Goal: Information Seeking & Learning: Learn about a topic

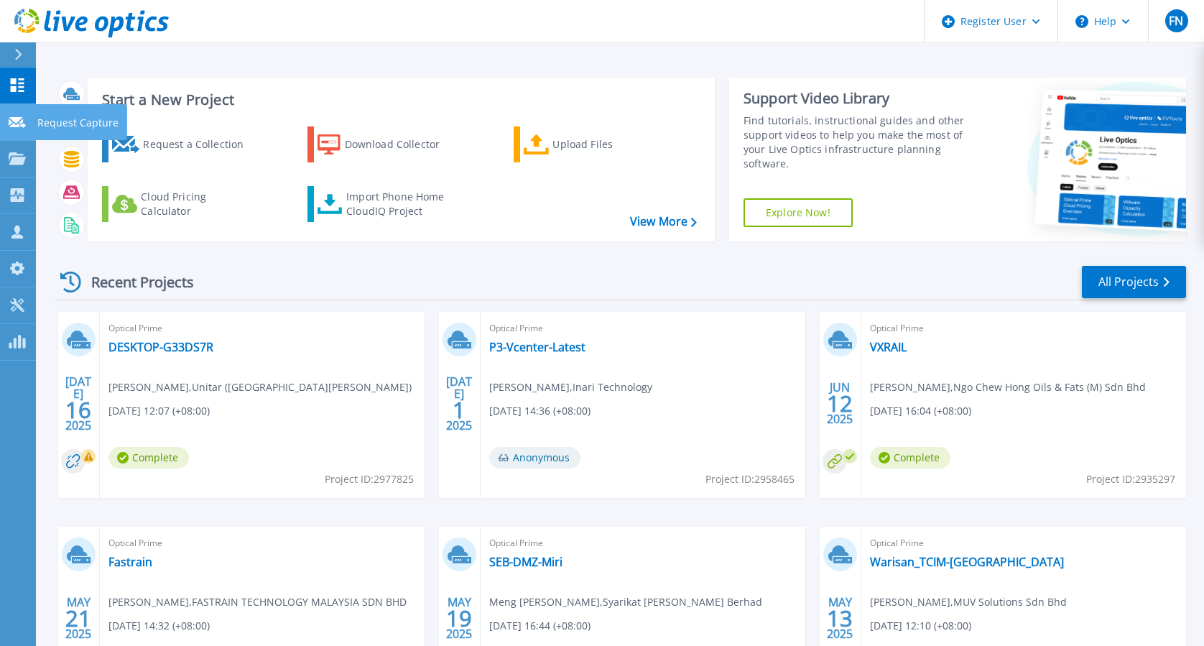
click at [16, 121] on icon at bounding box center [17, 122] width 17 height 11
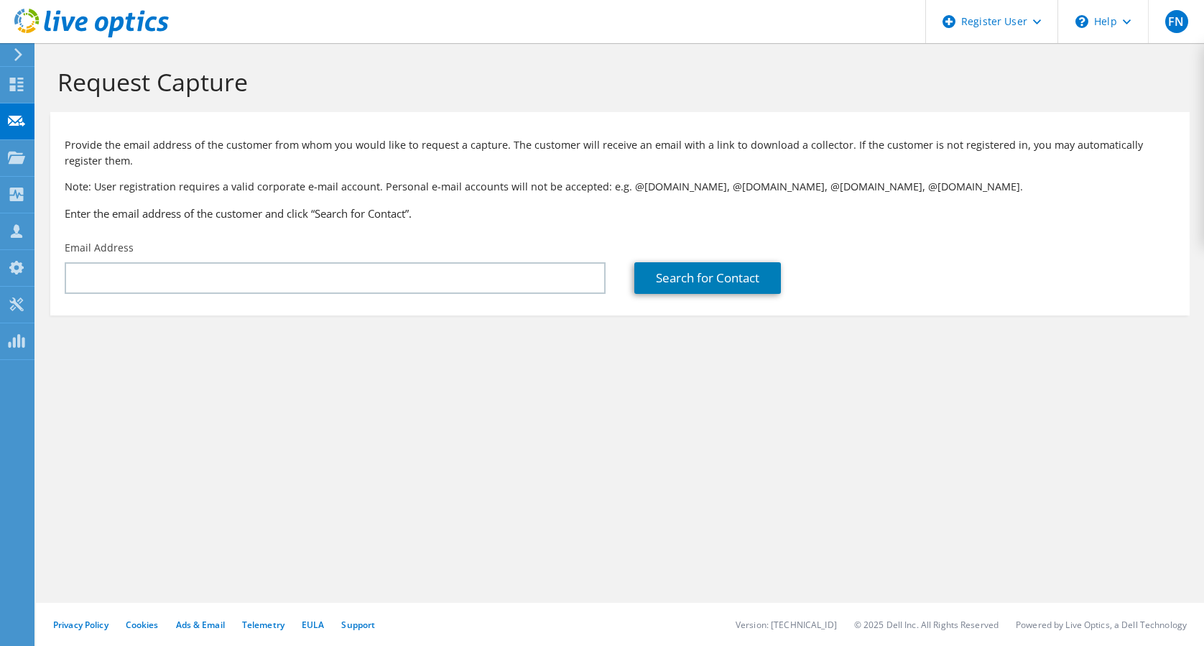
click at [258, 288] on input "text" at bounding box center [335, 278] width 541 height 32
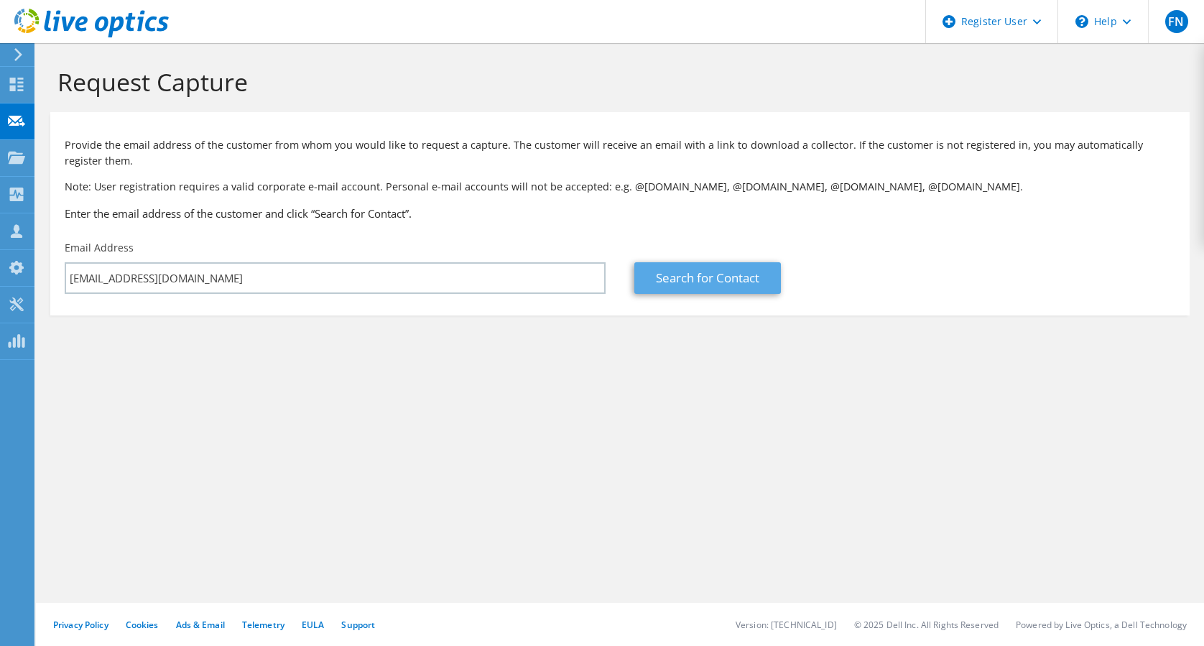
type input "[EMAIL_ADDRESS][DOMAIN_NAME]"
click at [684, 276] on link "Search for Contact" at bounding box center [707, 278] width 147 height 32
type input "ROYAL SELANGOR GOLF CLUB"
type input "Sathiq"
type input "Salleh"
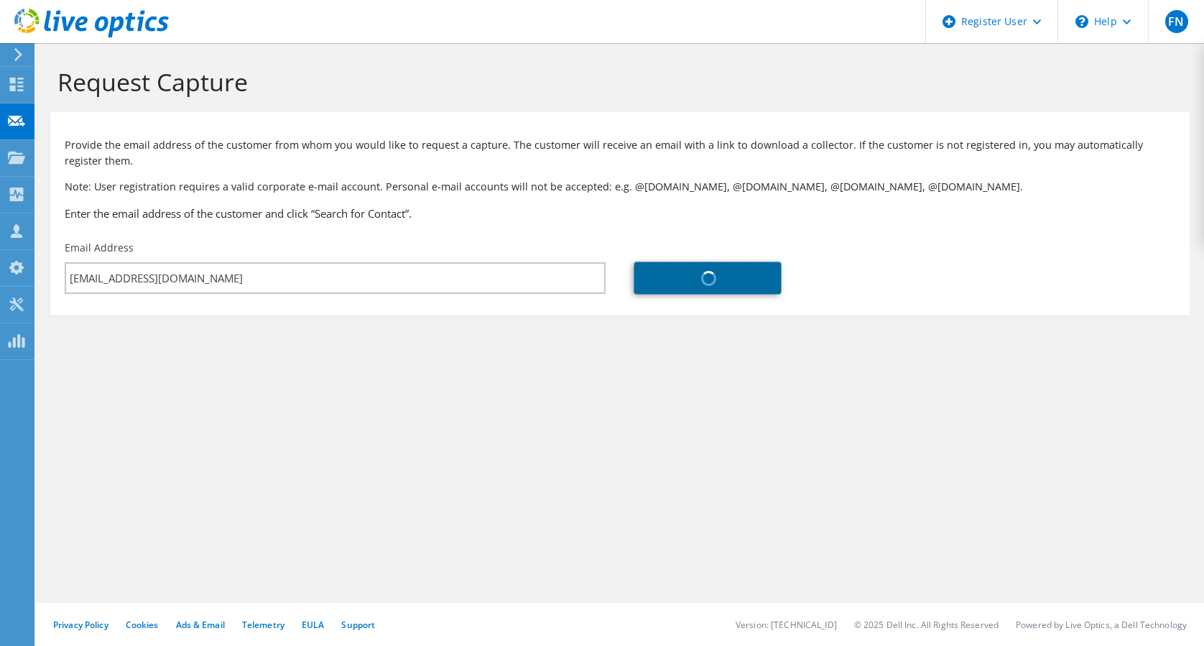
type input "[GEOGRAPHIC_DATA]"
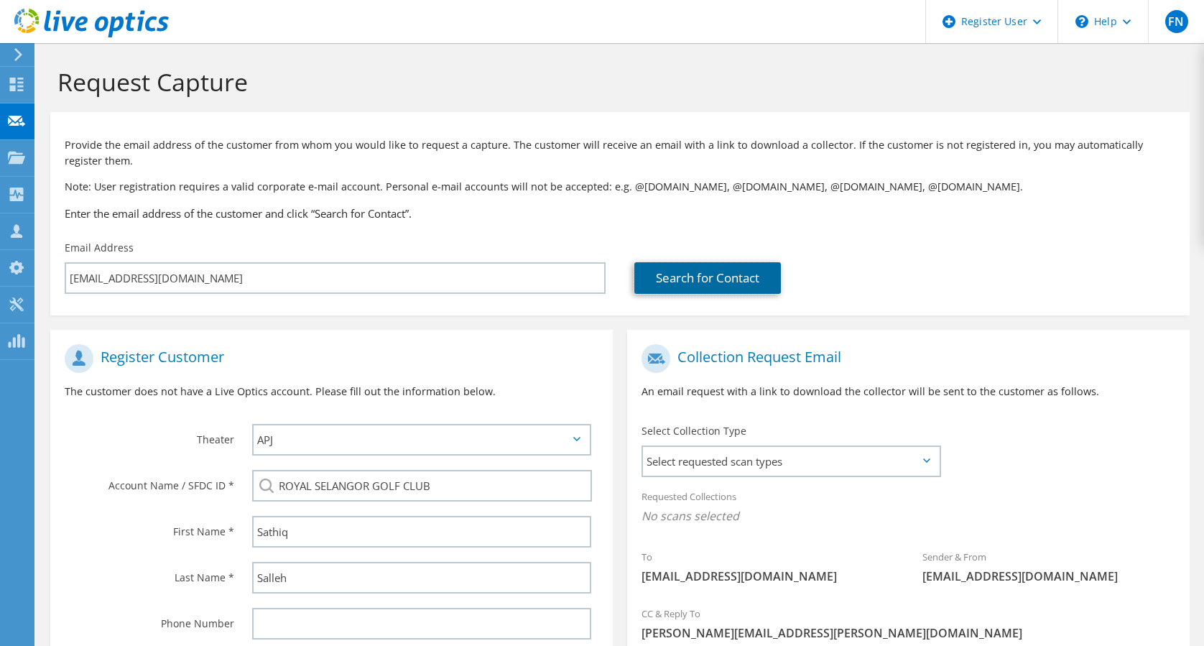
scroll to position [190, 0]
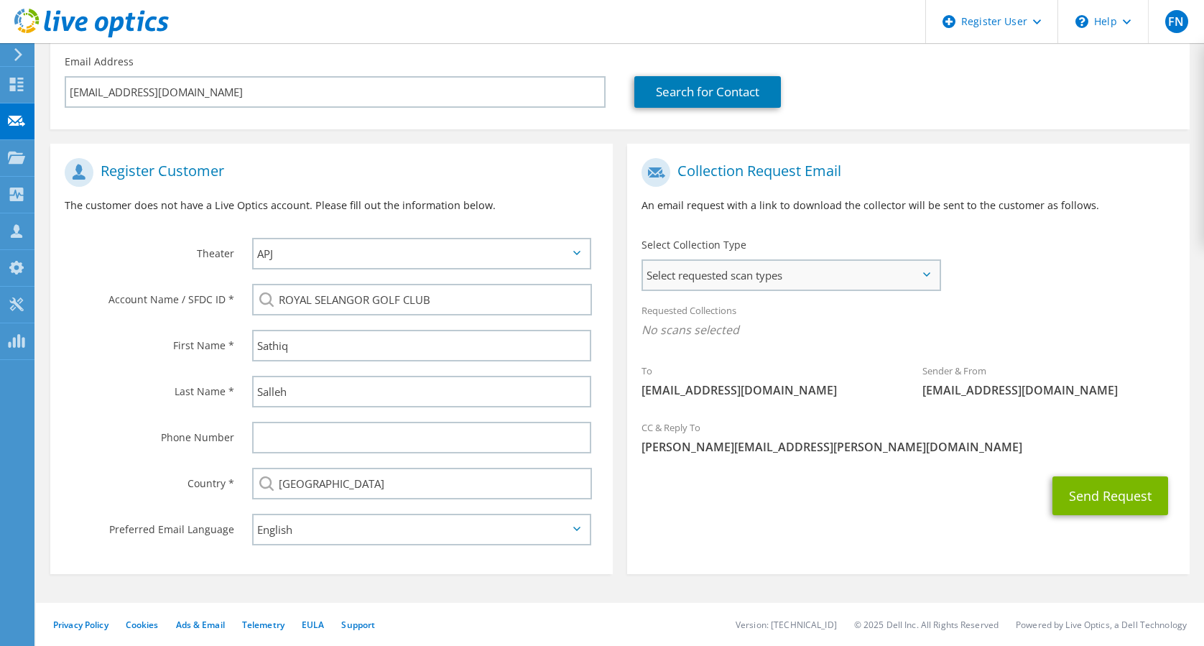
click at [912, 266] on span "Select requested scan types" at bounding box center [791, 275] width 297 height 29
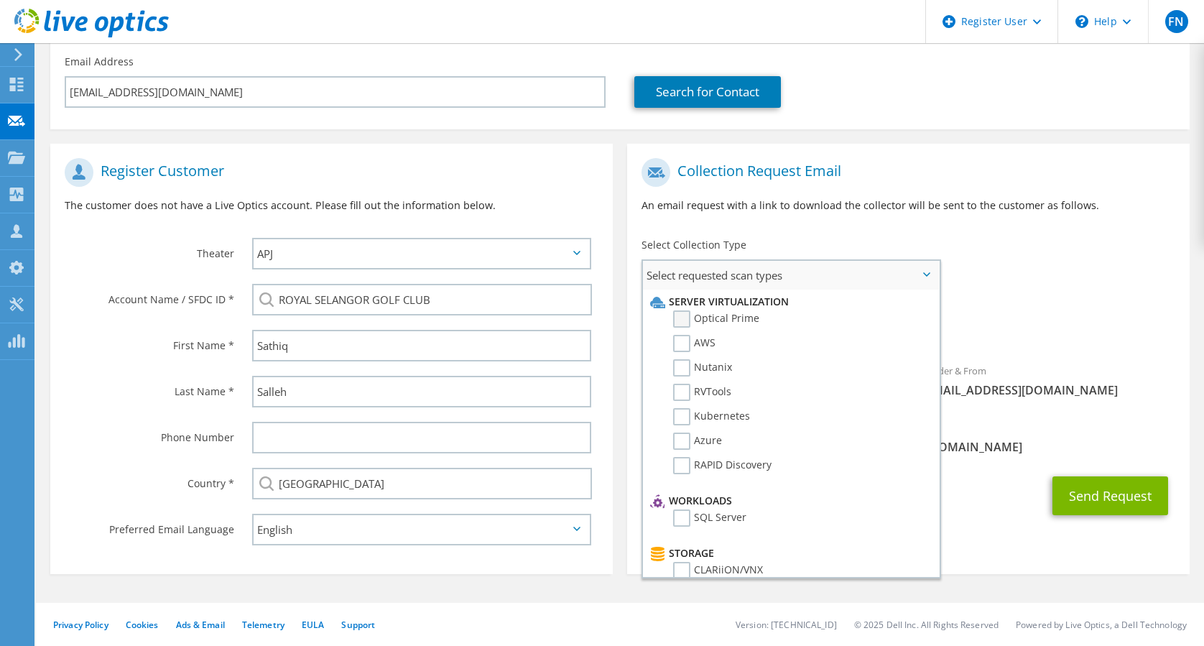
click at [678, 315] on label "Optical Prime" at bounding box center [716, 318] width 86 height 17
click at [0, 0] on input "Optical Prime" at bounding box center [0, 0] width 0 height 0
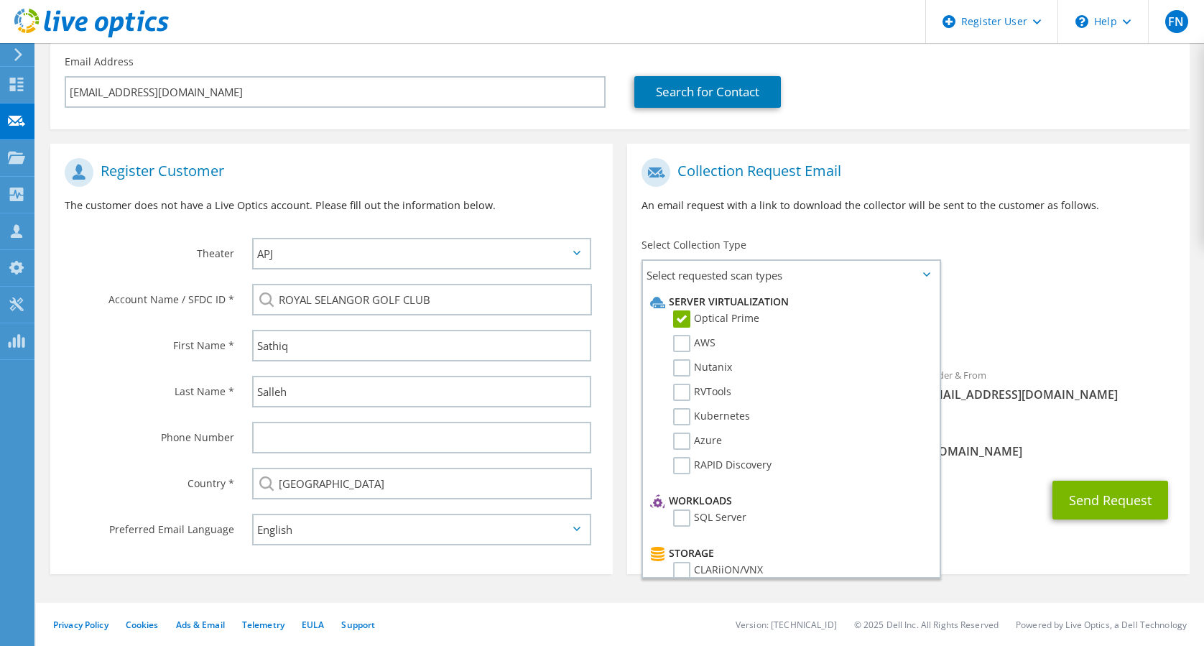
click at [1042, 344] on div "Requested Collections No scans selected Optical Prime" at bounding box center [908, 323] width 562 height 57
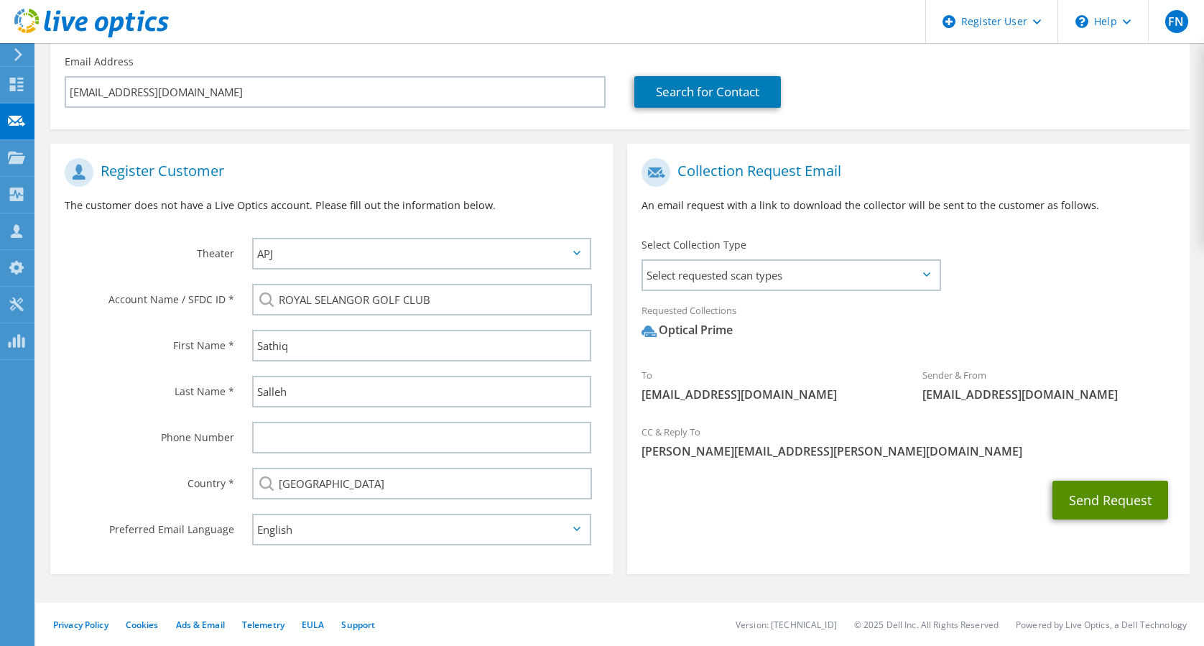
click at [1102, 496] on button "Send Request" at bounding box center [1110, 500] width 116 height 39
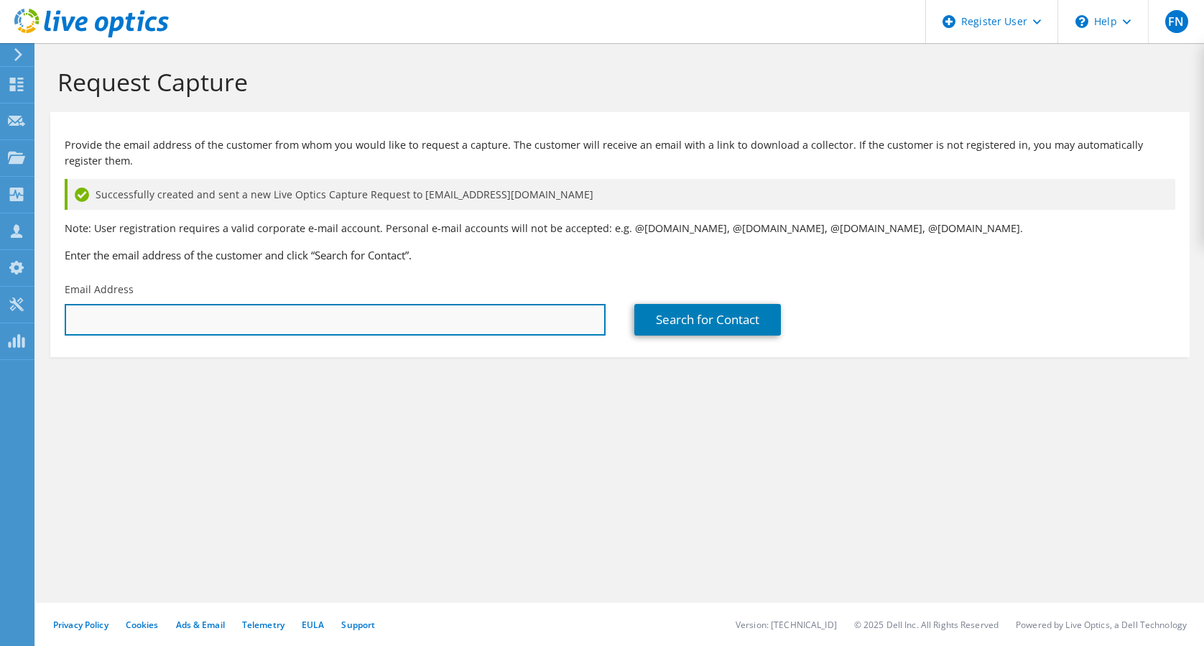
click at [174, 318] on input "text" at bounding box center [335, 320] width 541 height 32
paste input "sathiq@rsgc.com.my"
type input "sathiq@rsgc.com.my"
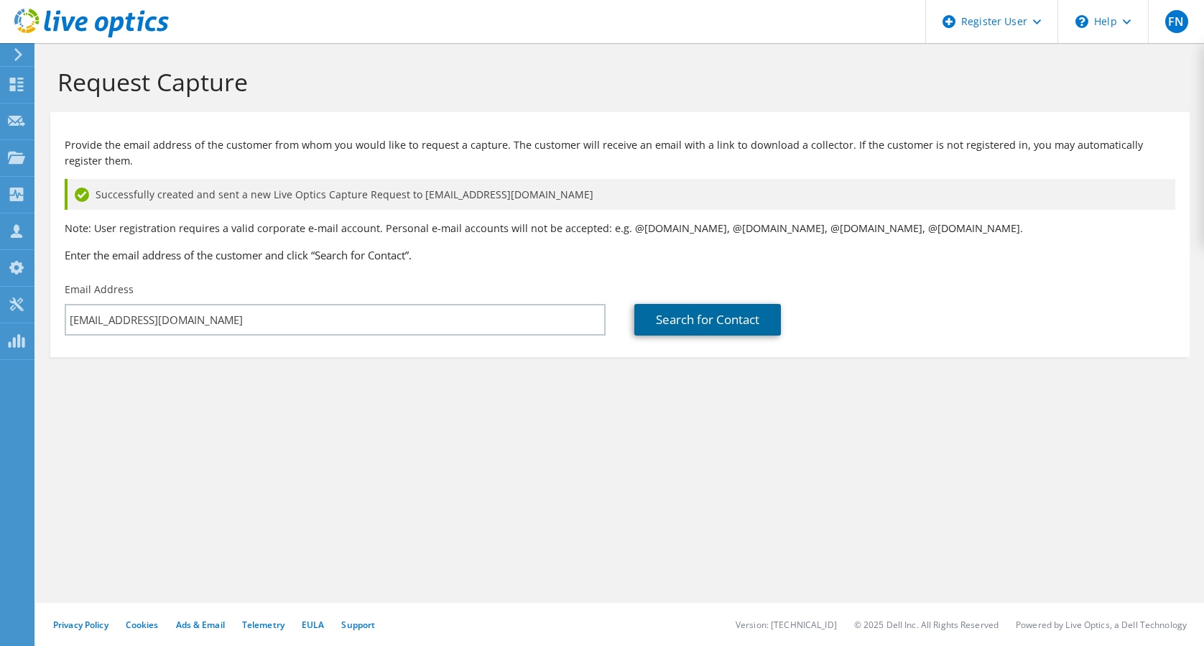
click at [703, 323] on link "Search for Contact" at bounding box center [707, 320] width 147 height 32
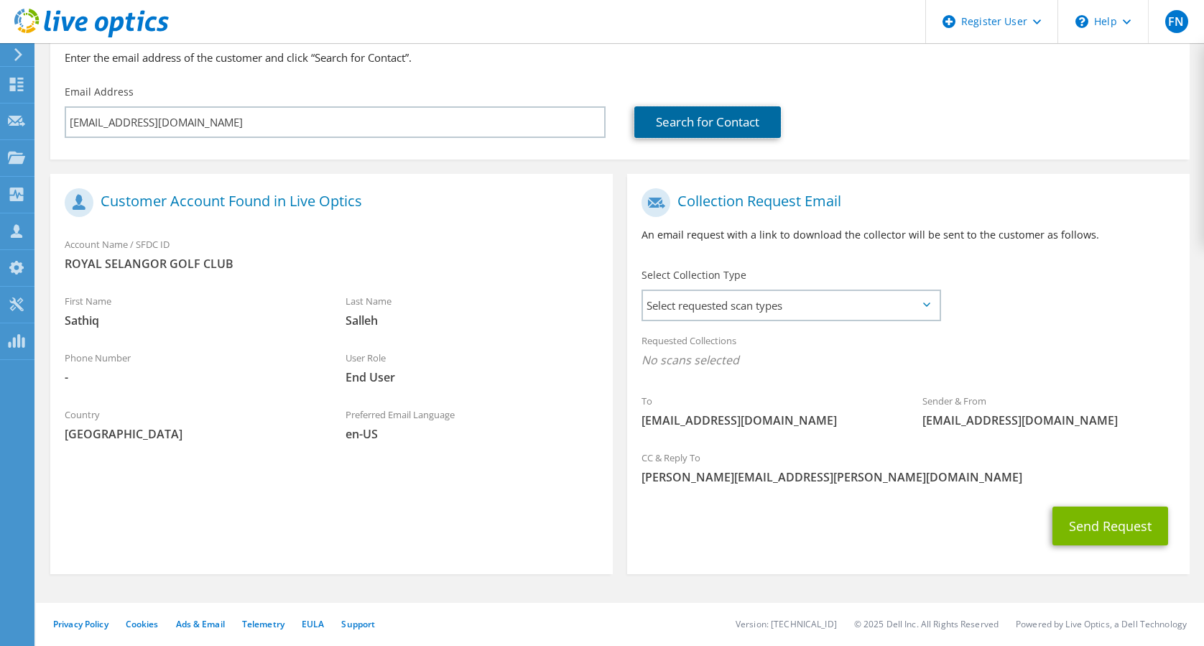
scroll to position [198, 0]
click at [13, 78] on use at bounding box center [17, 85] width 14 height 14
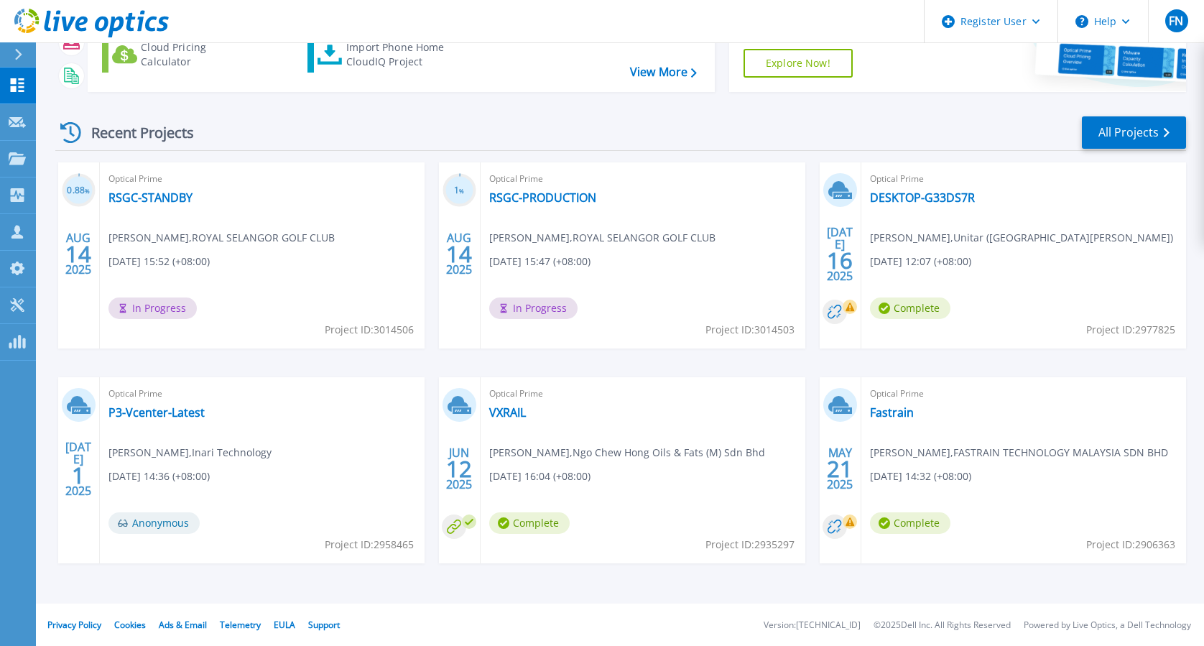
scroll to position [150, 0]
click at [884, 417] on link "Fastrain" at bounding box center [892, 411] width 44 height 14
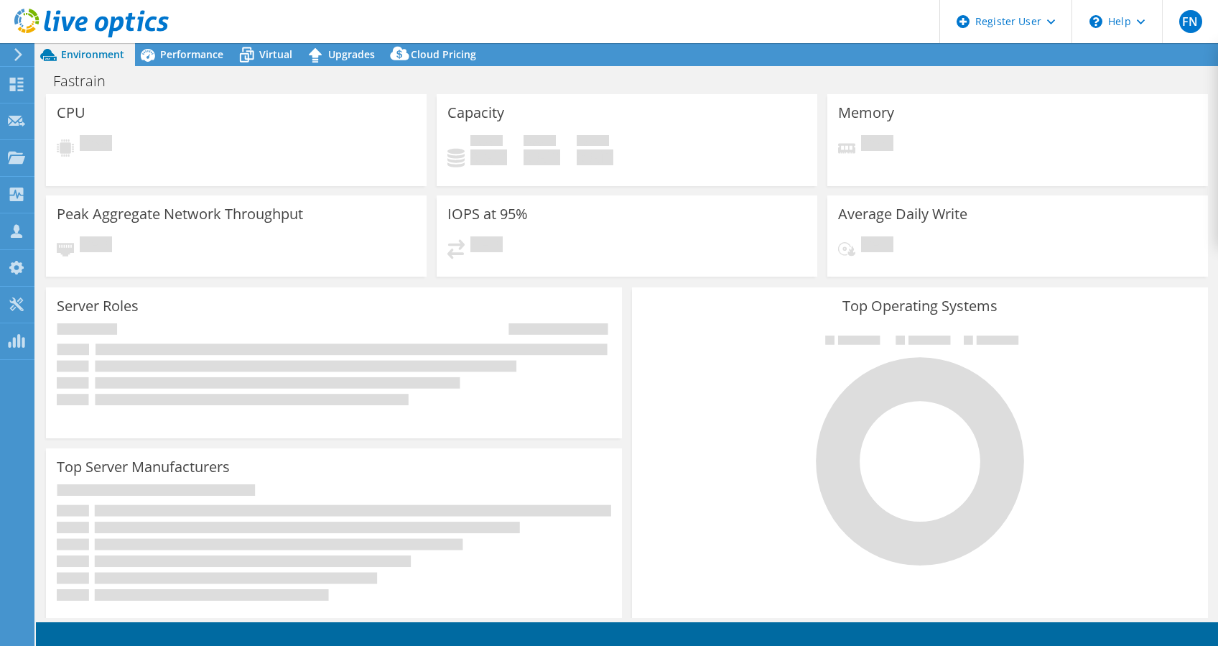
select select "USD"
select select "[GEOGRAPHIC_DATA]"
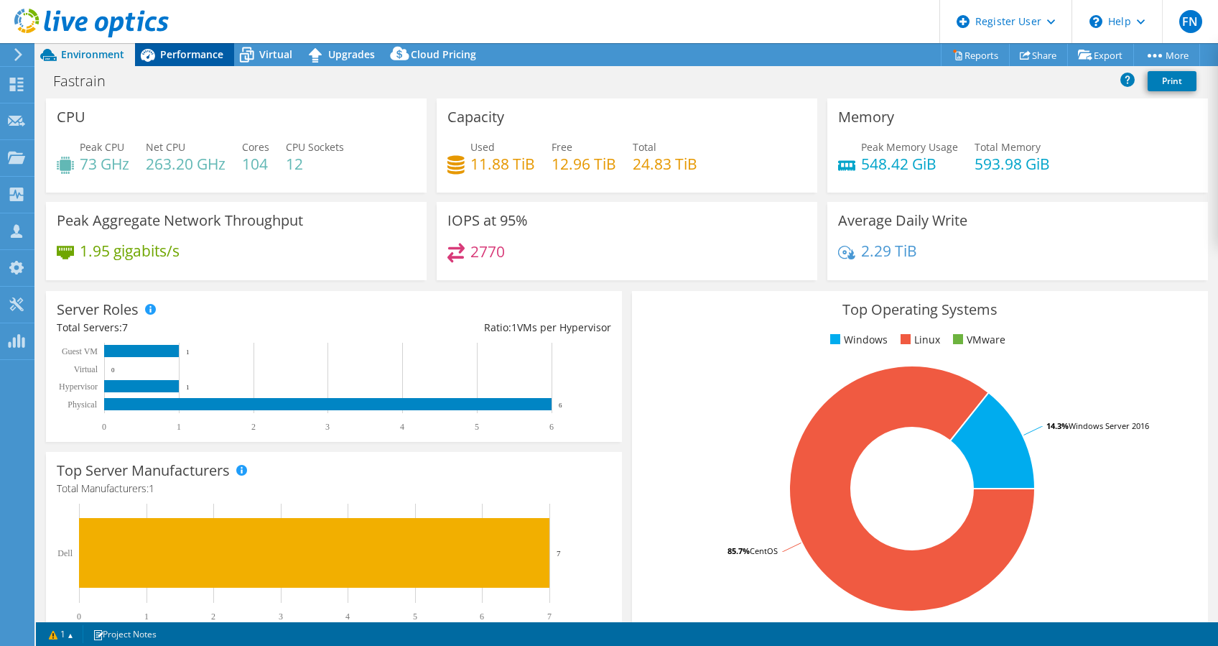
click at [180, 57] on span "Performance" at bounding box center [191, 54] width 63 height 14
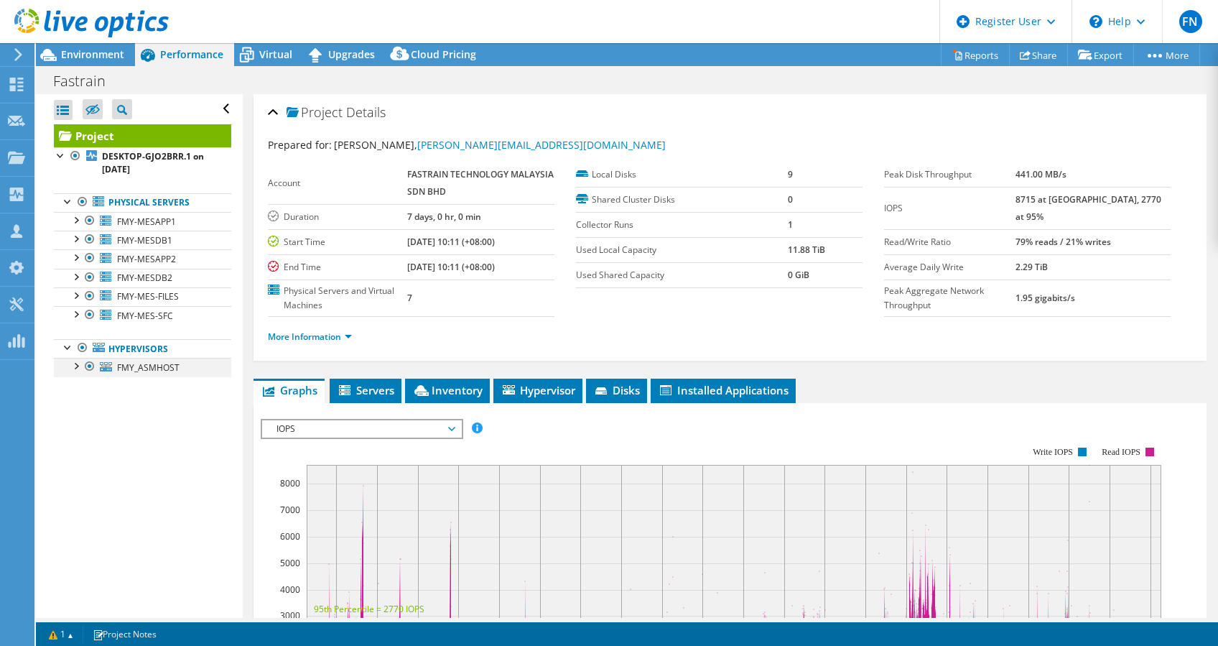
click at [75, 362] on div at bounding box center [75, 365] width 14 height 14
click at [76, 218] on div at bounding box center [75, 219] width 14 height 14
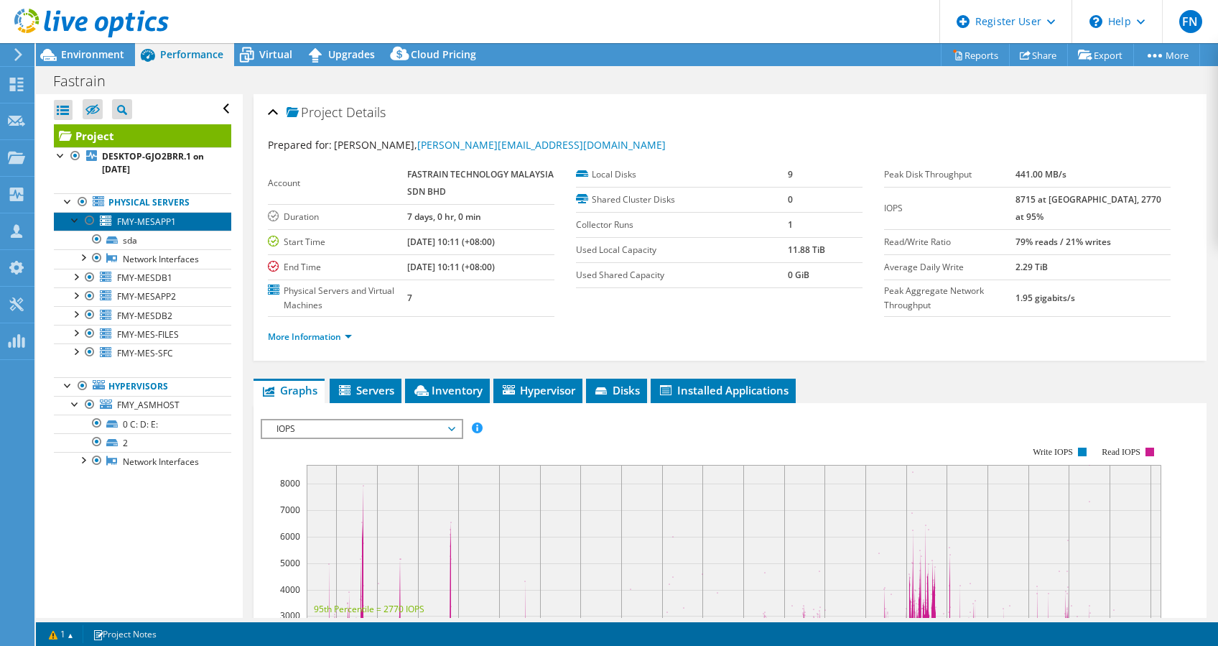
click at [126, 217] on span "FMY-MESAPP1" at bounding box center [146, 222] width 59 height 12
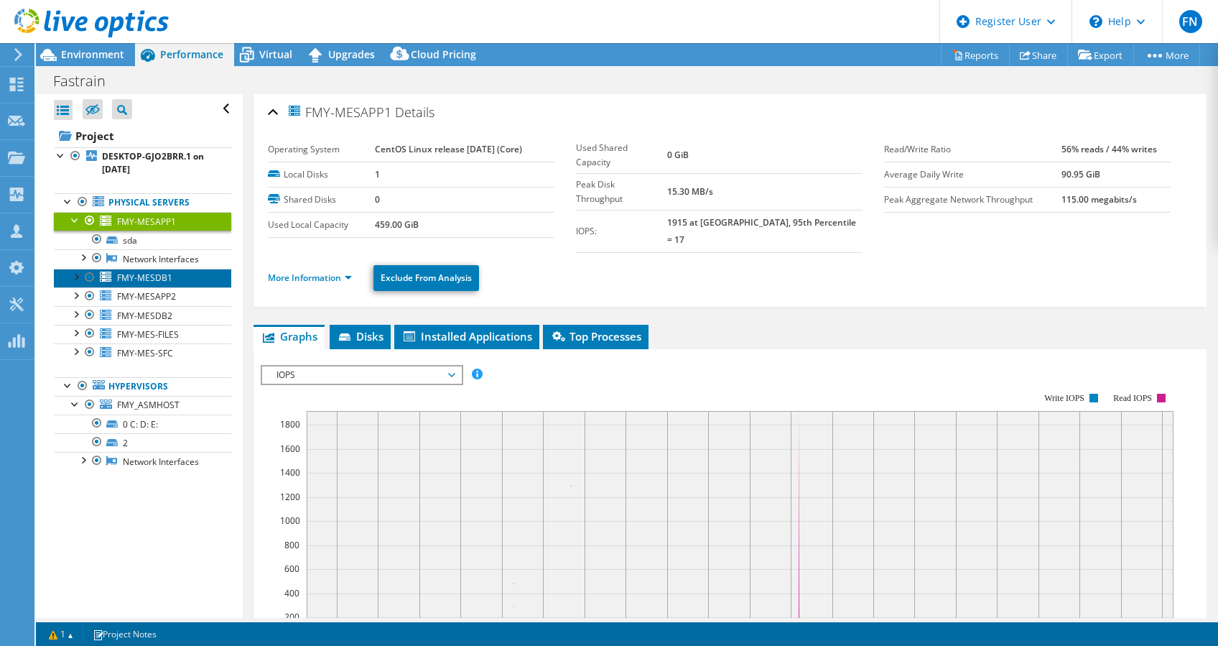
click at [147, 284] on span "FMY-MESDB1" at bounding box center [144, 278] width 55 height 12
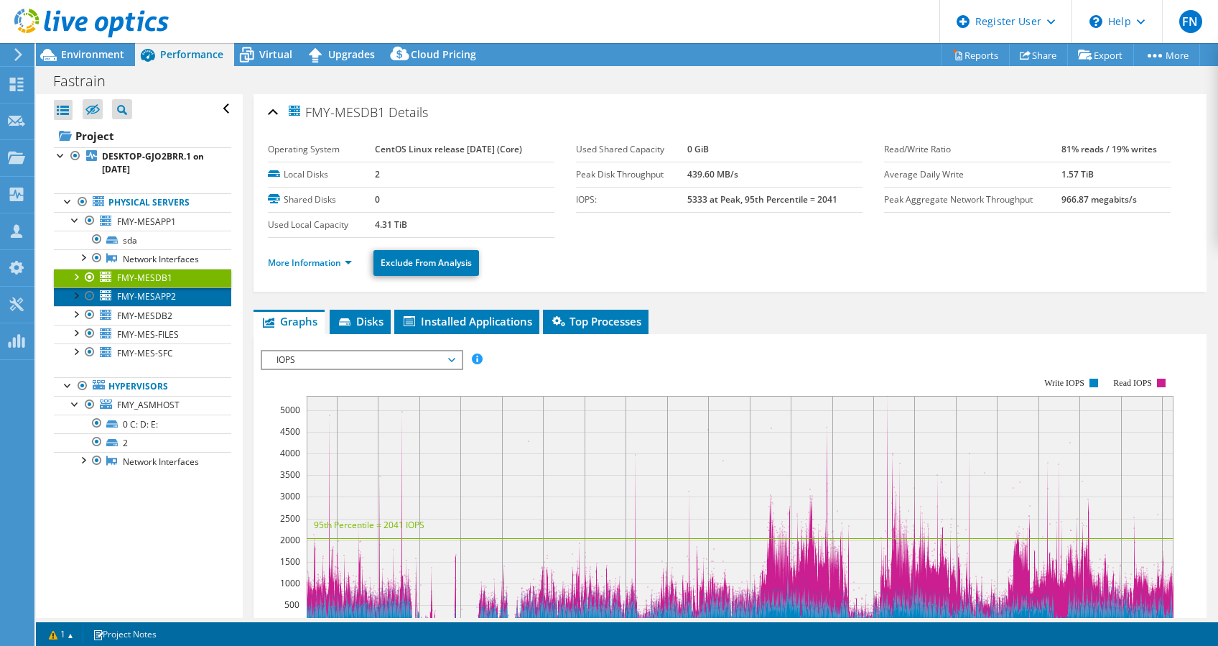
click at [147, 302] on span "FMY-MESAPP2" at bounding box center [146, 296] width 59 height 12
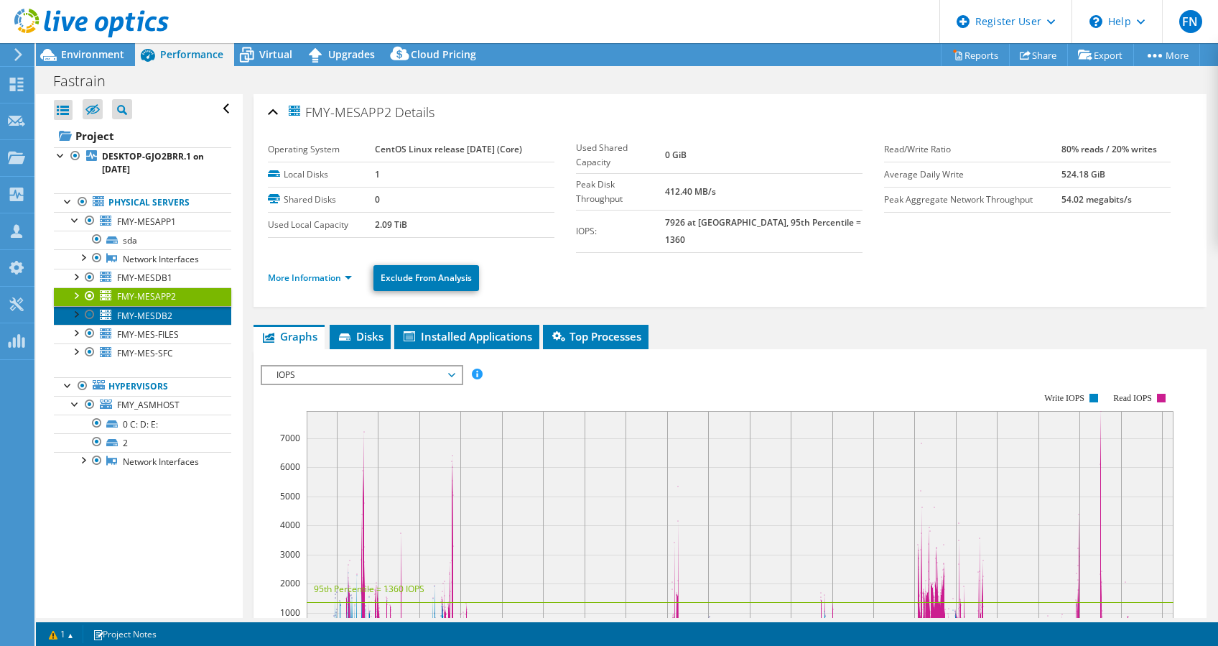
click at [145, 318] on link "FMY-MESDB2" at bounding box center [142, 315] width 177 height 19
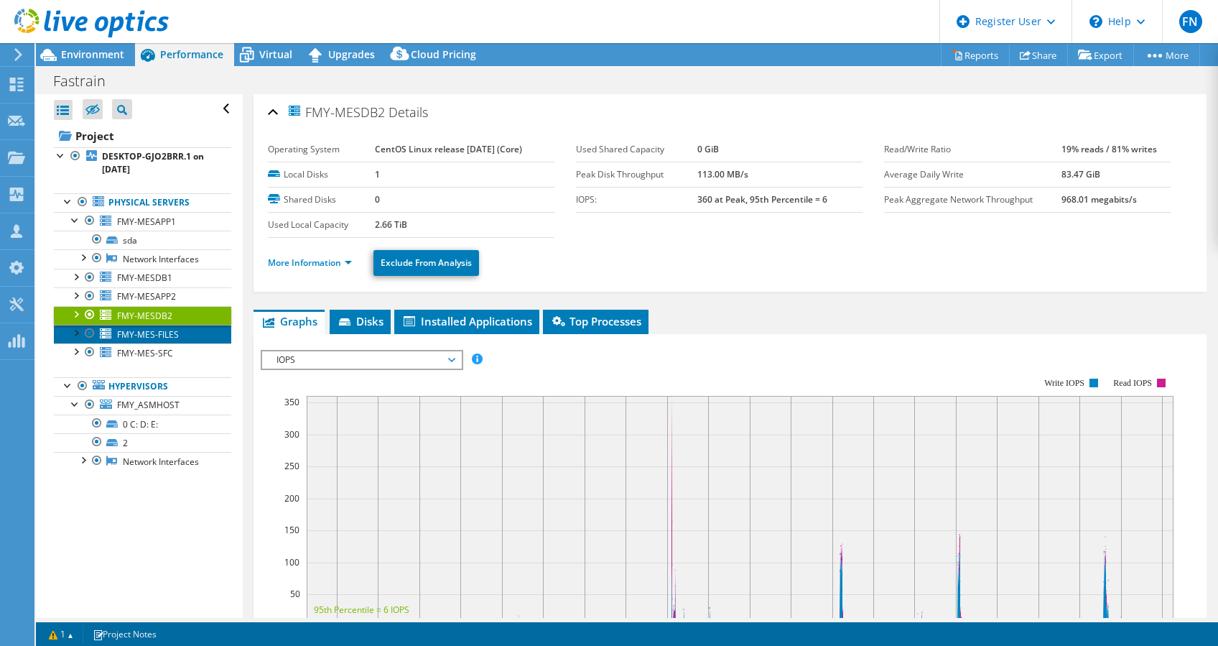
click at [168, 340] on span "FMY-MES-FILES" at bounding box center [148, 334] width 62 height 12
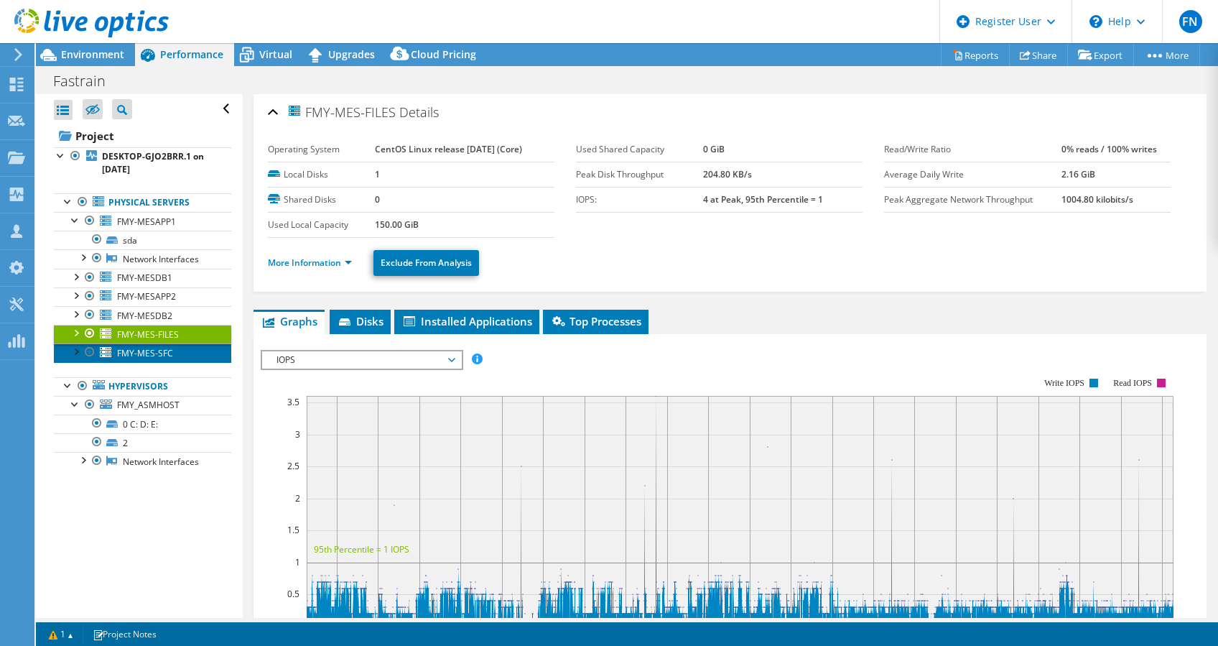
click at [164, 359] on span "FMY-MES-SFC" at bounding box center [145, 353] width 56 height 12
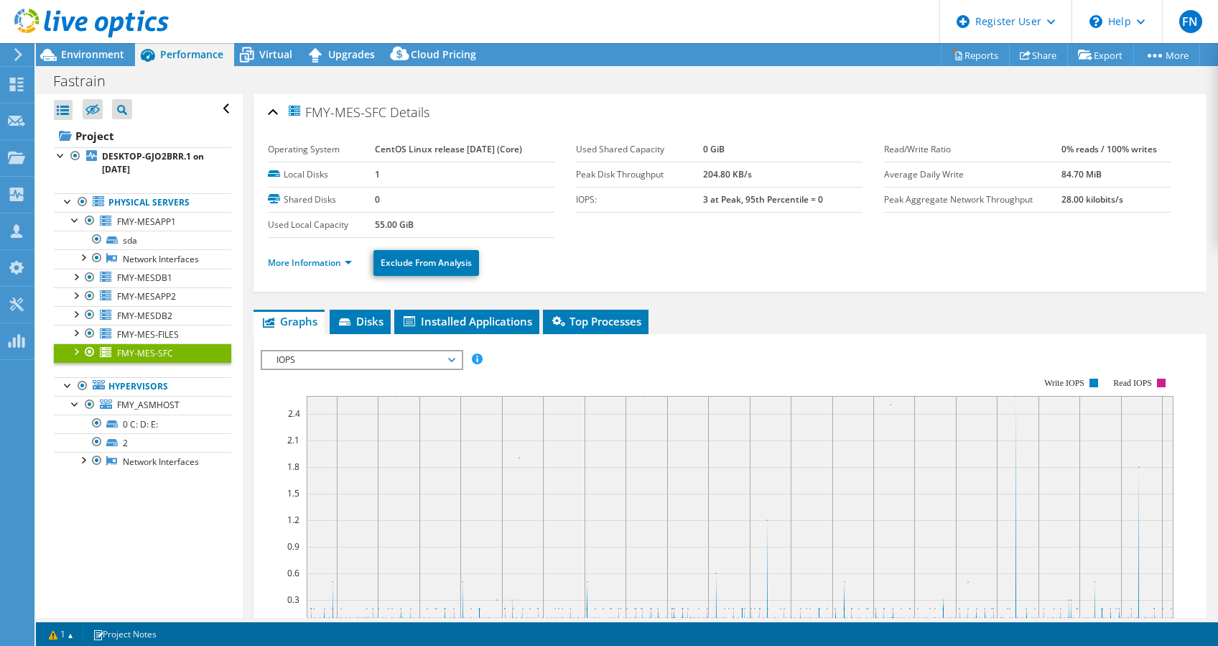
scroll to position [96, 0]
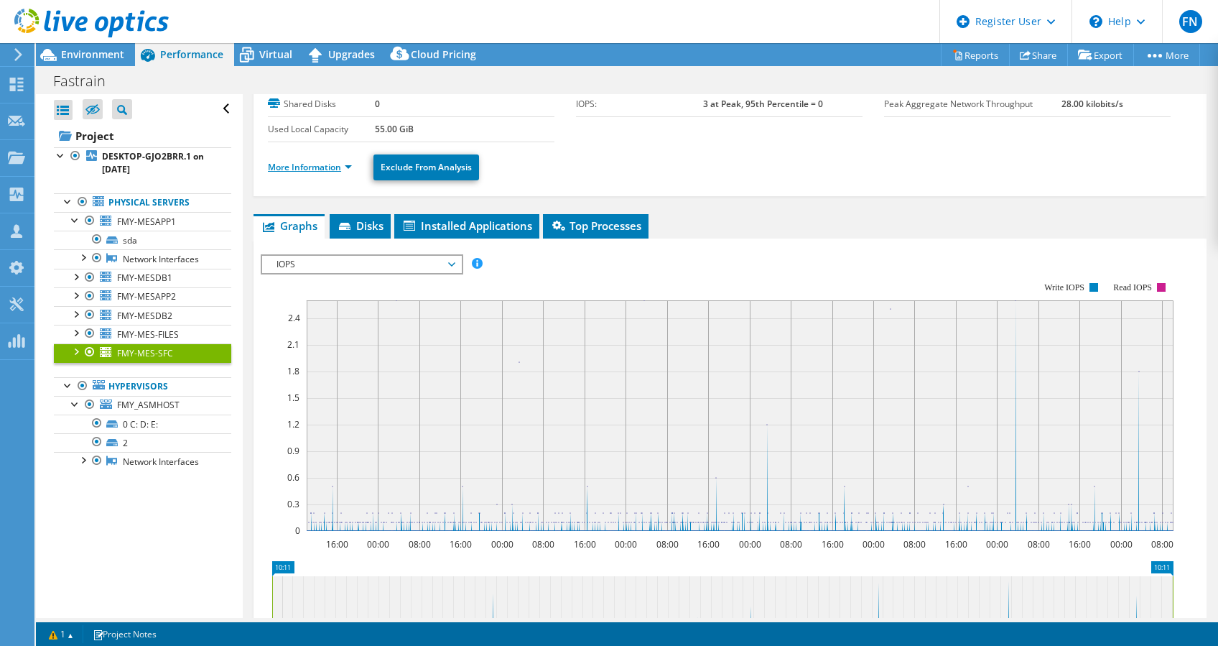
click at [287, 165] on link "More Information" at bounding box center [310, 167] width 84 height 12
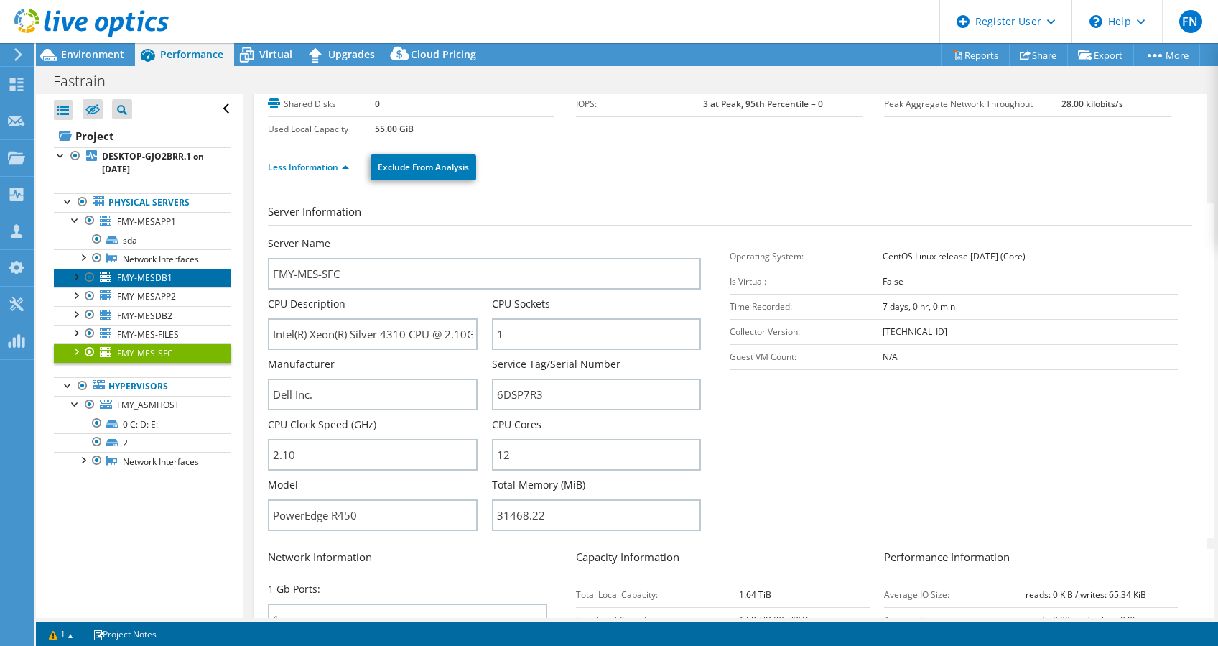
click at [143, 284] on span "FMY-MESDB1" at bounding box center [144, 278] width 55 height 12
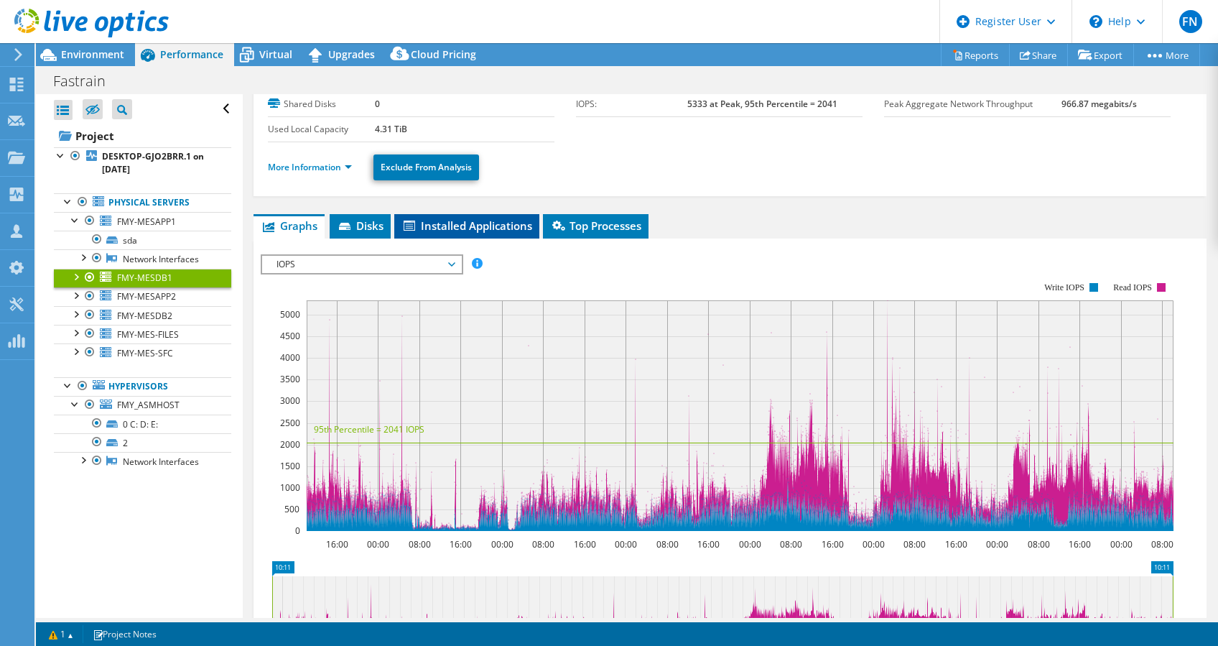
click at [493, 223] on span "Installed Applications" at bounding box center [467, 225] width 131 height 14
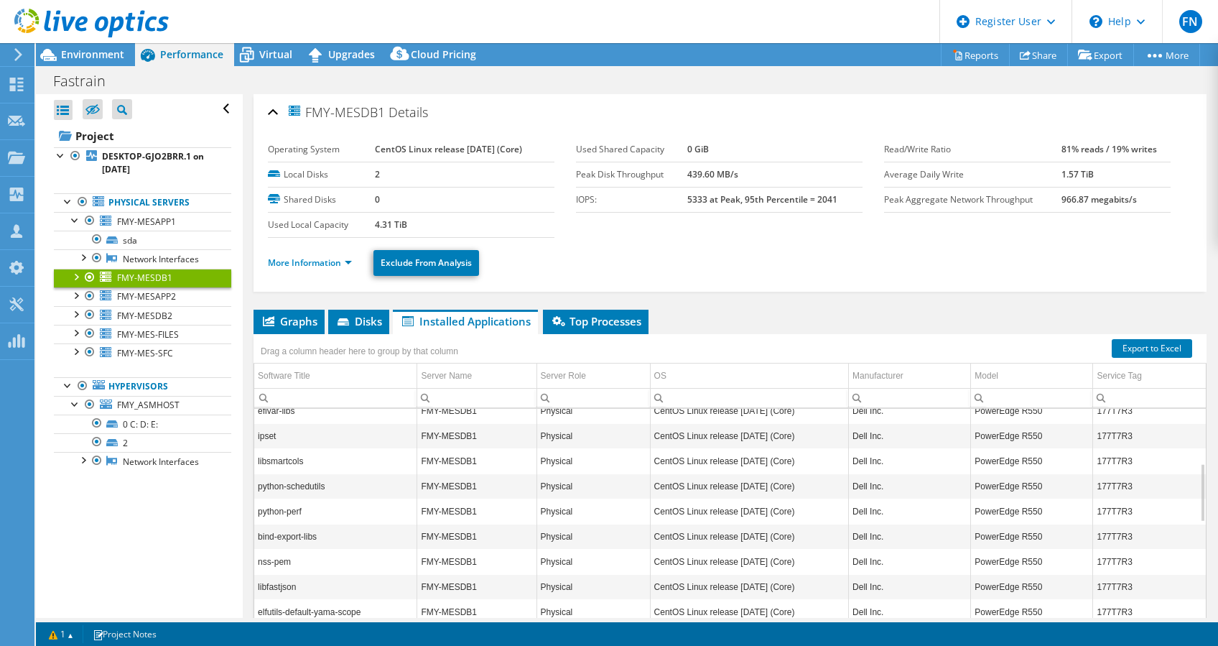
scroll to position [0, 0]
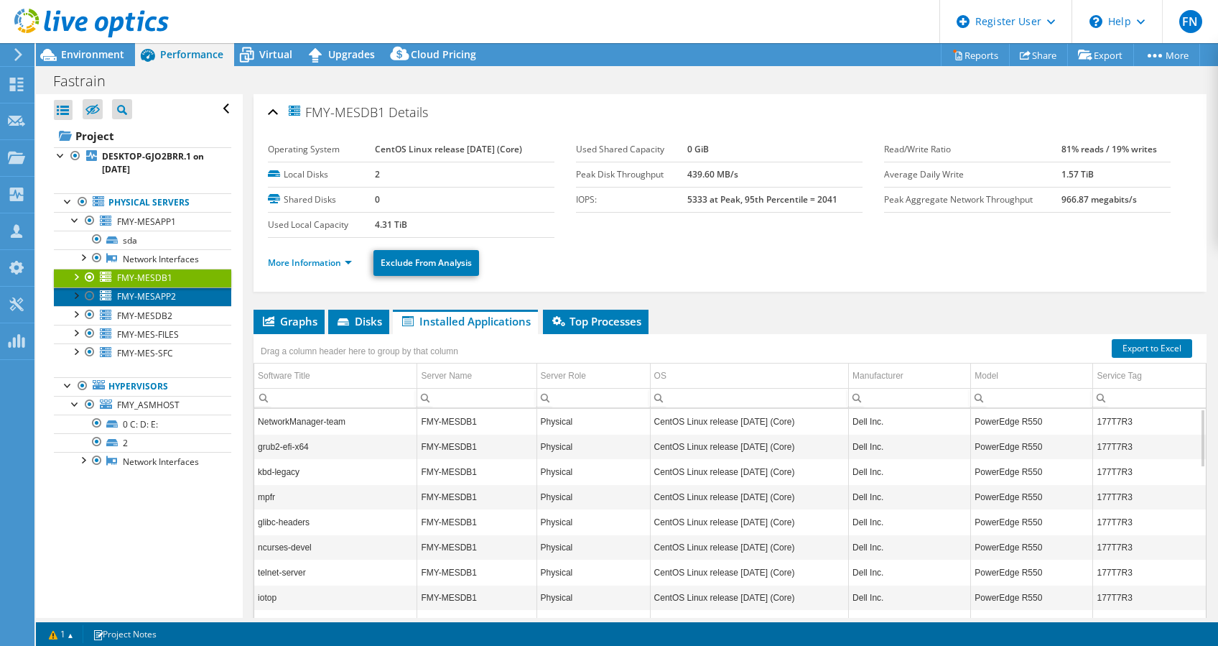
click at [166, 302] on span "FMY-MESAPP2" at bounding box center [146, 296] width 59 height 12
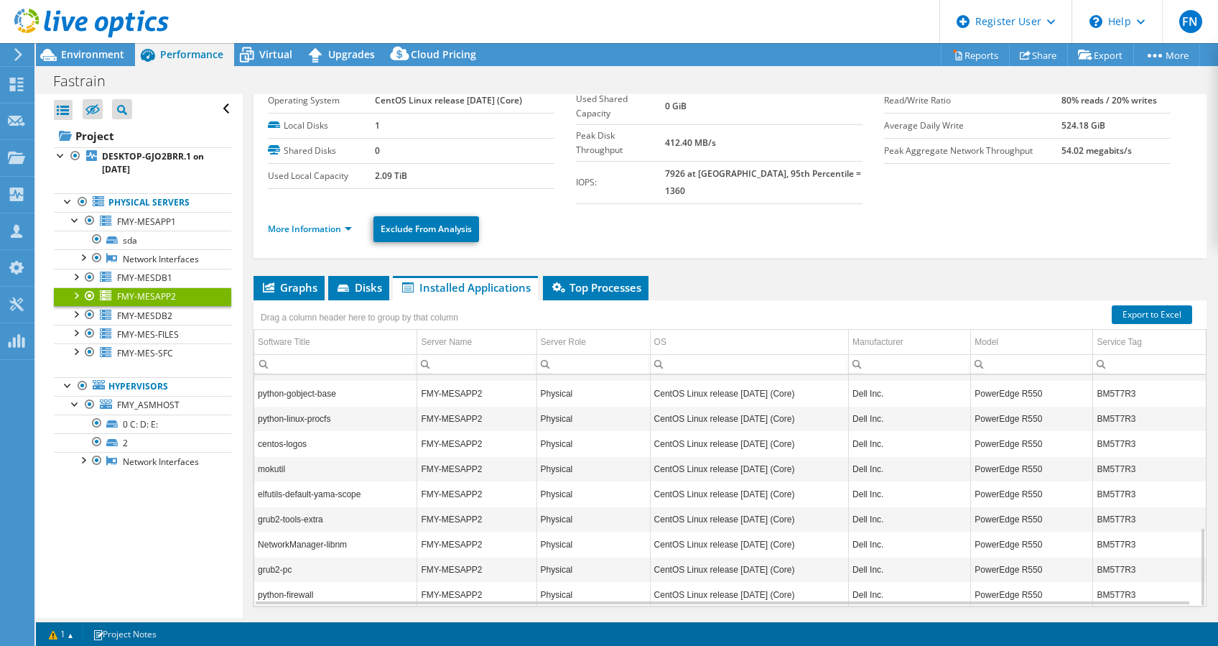
scroll to position [75, 0]
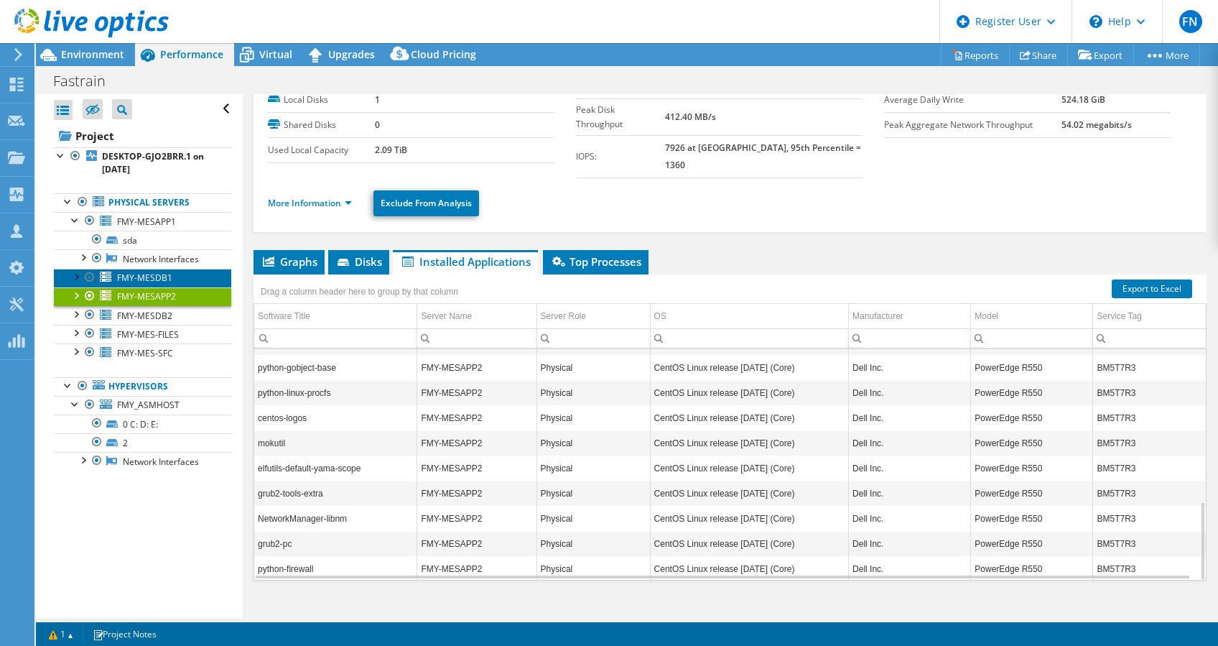
click at [172, 287] on link "FMY-MESDB1" at bounding box center [142, 278] width 177 height 19
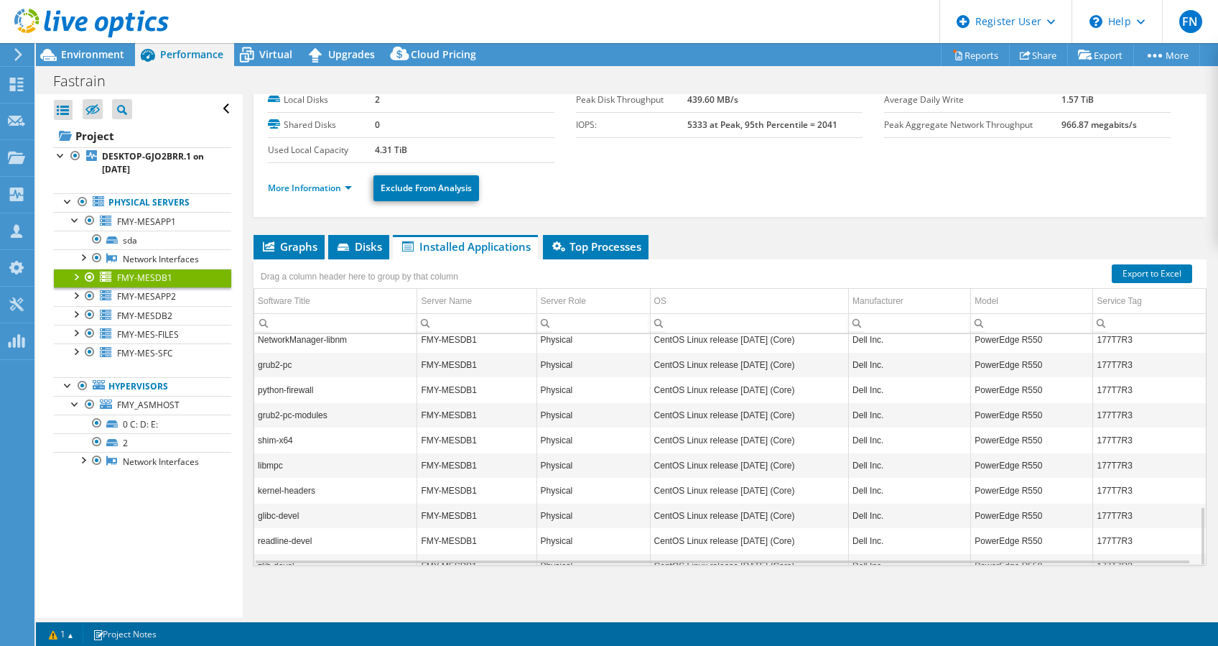
scroll to position [671, 0]
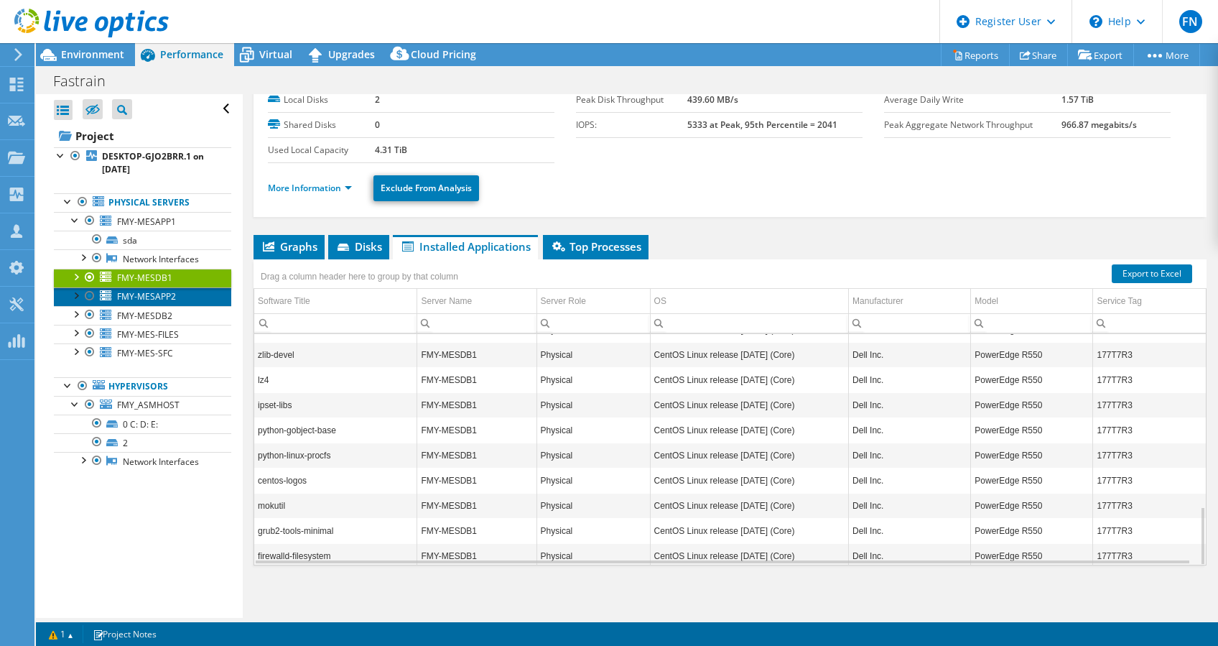
click at [151, 302] on span "FMY-MESAPP2" at bounding box center [146, 296] width 59 height 12
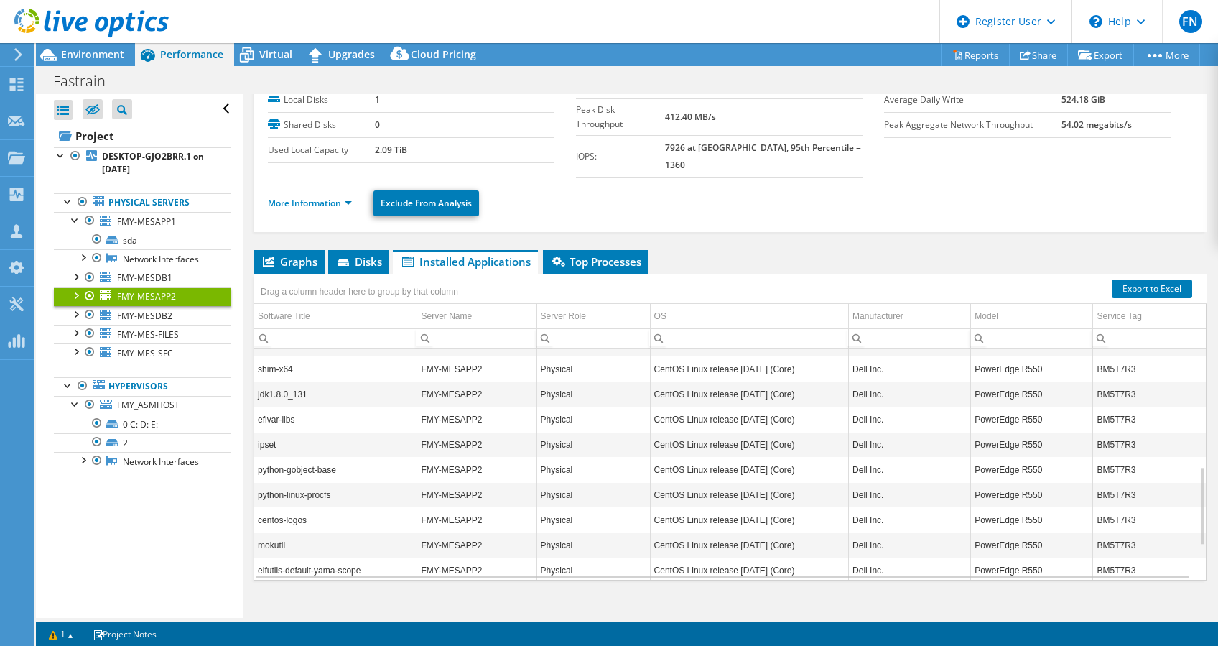
scroll to position [447, 0]
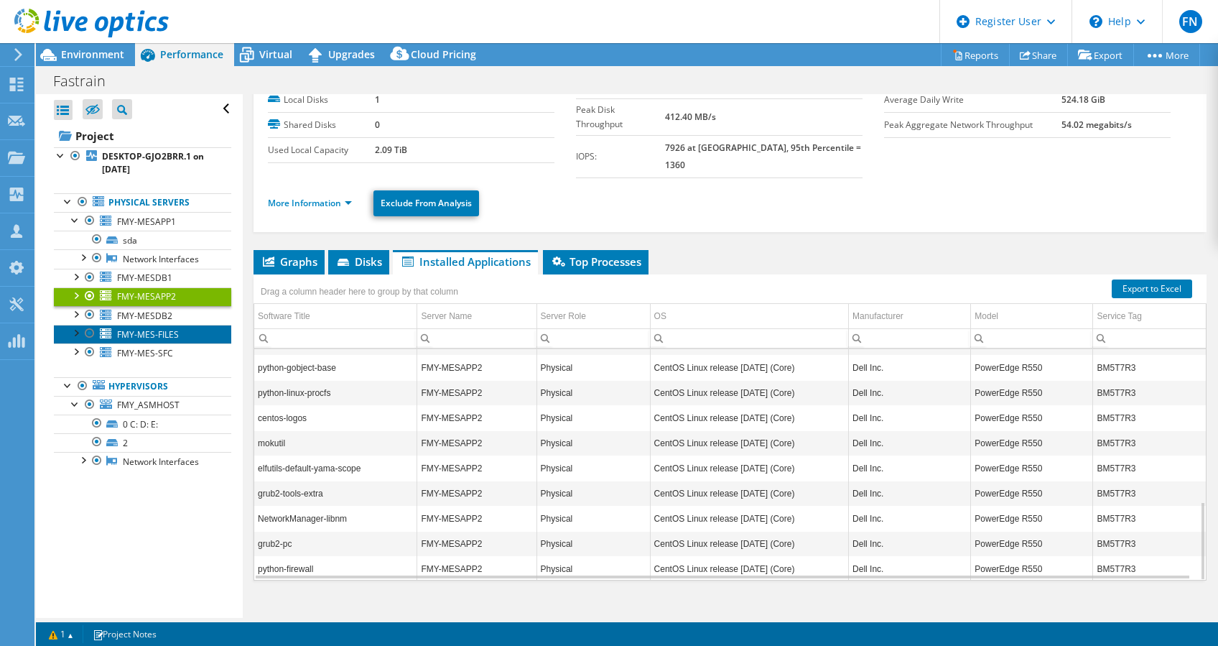
click at [173, 340] on span "FMY-MES-FILES" at bounding box center [148, 334] width 62 height 12
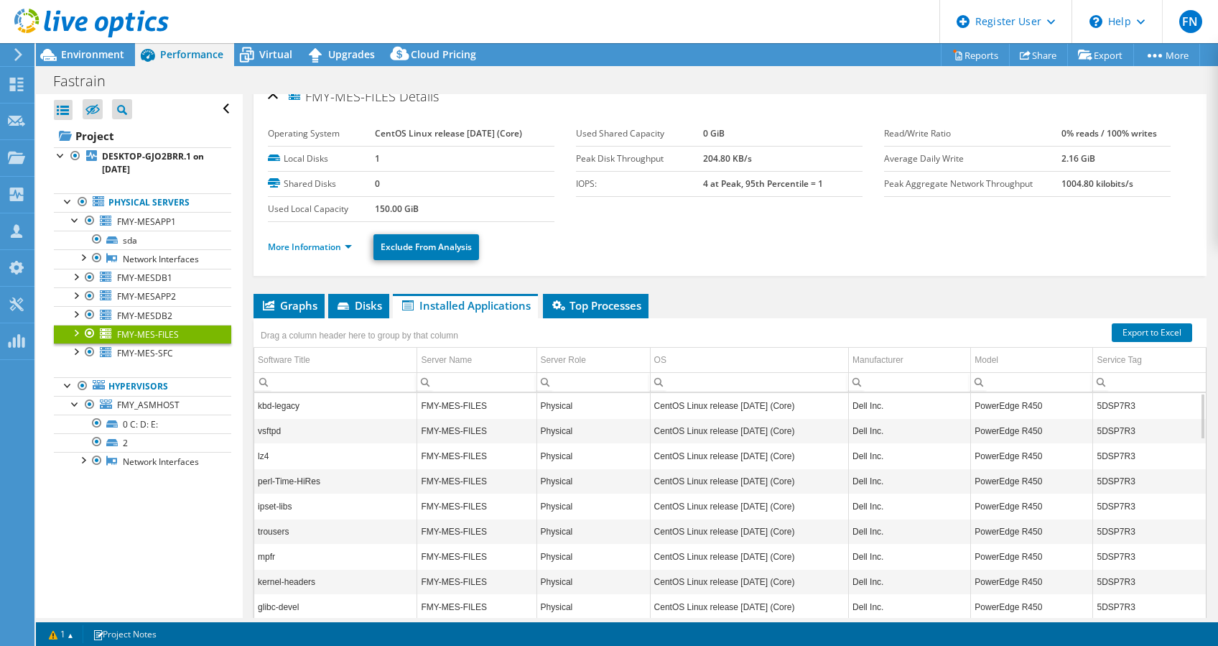
scroll to position [0, 0]
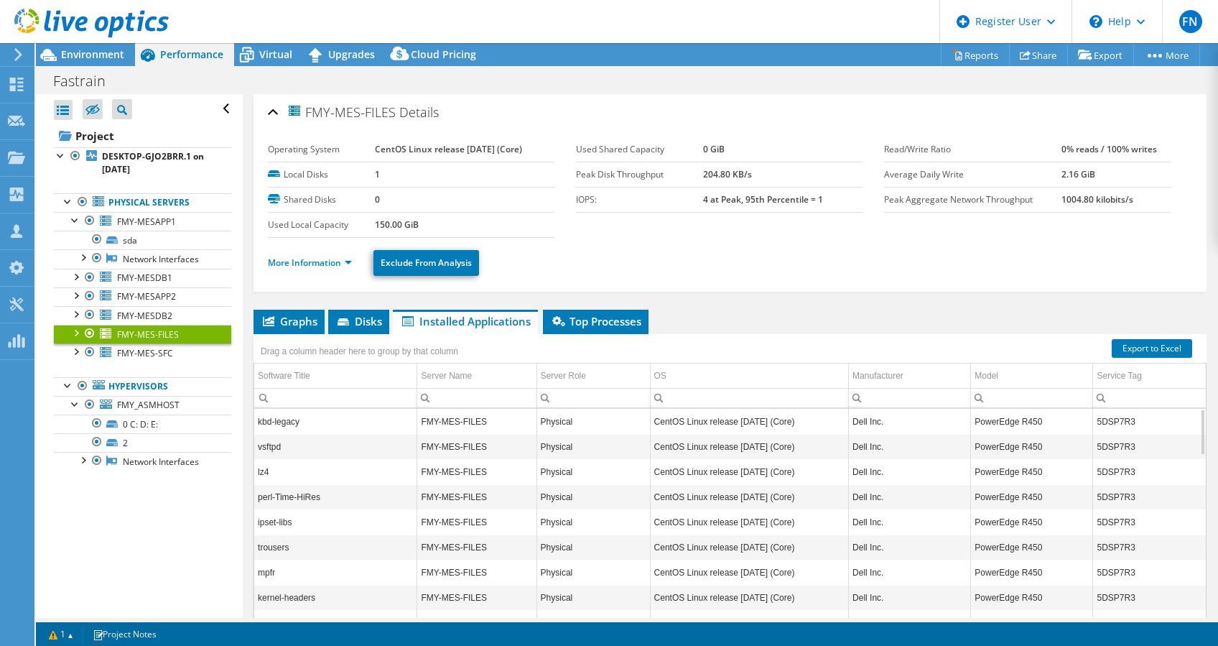
select select "Singapore"
select select "USD"
click at [368, 315] on span "Disks" at bounding box center [358, 321] width 47 height 14
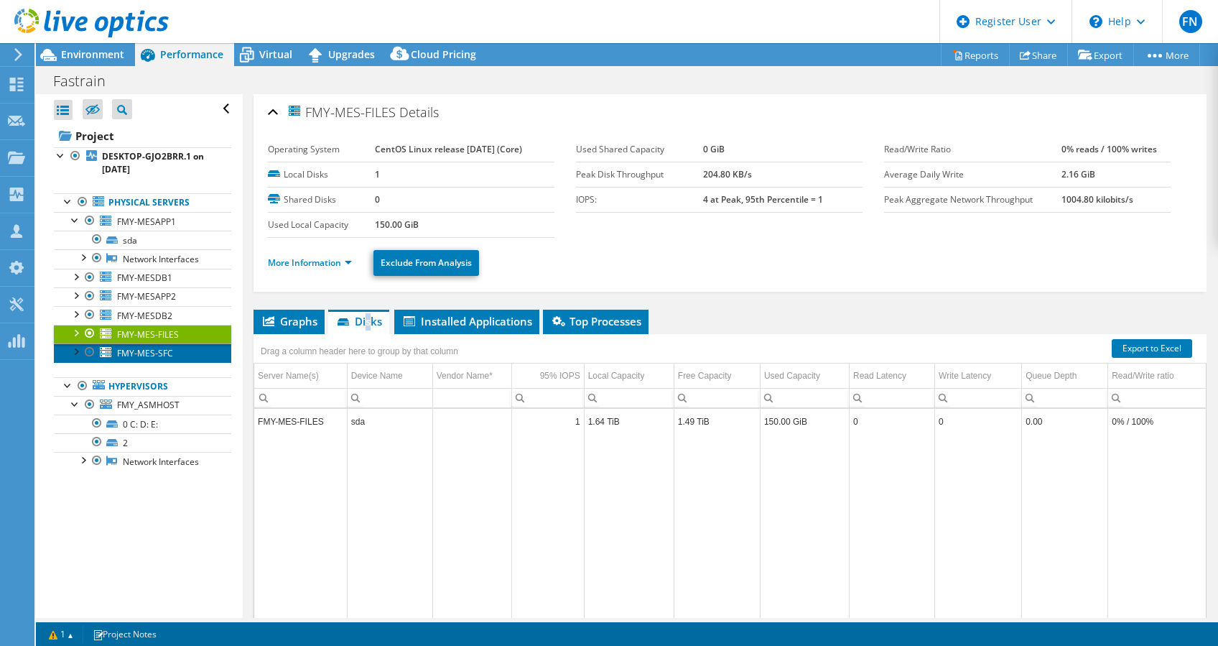
click at [131, 359] on span "FMY-MES-SFC" at bounding box center [145, 353] width 56 height 12
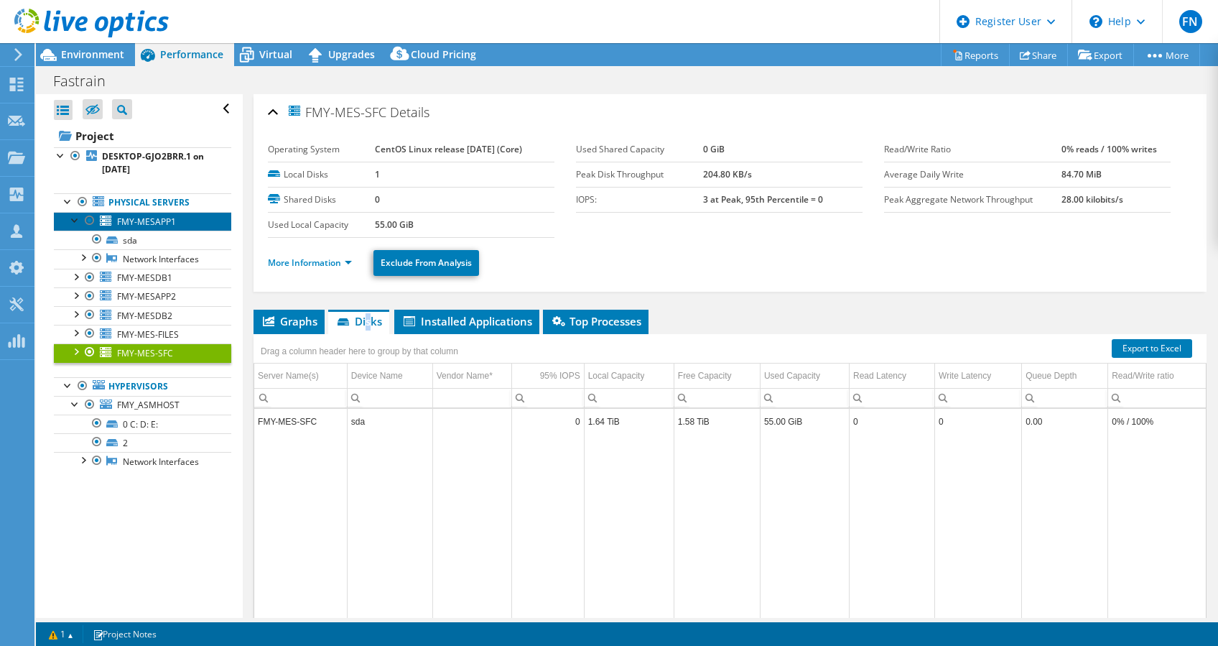
click at [163, 226] on link "FMY-MESAPP1" at bounding box center [142, 221] width 177 height 19
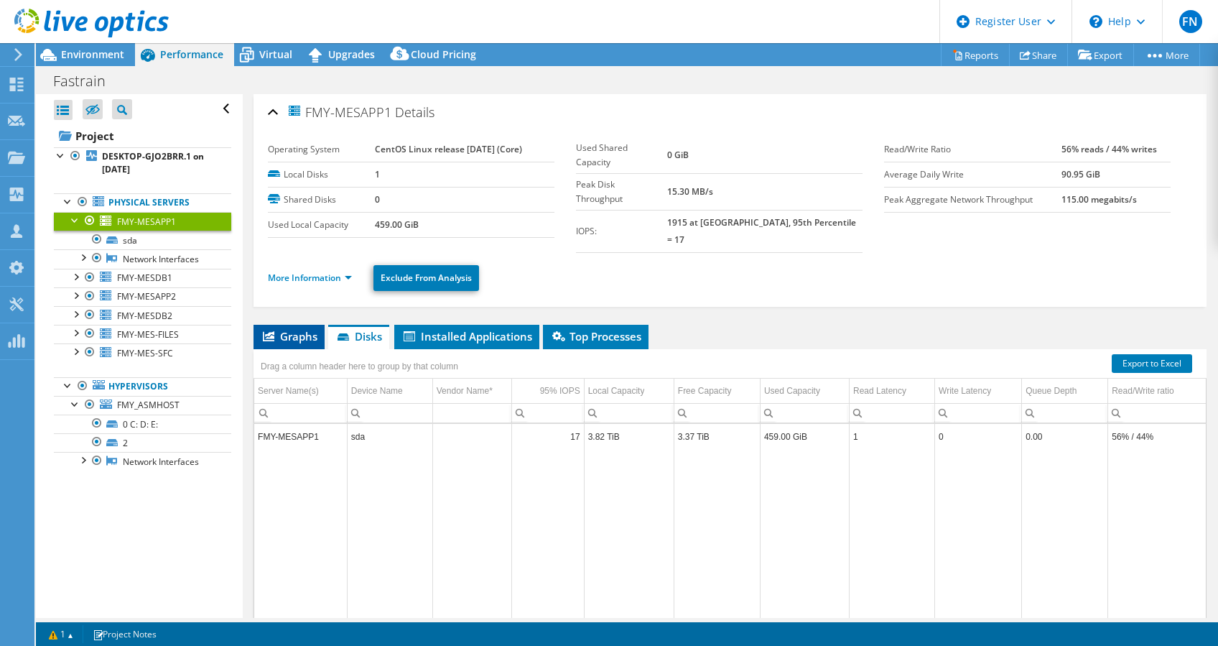
click at [299, 329] on span "Graphs" at bounding box center [289, 336] width 57 height 14
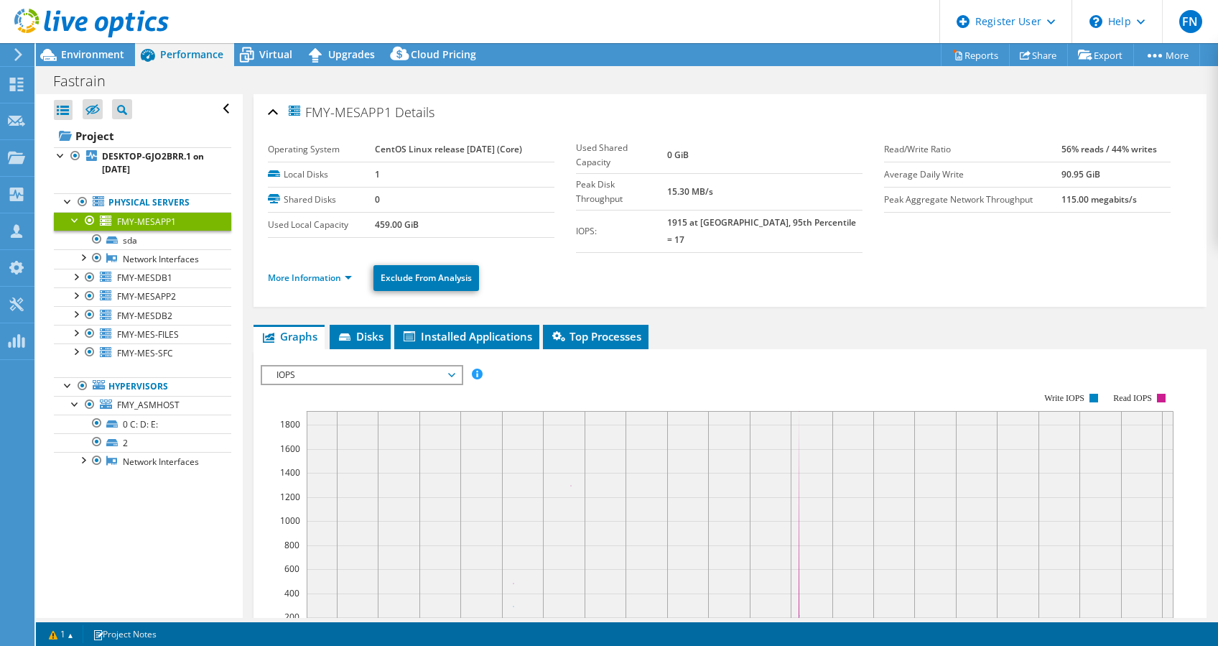
click at [414, 366] on span "IOPS" at bounding box center [361, 374] width 185 height 17
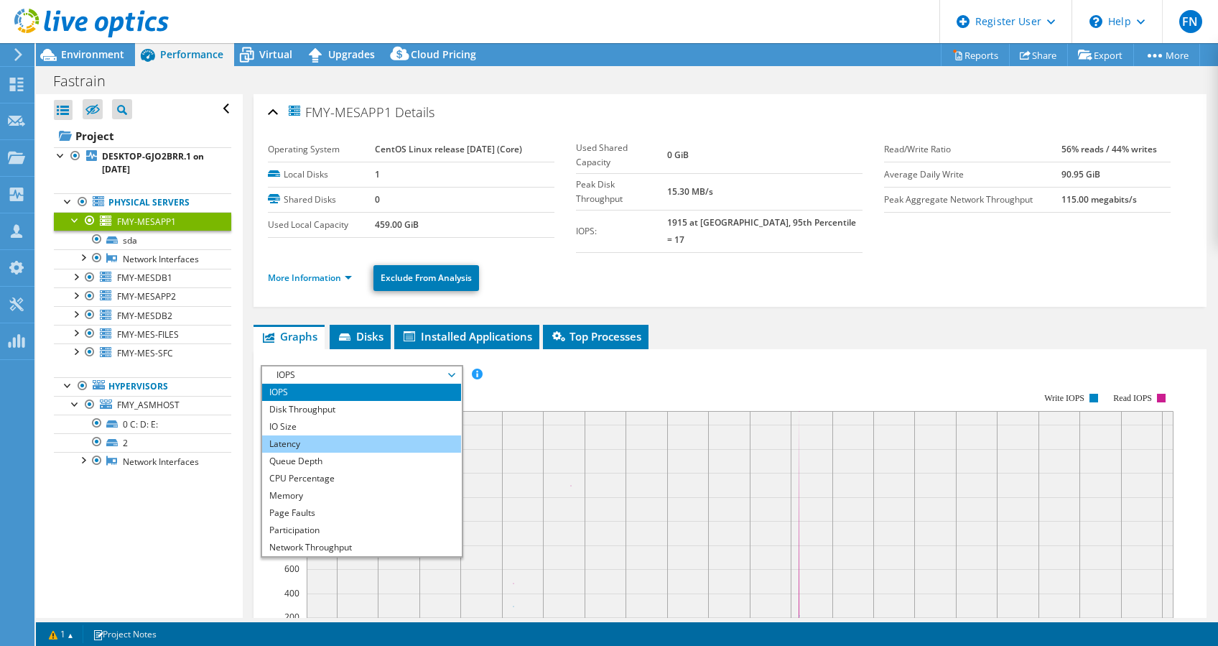
click at [372, 435] on li "Latency" at bounding box center [361, 443] width 199 height 17
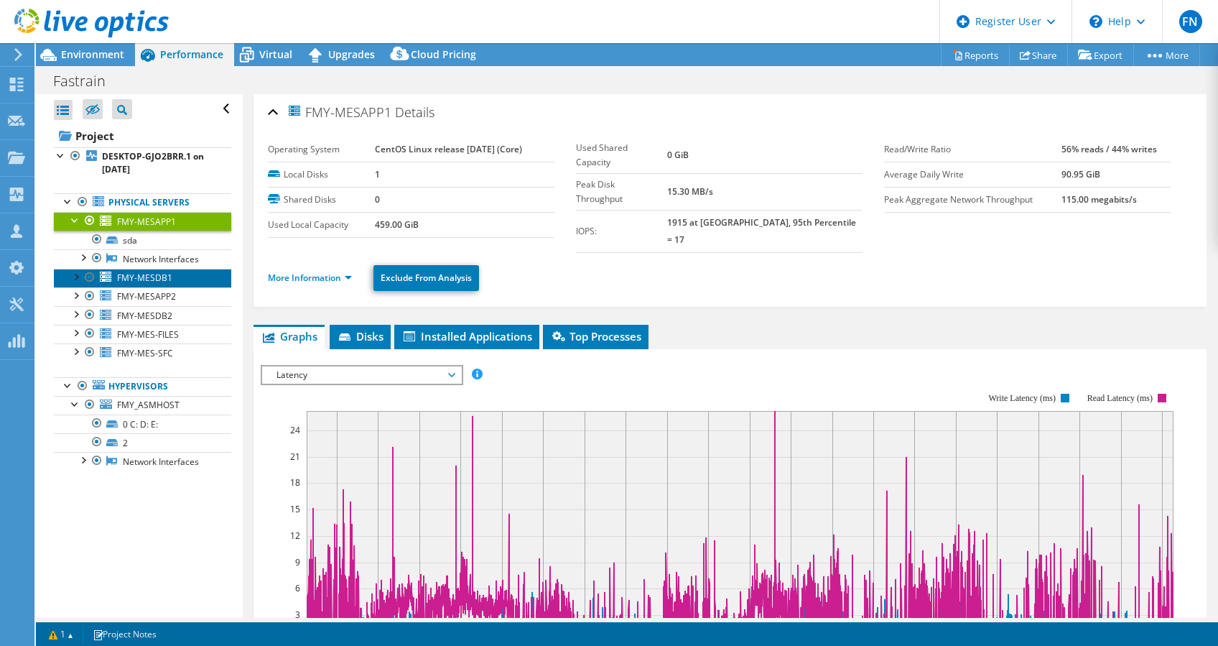
click at [132, 284] on span "FMY-MESDB1" at bounding box center [144, 278] width 55 height 12
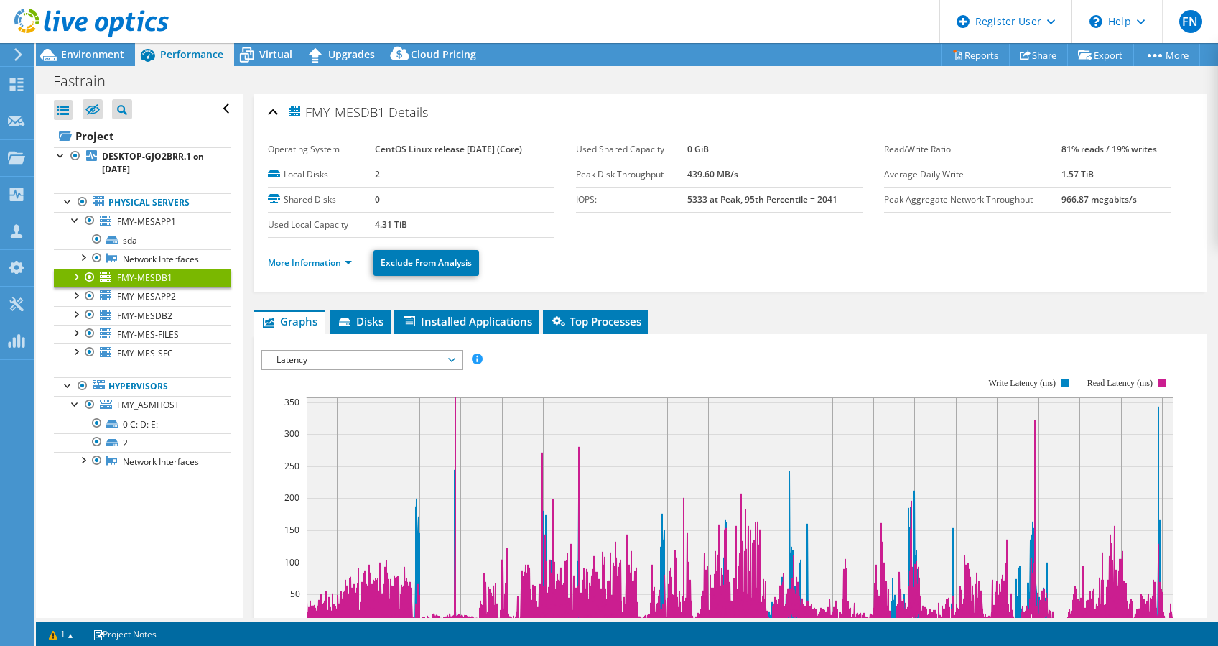
scroll to position [96, 0]
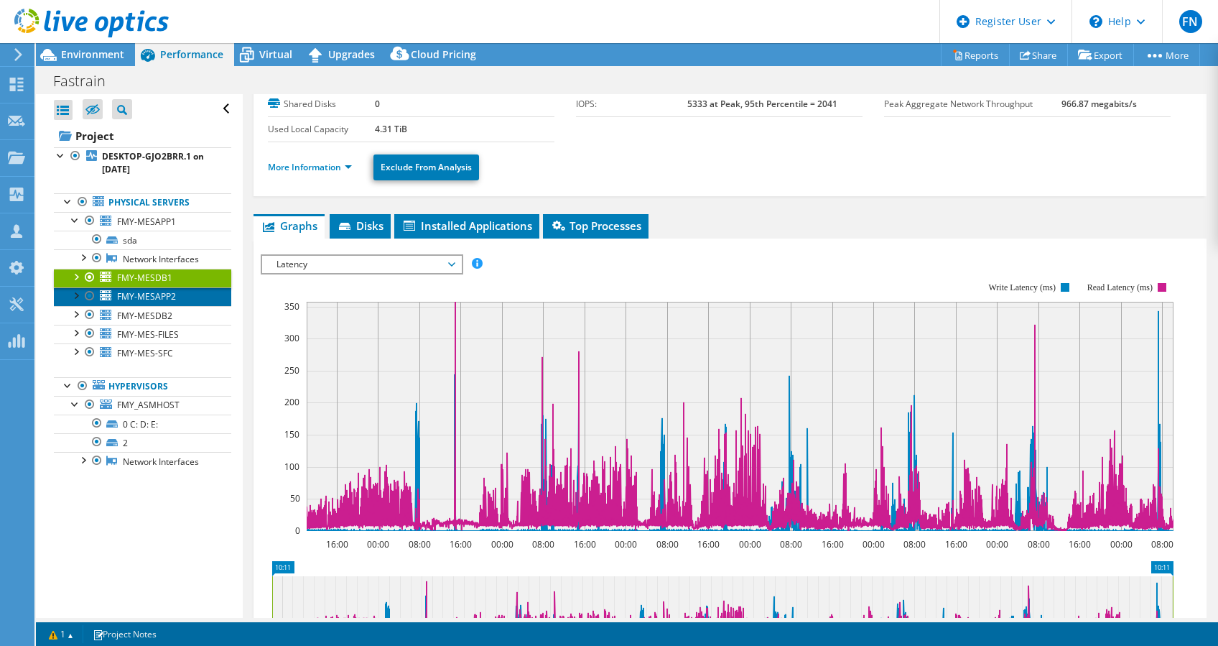
click at [170, 302] on span "FMY-MESAPP2" at bounding box center [146, 296] width 59 height 12
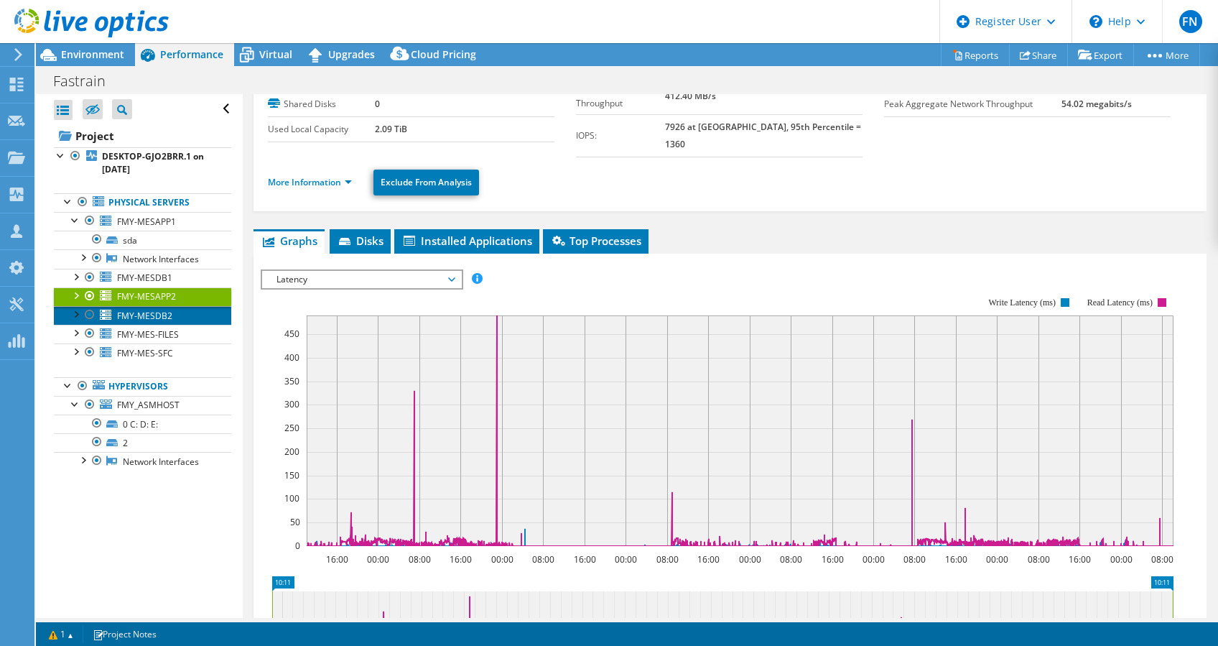
click at [168, 322] on span "FMY-MESDB2" at bounding box center [144, 316] width 55 height 12
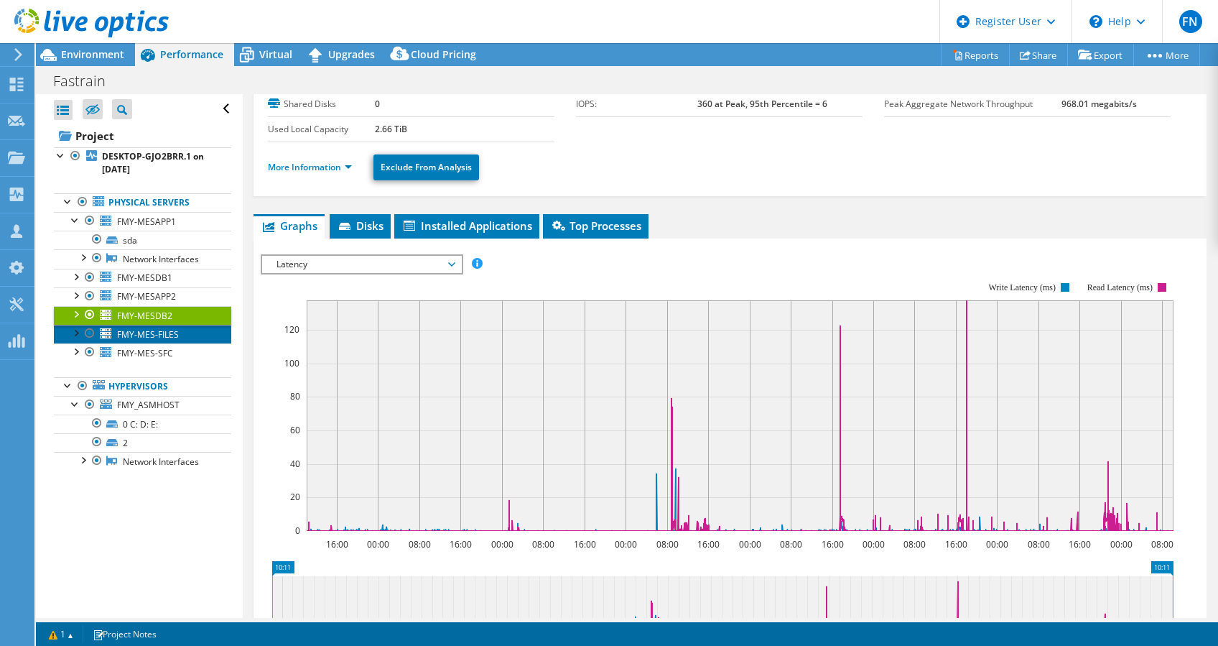
click at [171, 340] on span "FMY-MES-FILES" at bounding box center [148, 334] width 62 height 12
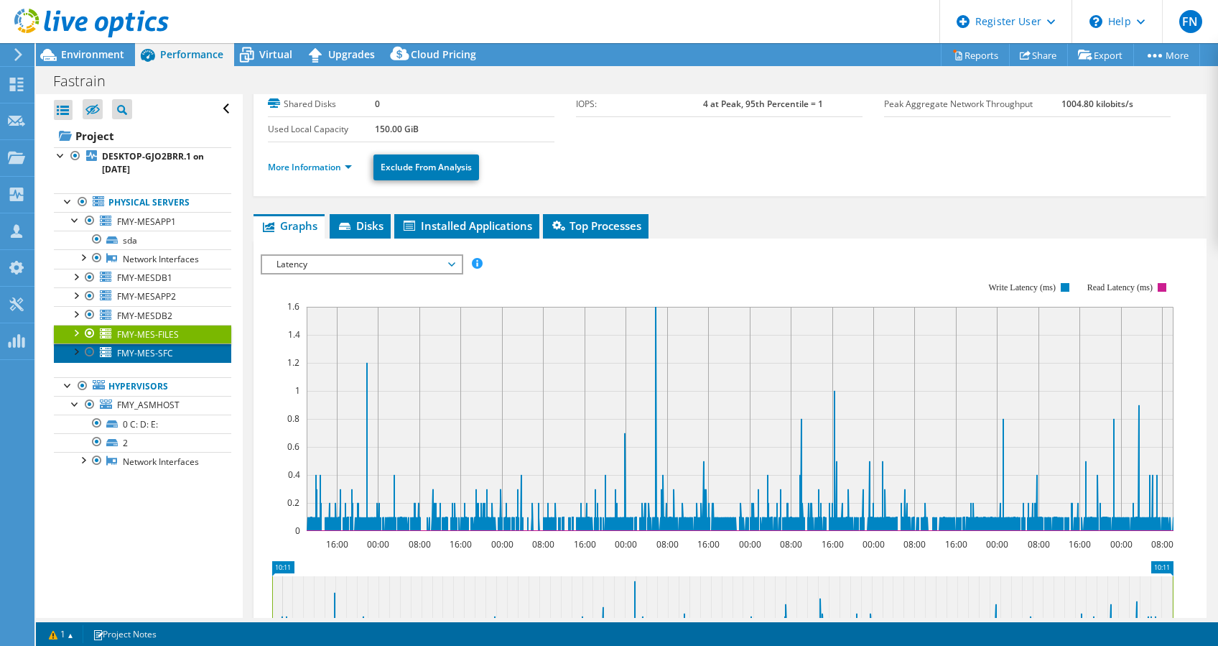
click at [170, 359] on span "FMY-MES-SFC" at bounding box center [145, 353] width 56 height 12
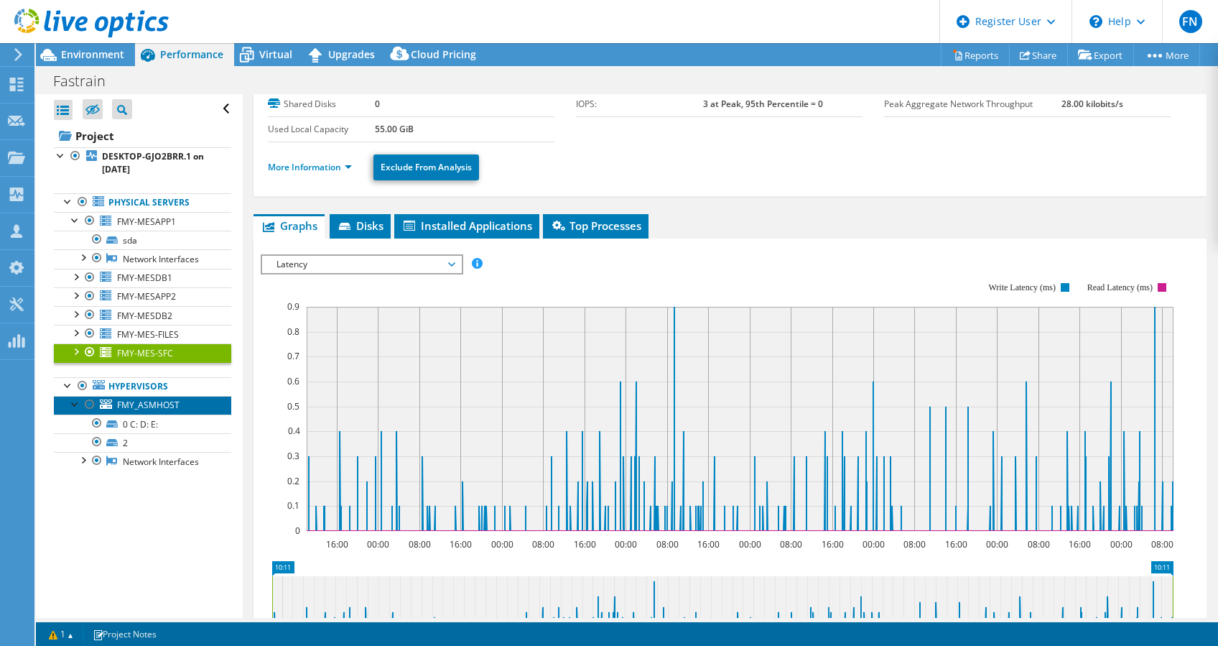
click at [164, 411] on span "FMY_ASMHOST" at bounding box center [148, 405] width 62 height 12
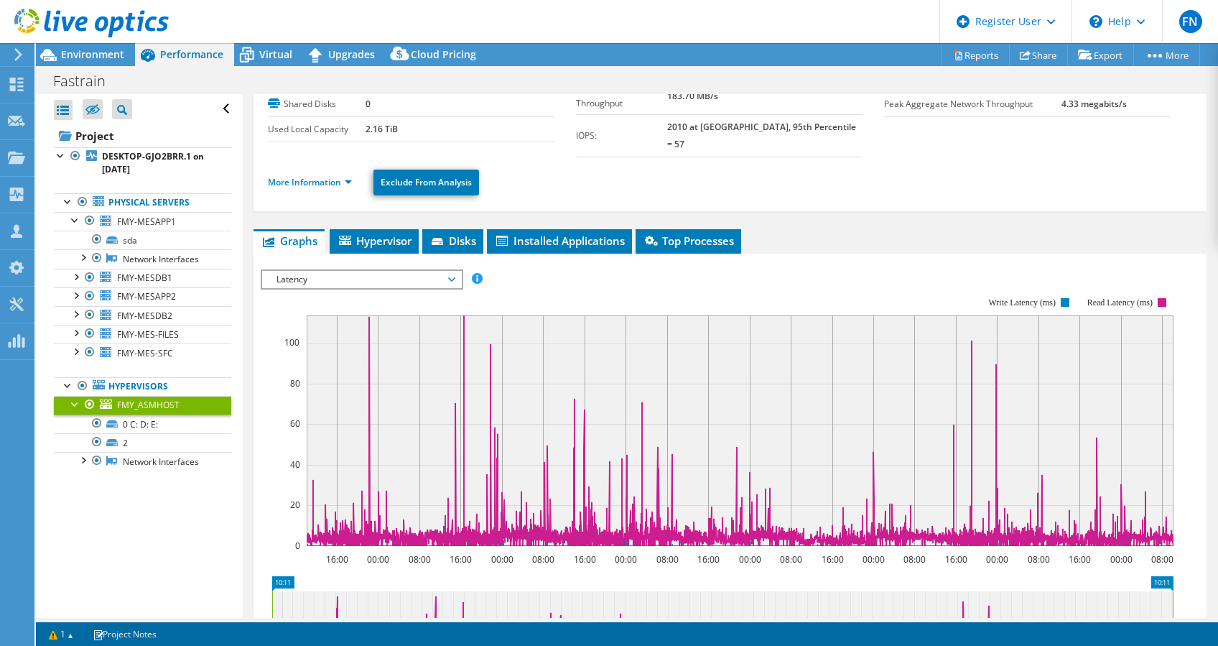
scroll to position [0, 0]
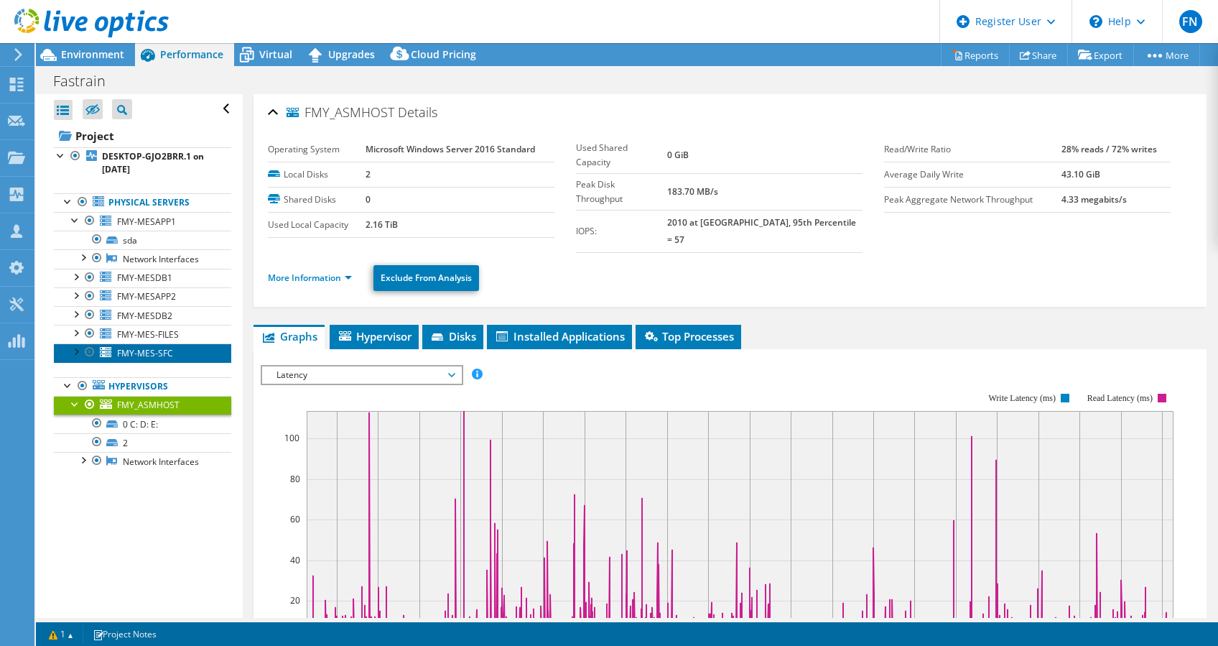
click at [161, 359] on span "FMY-MES-SFC" at bounding box center [145, 353] width 56 height 12
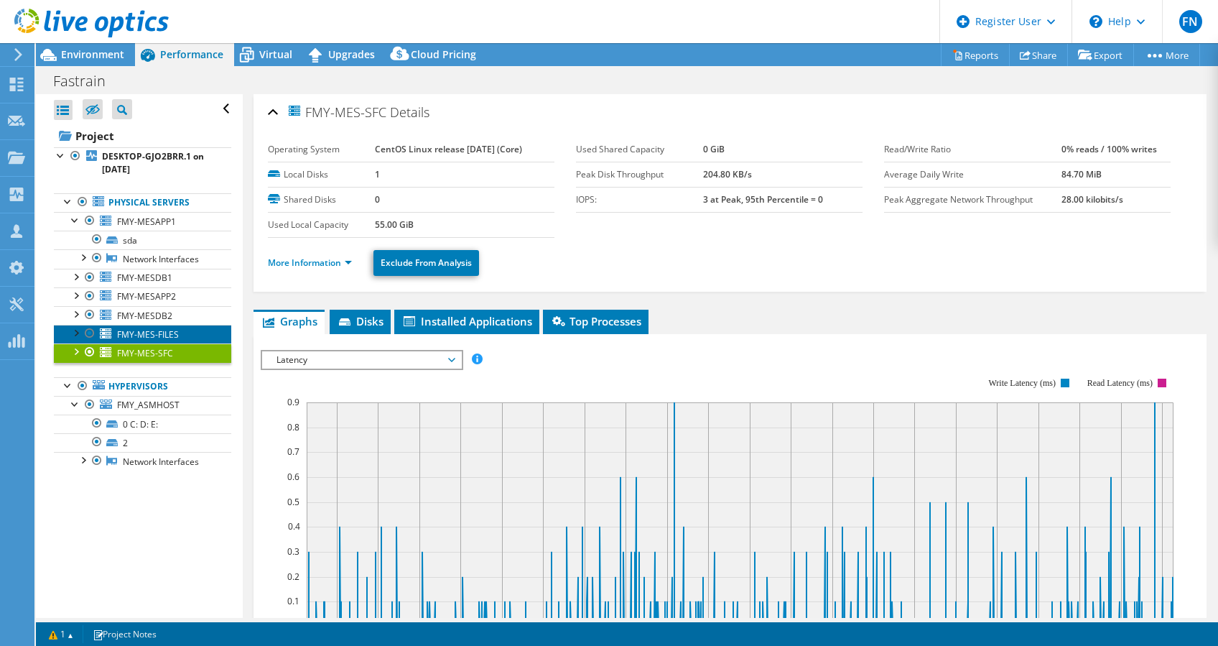
click at [161, 340] on span "FMY-MES-FILES" at bounding box center [148, 334] width 62 height 12
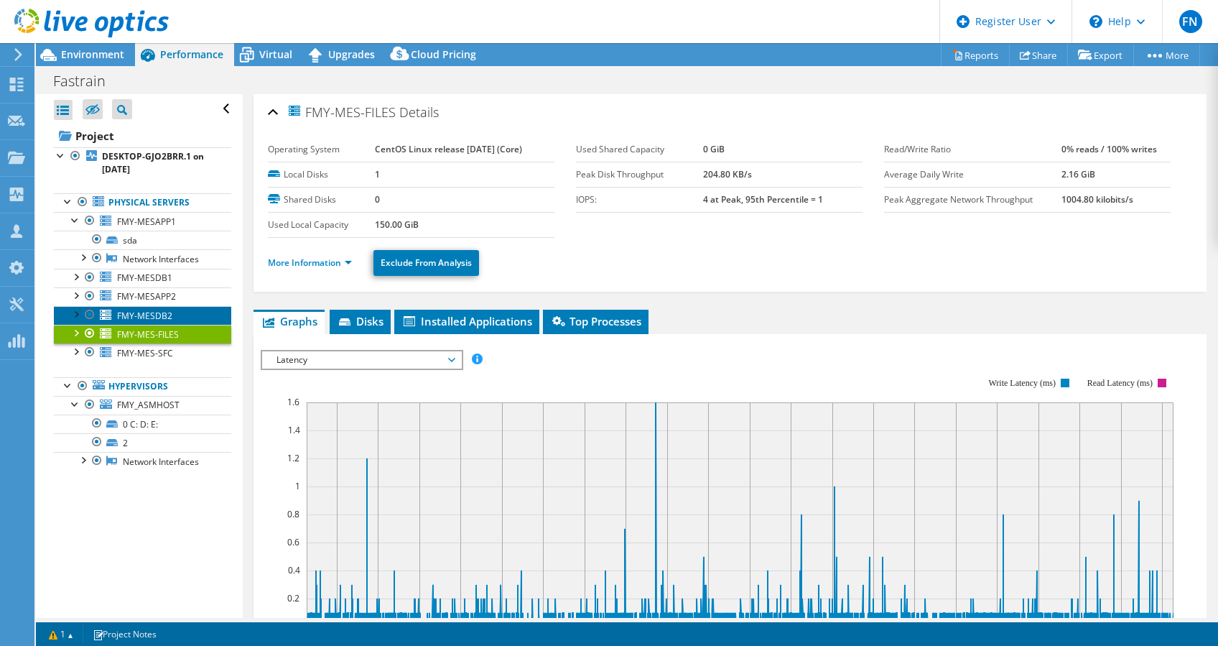
click at [157, 322] on span "FMY-MESDB2" at bounding box center [144, 316] width 55 height 12
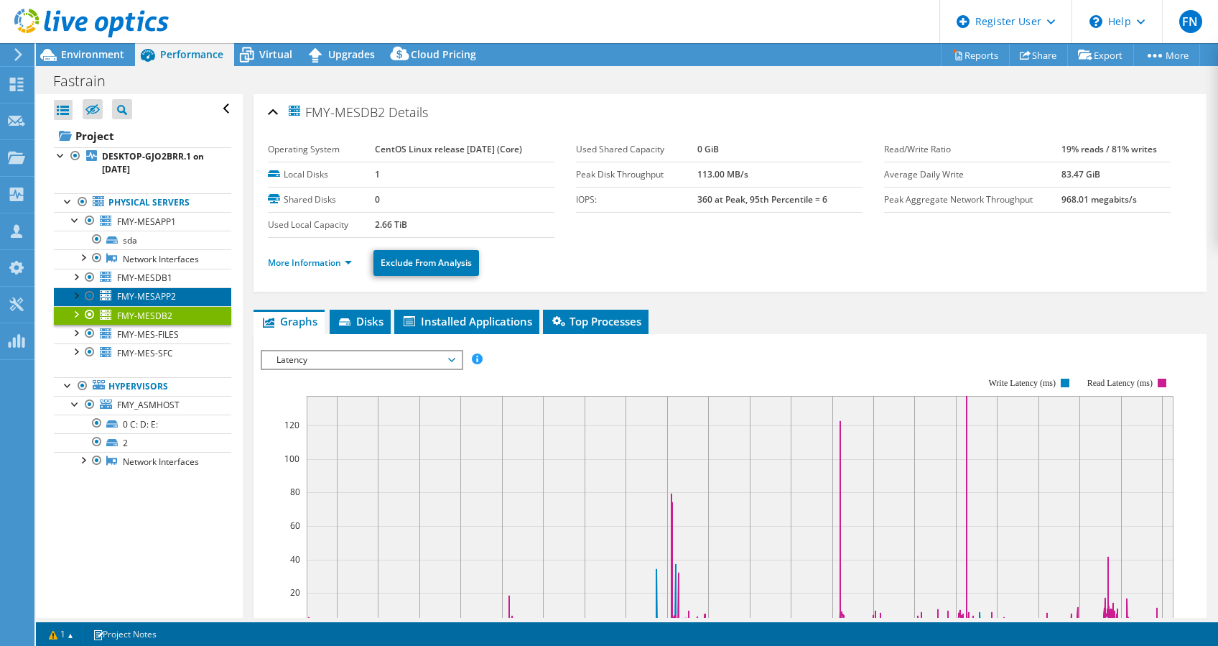
click at [167, 302] on span "FMY-MESAPP2" at bounding box center [146, 296] width 59 height 12
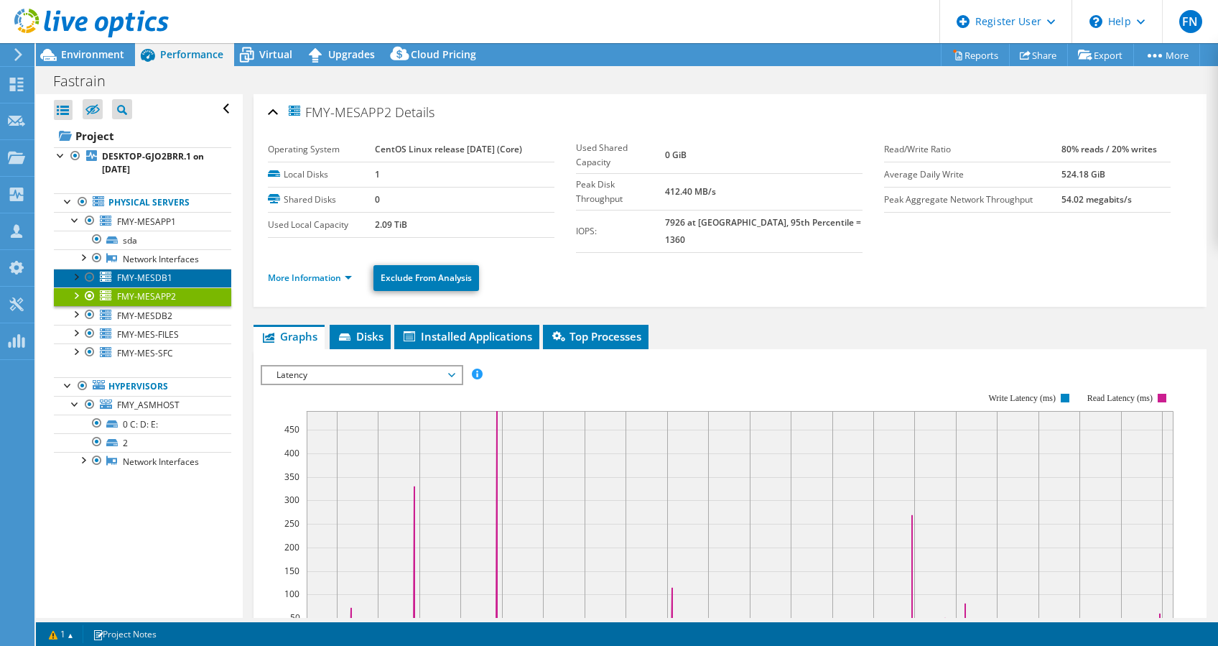
click at [153, 284] on span "FMY-MESDB1" at bounding box center [144, 278] width 55 height 12
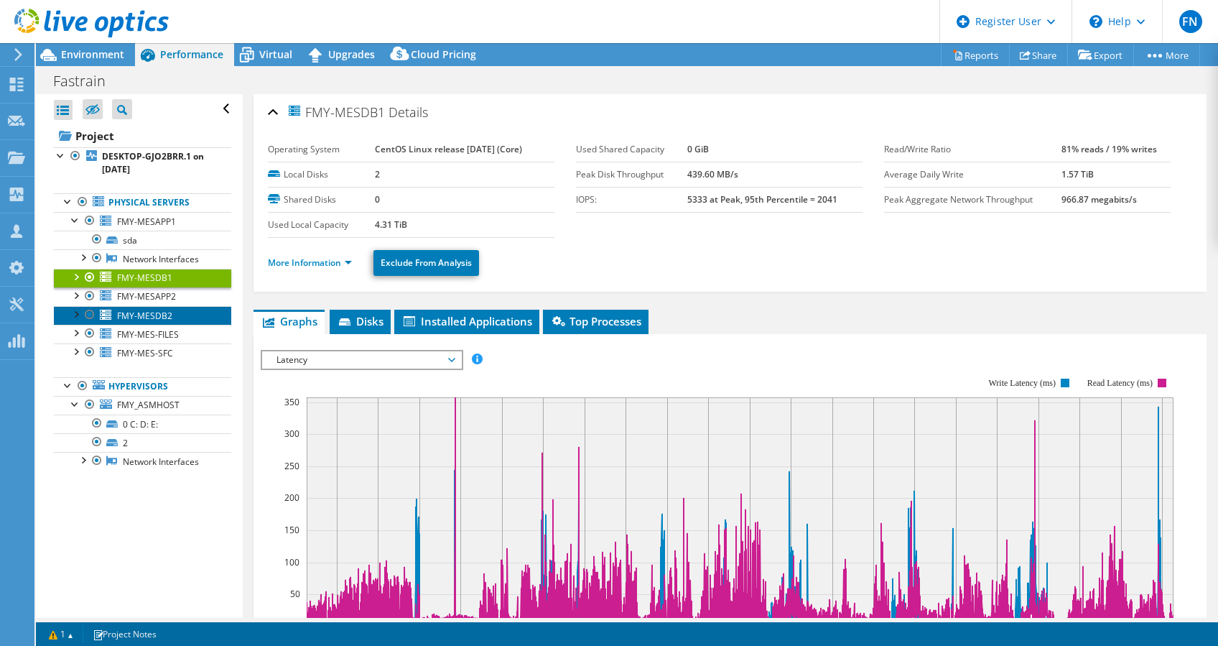
click at [167, 322] on span "FMY-MESDB2" at bounding box center [144, 316] width 55 height 12
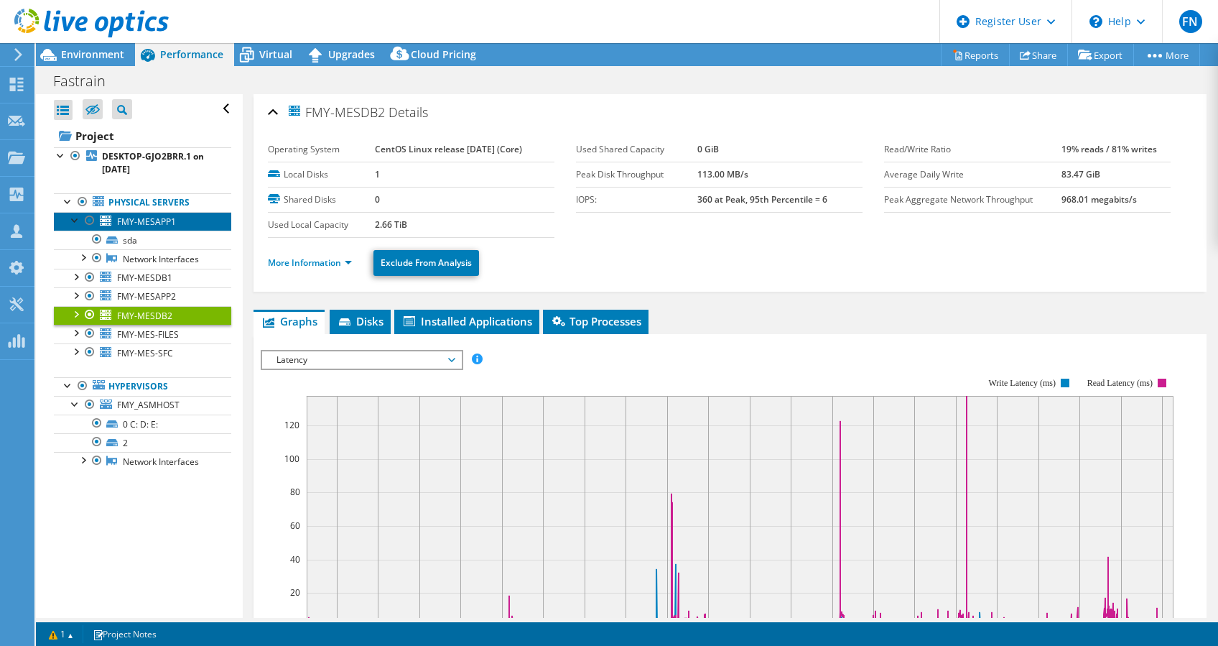
click at [139, 223] on span "FMY-MESAPP1" at bounding box center [146, 222] width 59 height 12
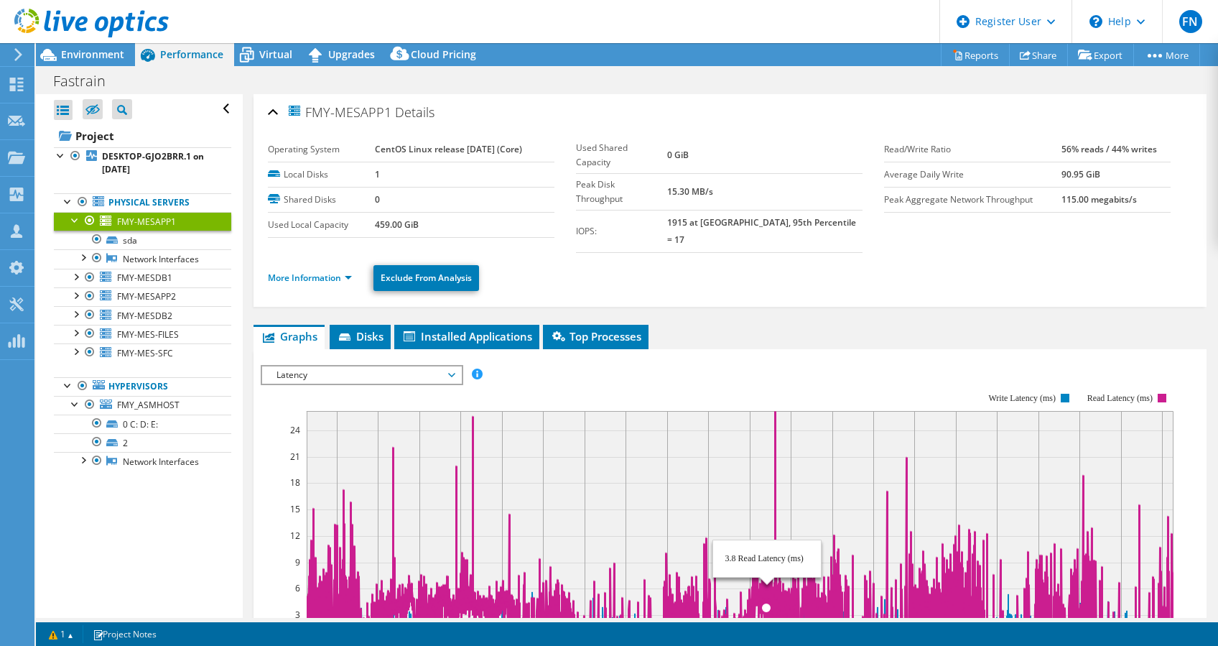
select select "[GEOGRAPHIC_DATA]"
select select "USD"
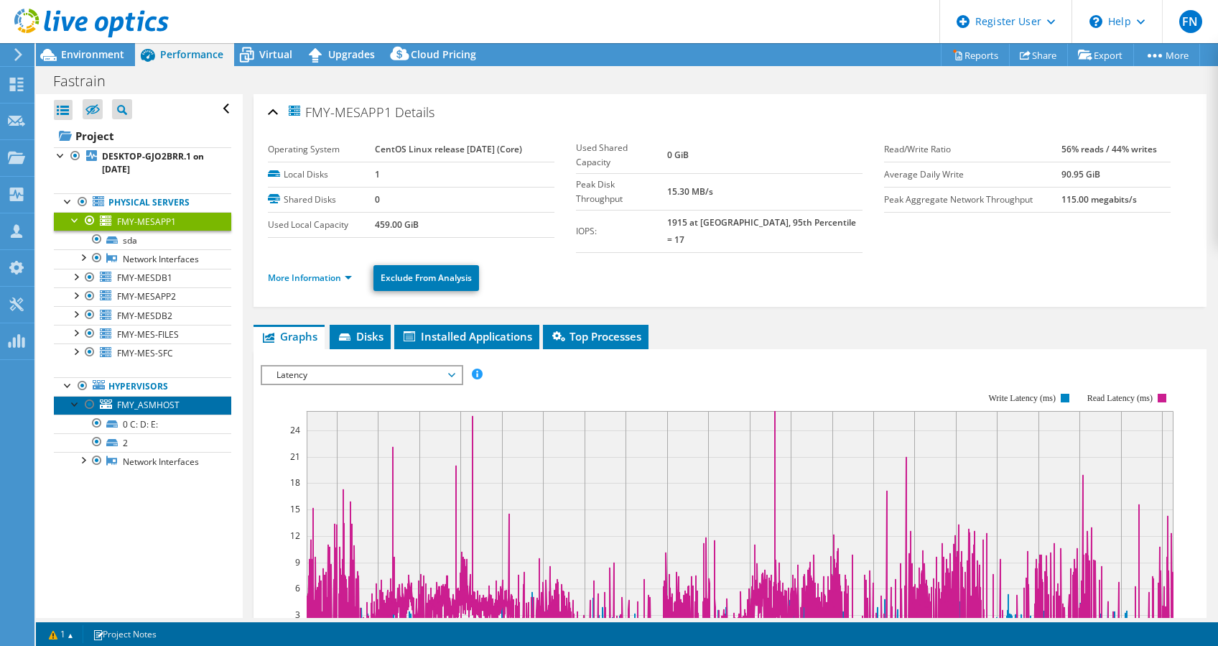
click at [147, 411] on span "FMY_ASMHOST" at bounding box center [148, 405] width 62 height 12
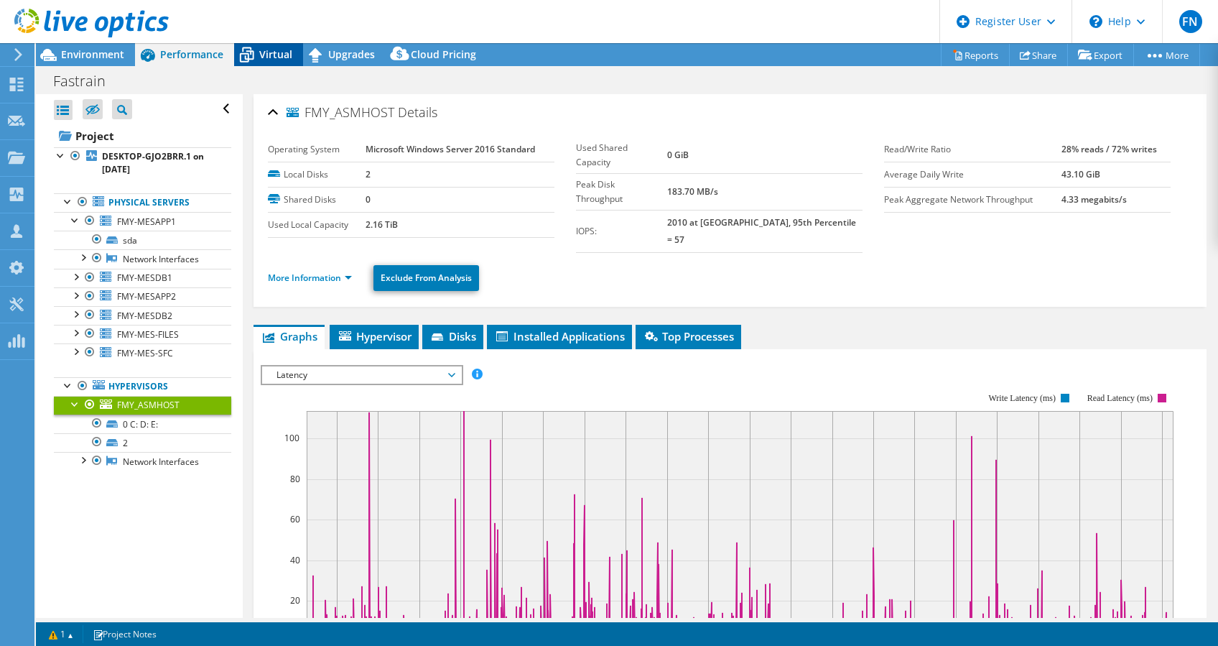
click at [257, 47] on icon at bounding box center [246, 54] width 25 height 25
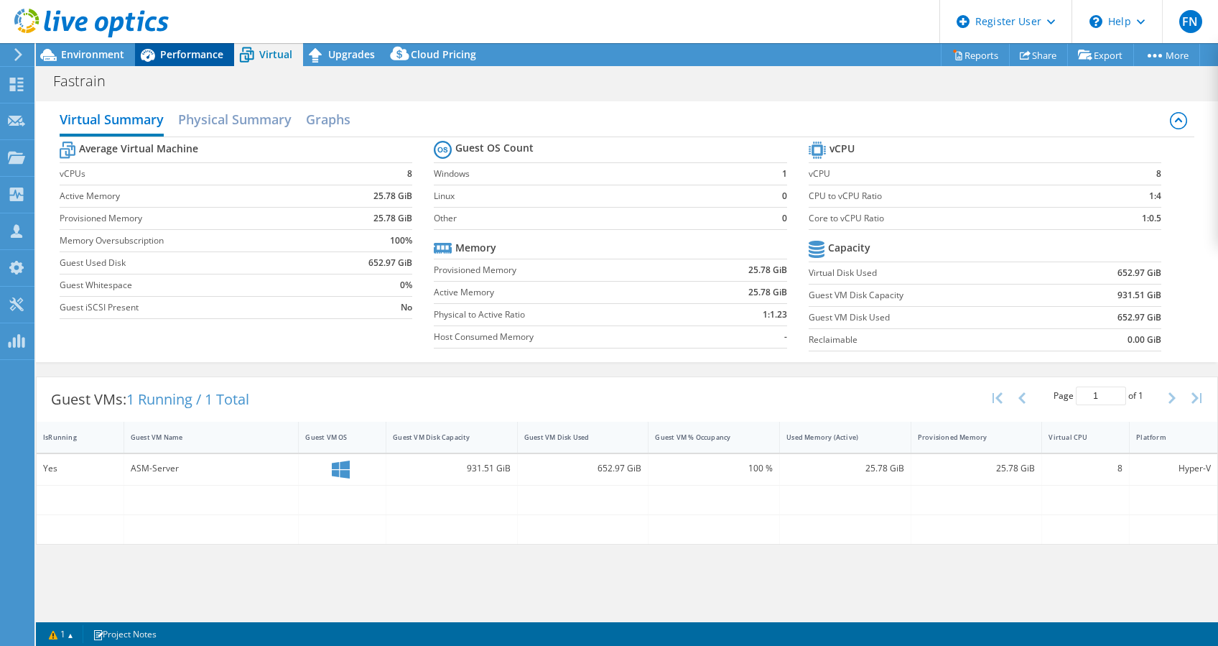
click at [174, 51] on span "Performance" at bounding box center [191, 54] width 63 height 14
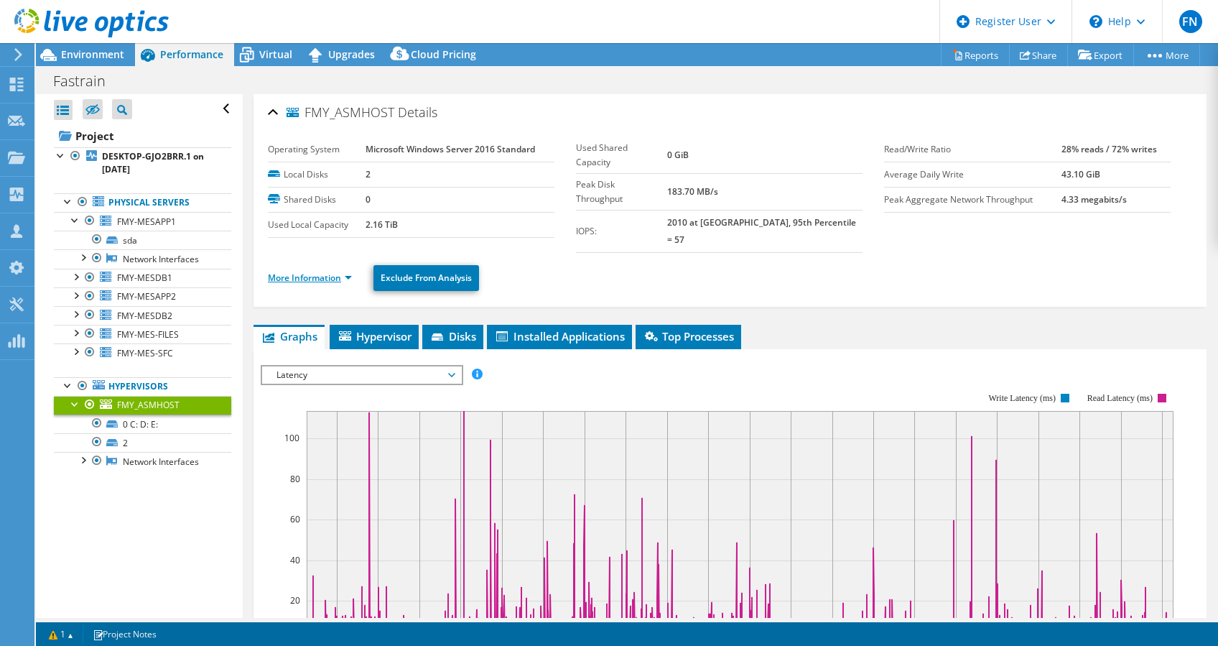
click at [310, 272] on link "More Information" at bounding box center [310, 278] width 84 height 12
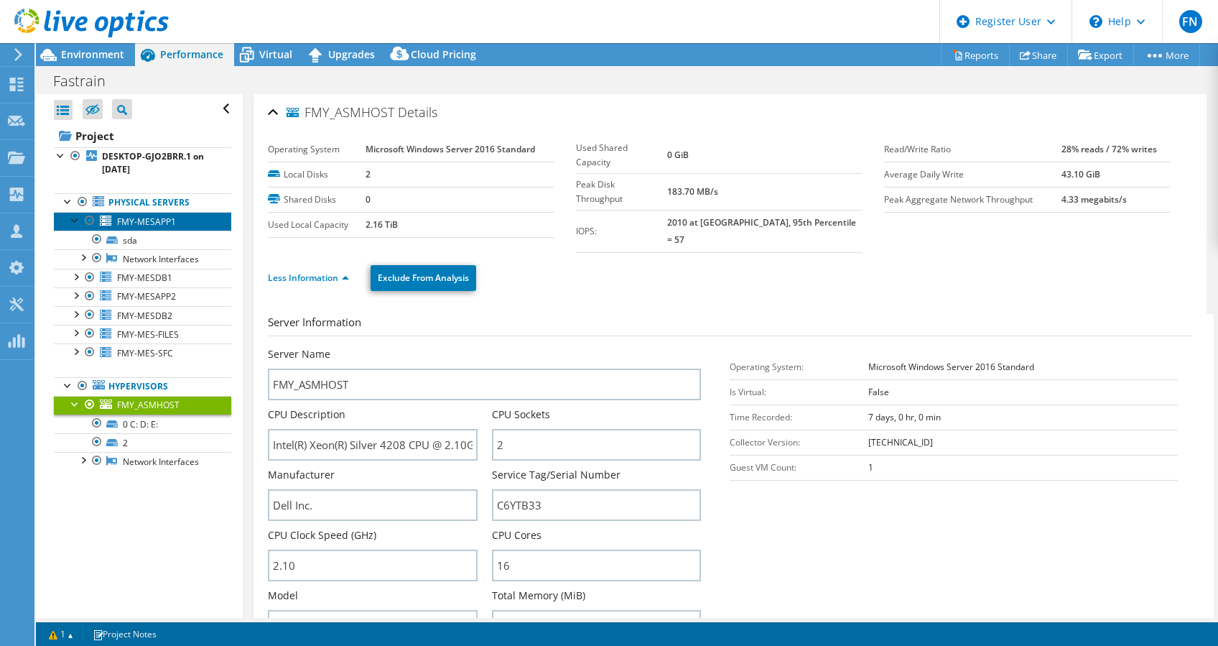
click at [136, 221] on span "FMY-MESAPP1" at bounding box center [146, 222] width 59 height 12
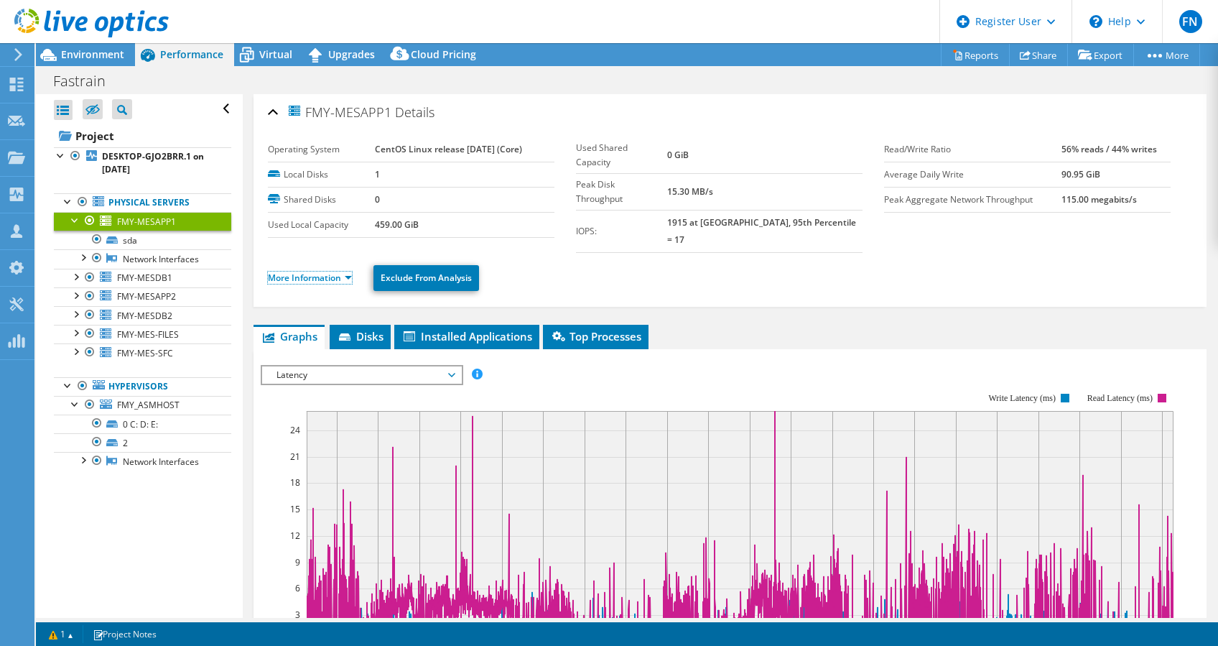
click at [287, 272] on link "More Information" at bounding box center [310, 278] width 84 height 12
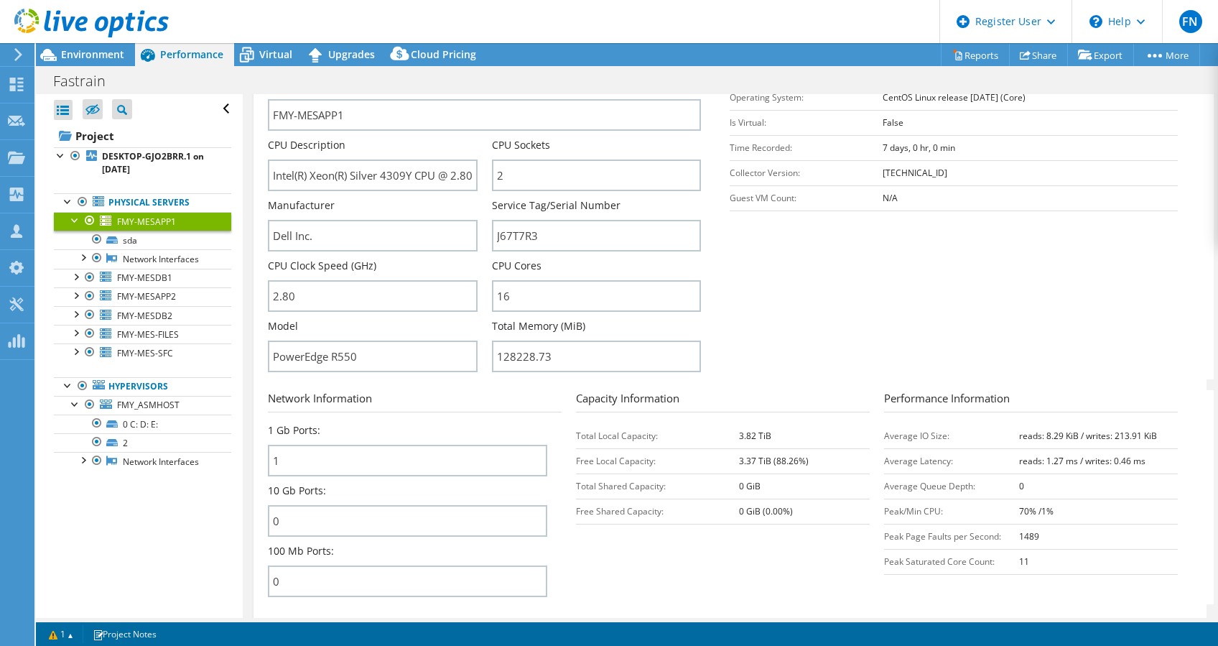
scroll to position [287, 0]
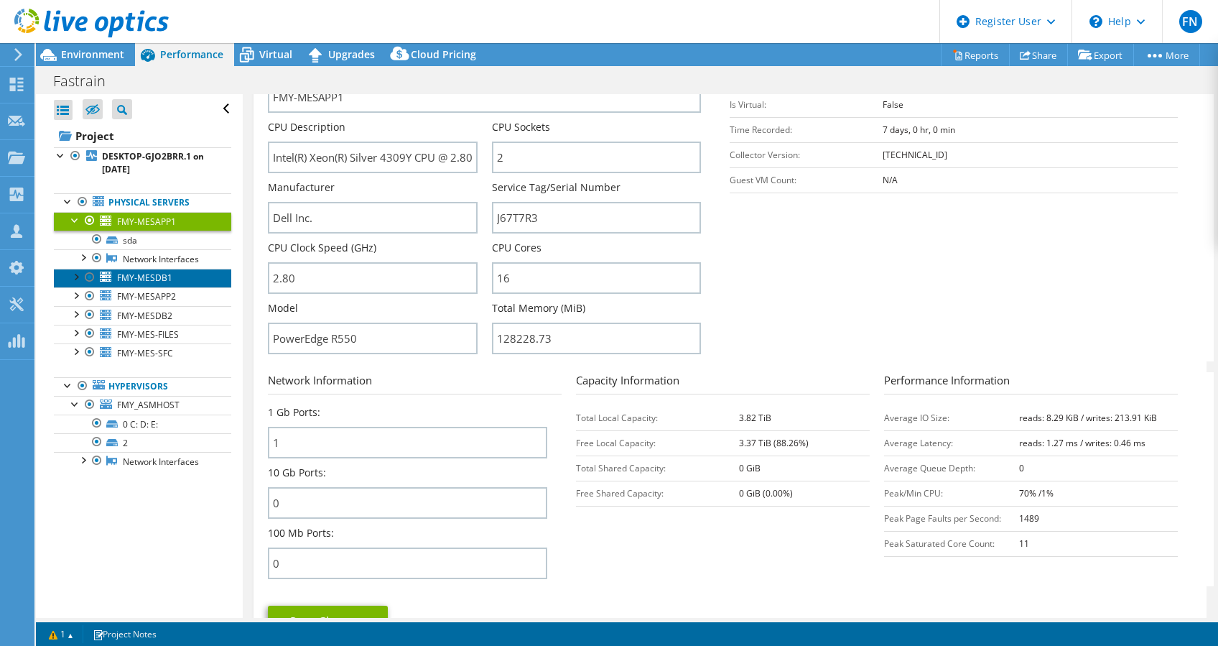
click at [162, 284] on span "FMY-MESDB1" at bounding box center [144, 278] width 55 height 12
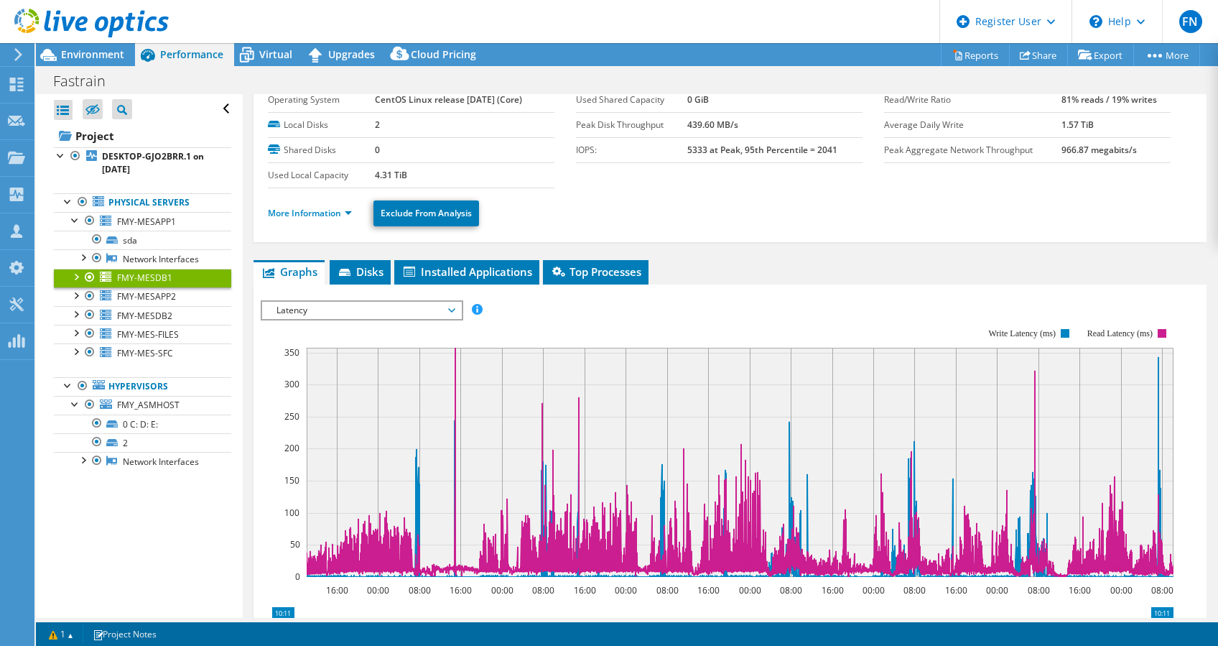
scroll to position [0, 0]
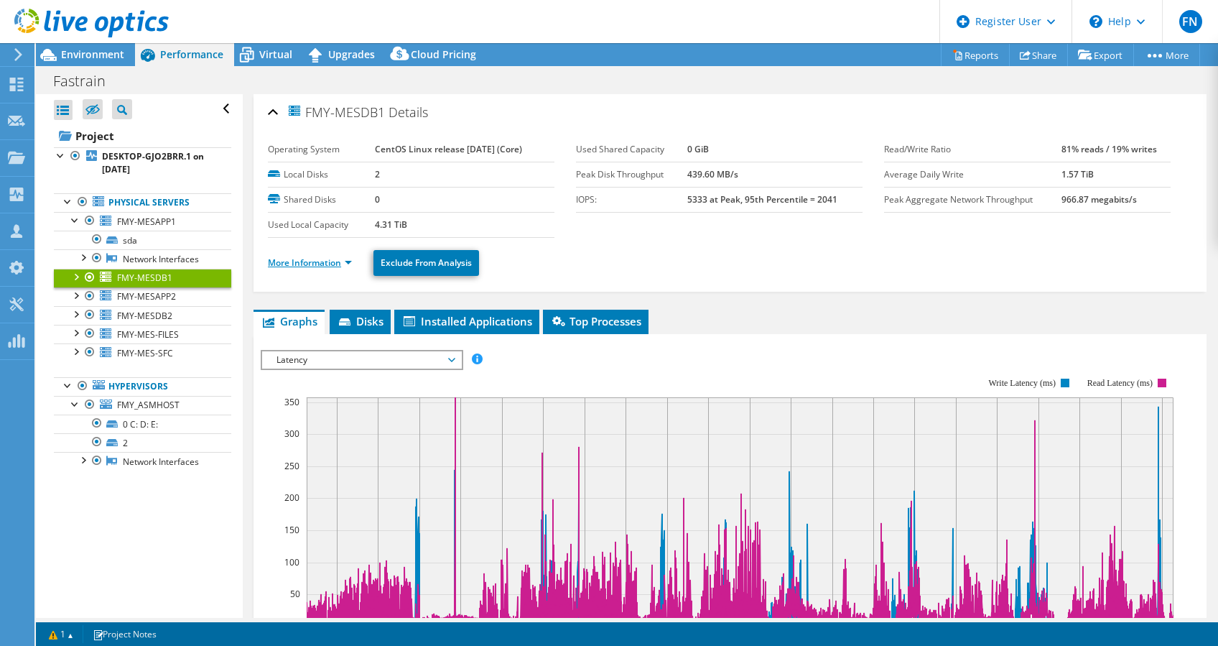
click at [289, 264] on link "More Information" at bounding box center [310, 262] width 84 height 12
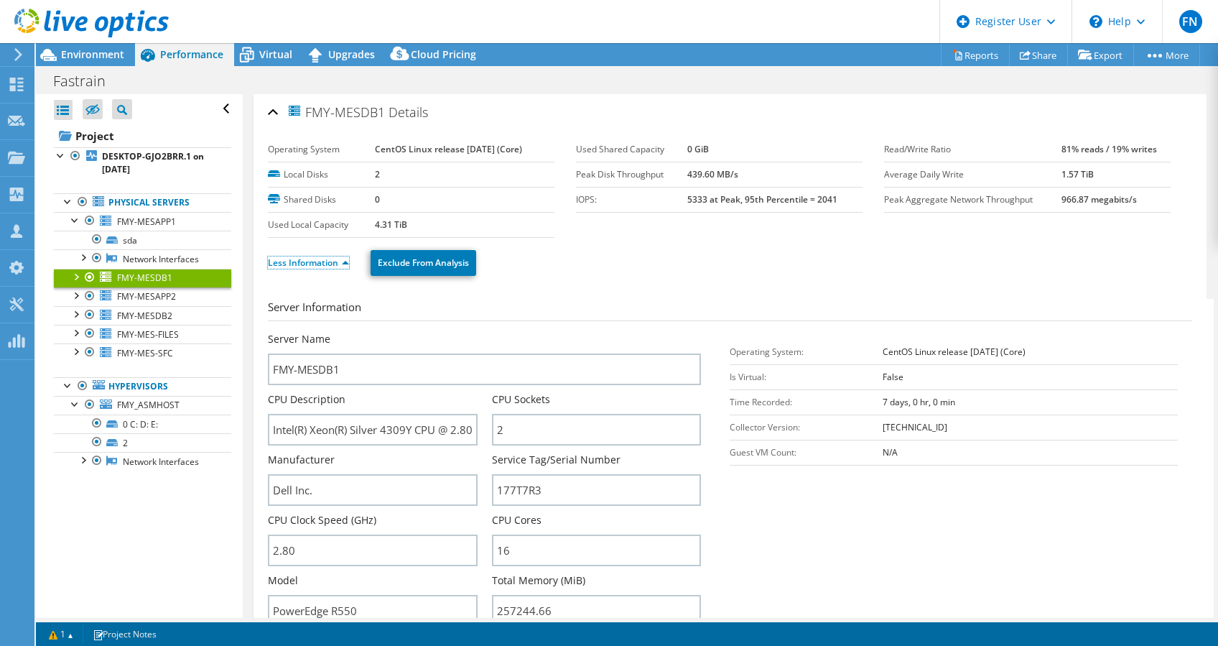
scroll to position [287, 0]
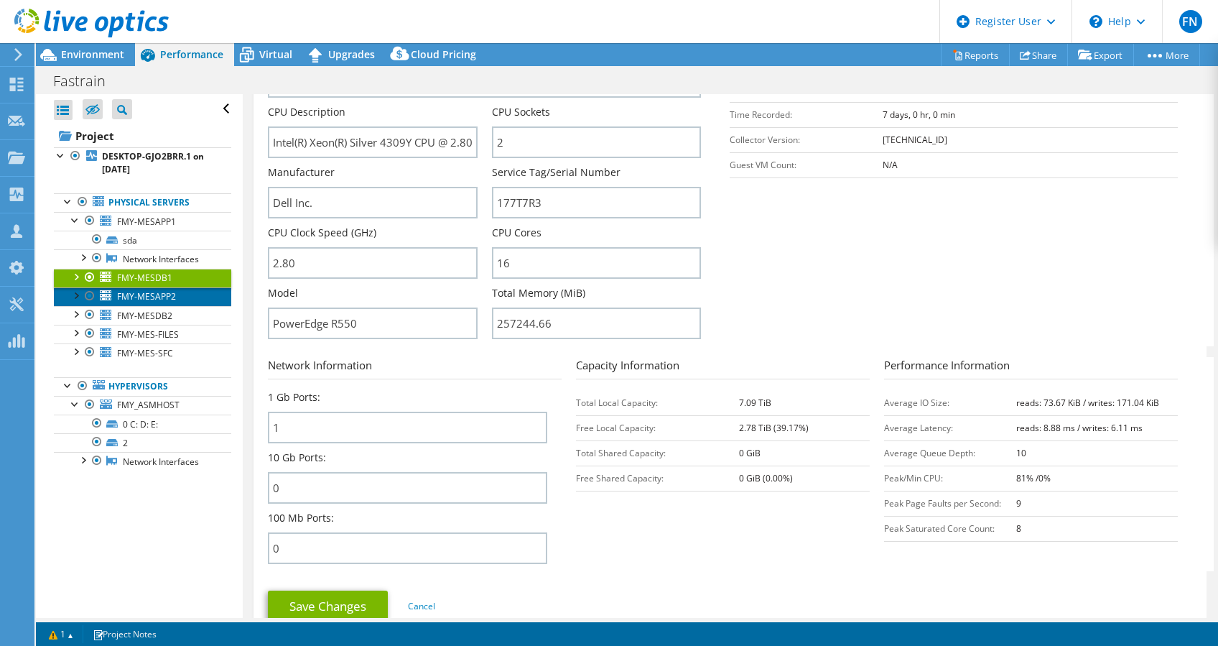
click at [157, 300] on link "FMY-MESAPP2" at bounding box center [142, 296] width 177 height 19
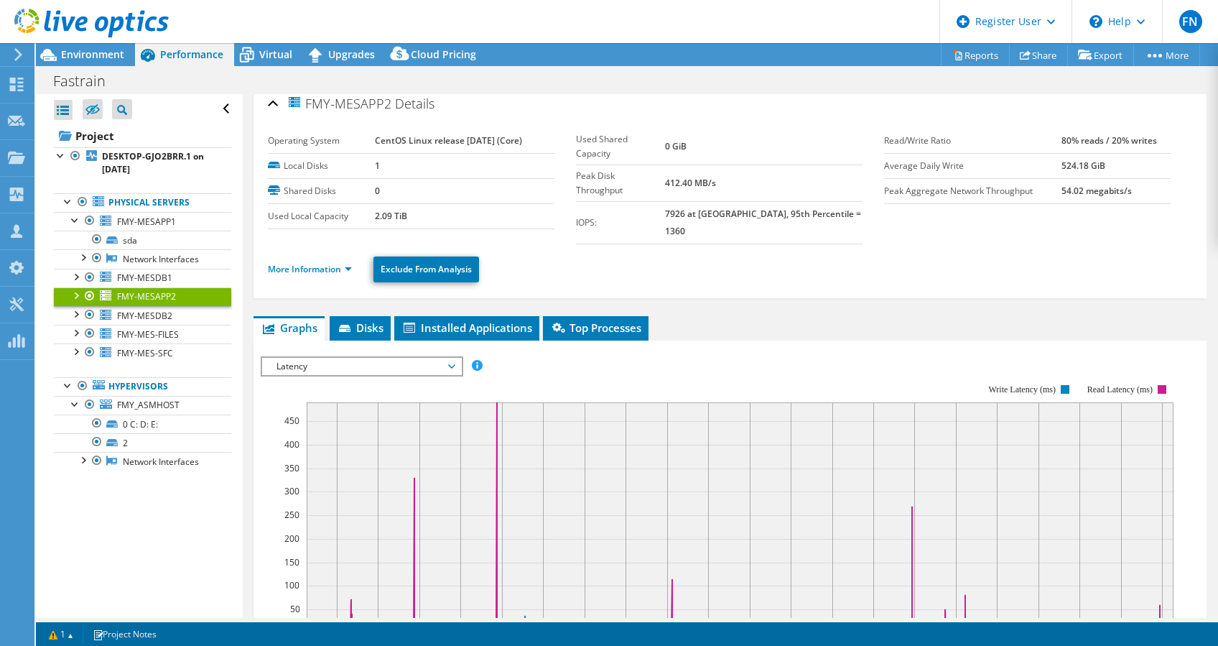
scroll to position [0, 0]
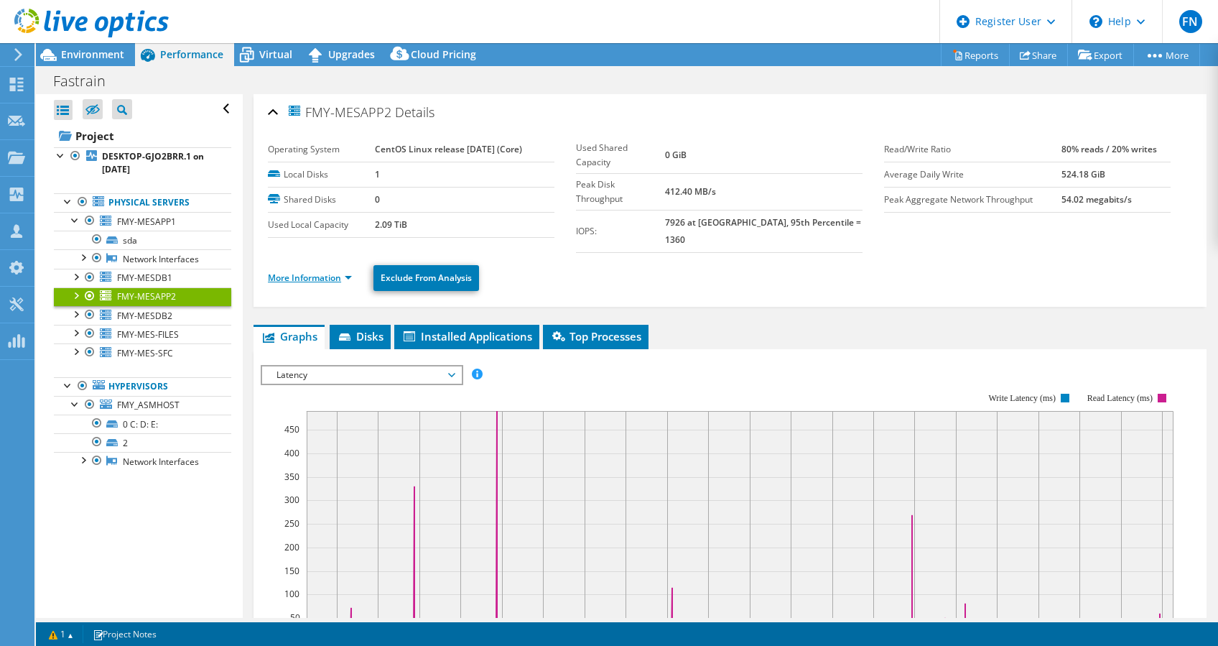
click at [320, 272] on link "More Information" at bounding box center [310, 278] width 84 height 12
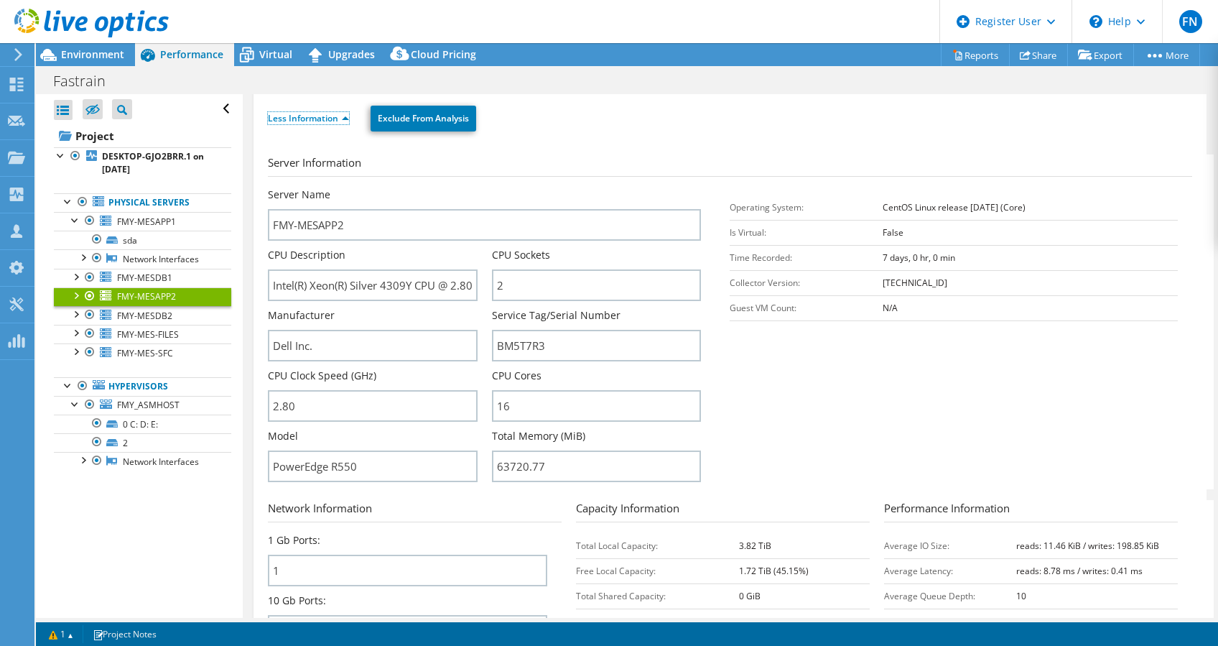
scroll to position [191, 0]
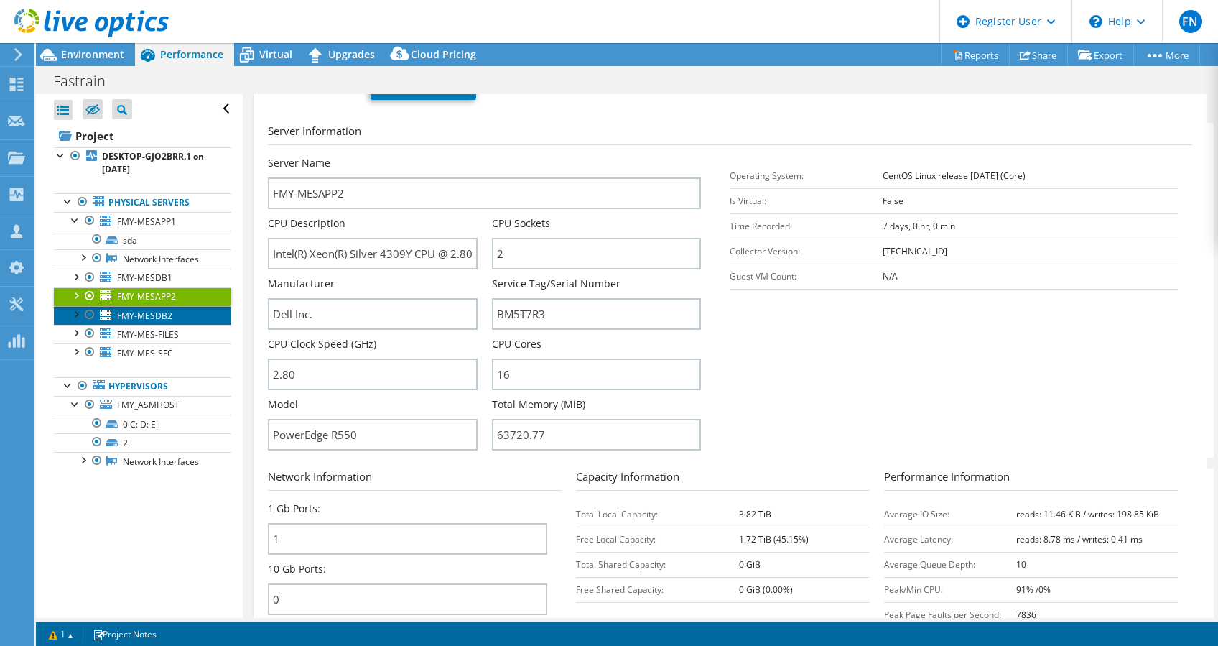
click at [162, 322] on span "FMY-MESDB2" at bounding box center [144, 316] width 55 height 12
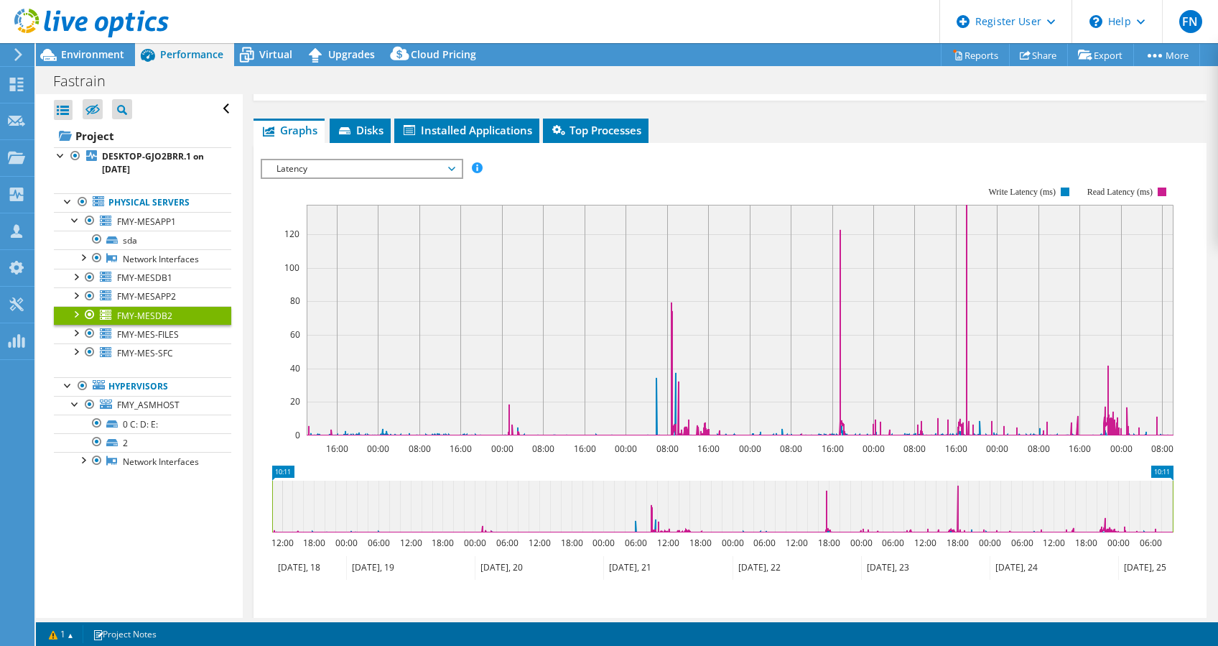
scroll to position [0, 0]
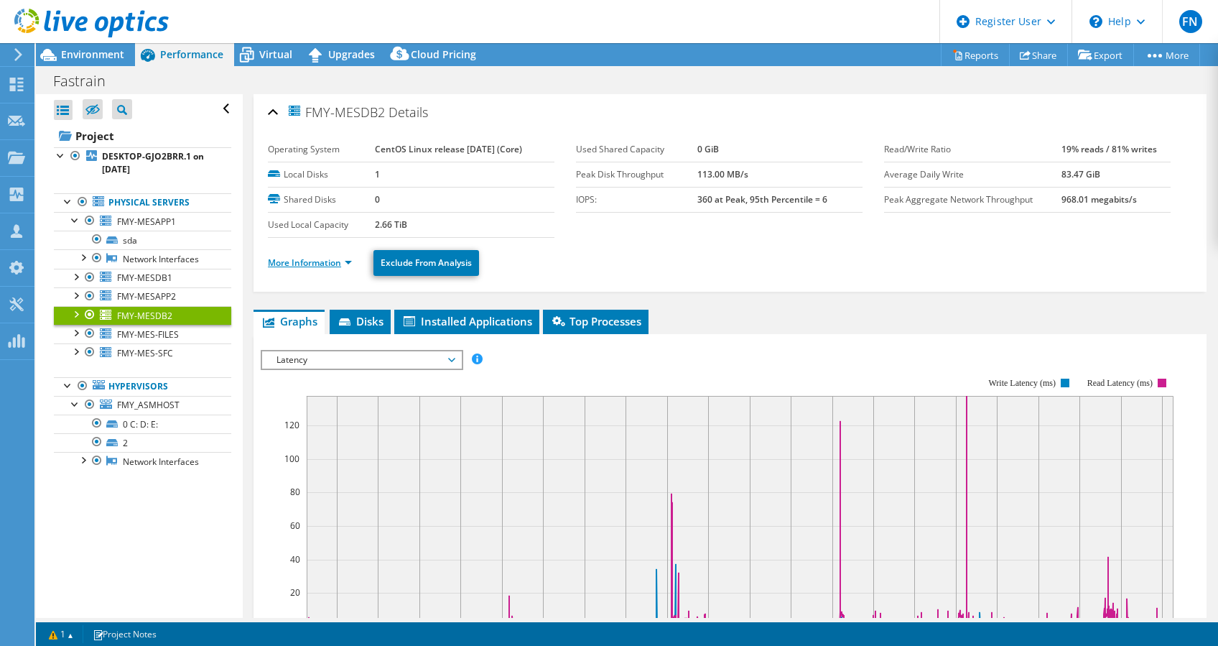
click at [305, 259] on link "More Information" at bounding box center [310, 262] width 84 height 12
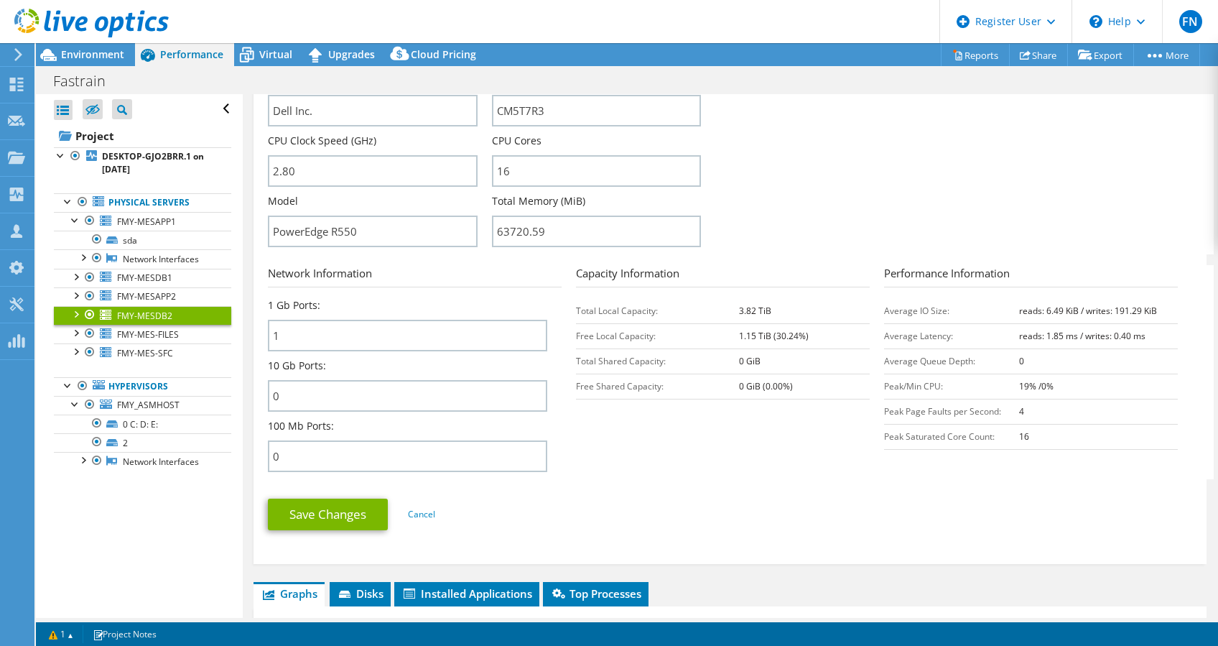
scroll to position [383, 0]
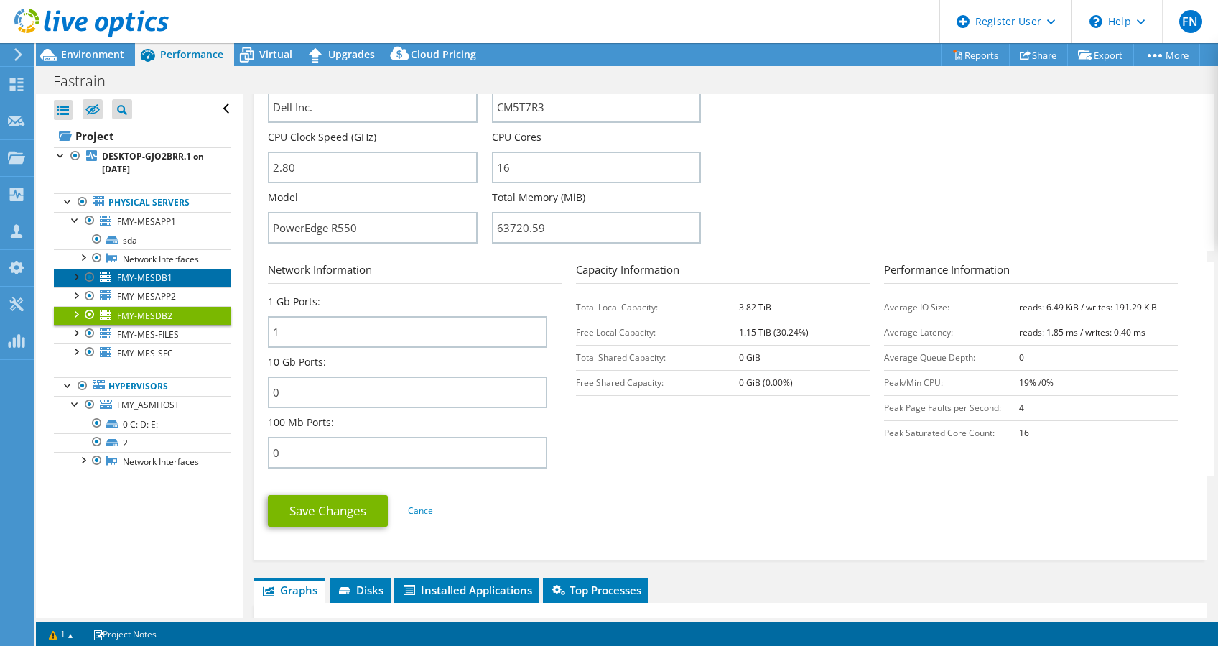
click at [155, 284] on span "FMY-MESDB1" at bounding box center [144, 278] width 55 height 12
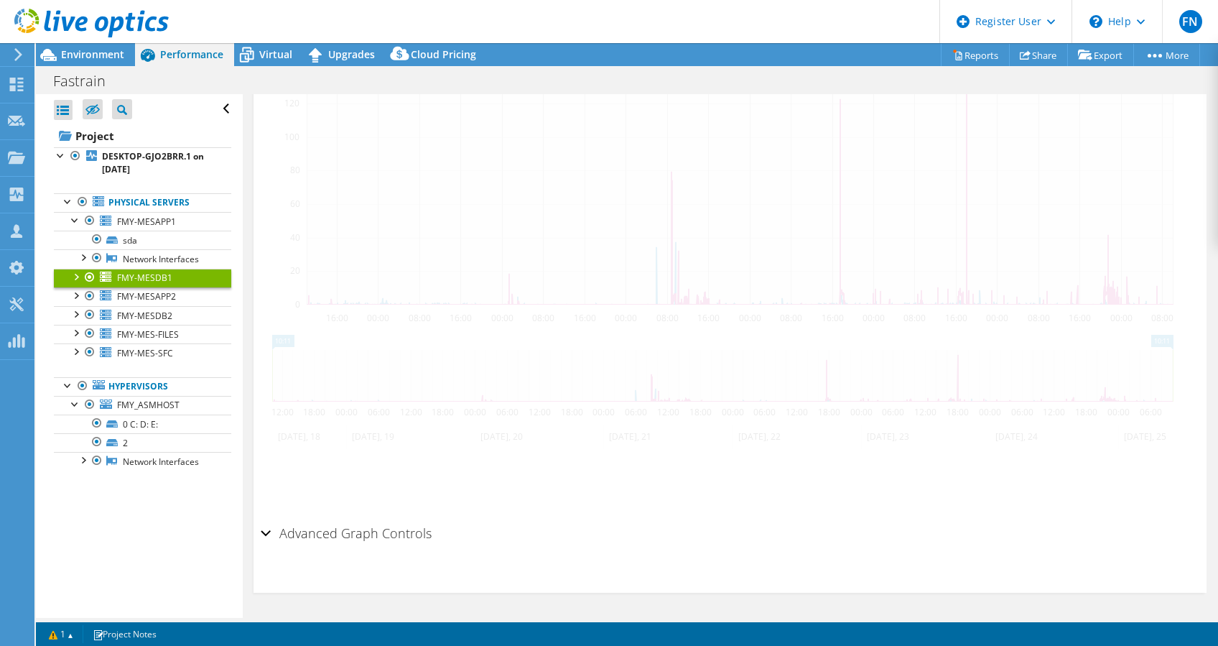
scroll to position [272, 0]
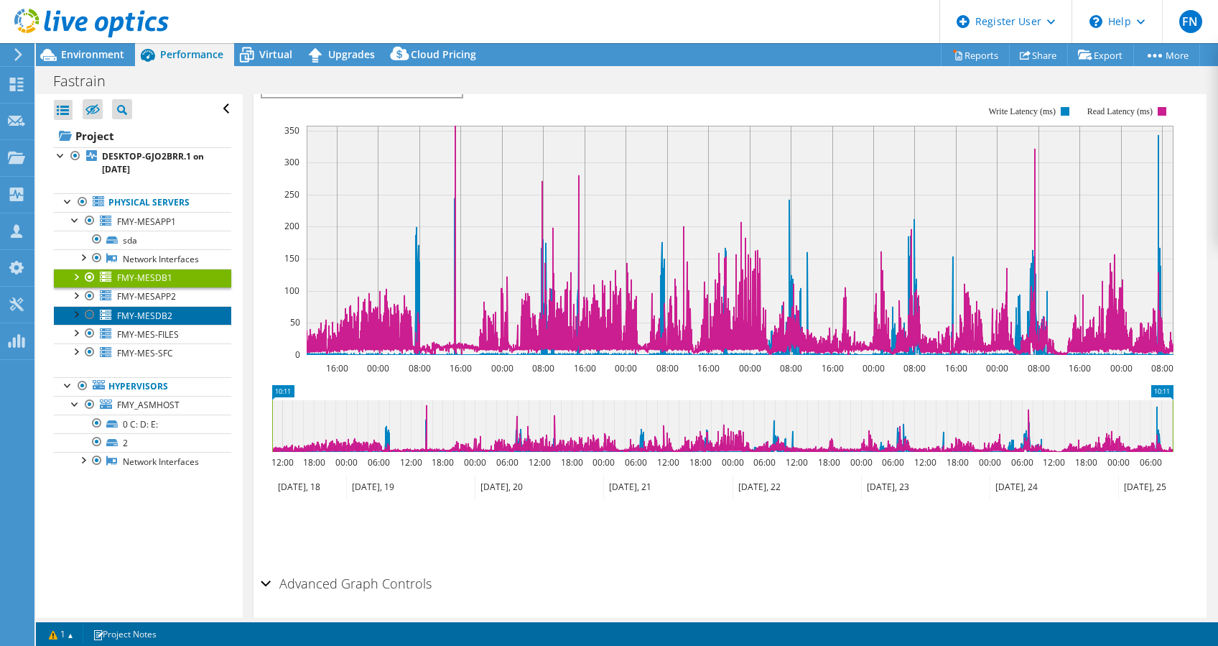
click at [163, 325] on link "FMY-MESDB2" at bounding box center [142, 315] width 177 height 19
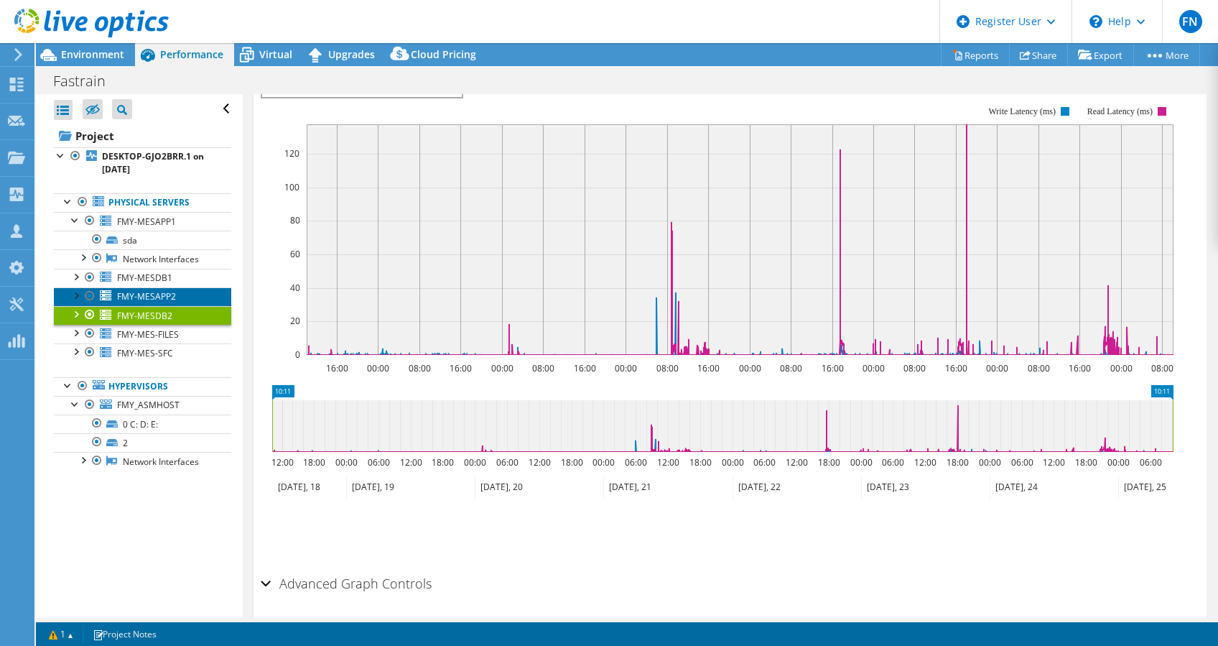
click at [162, 306] on link "FMY-MESAPP2" at bounding box center [142, 296] width 177 height 19
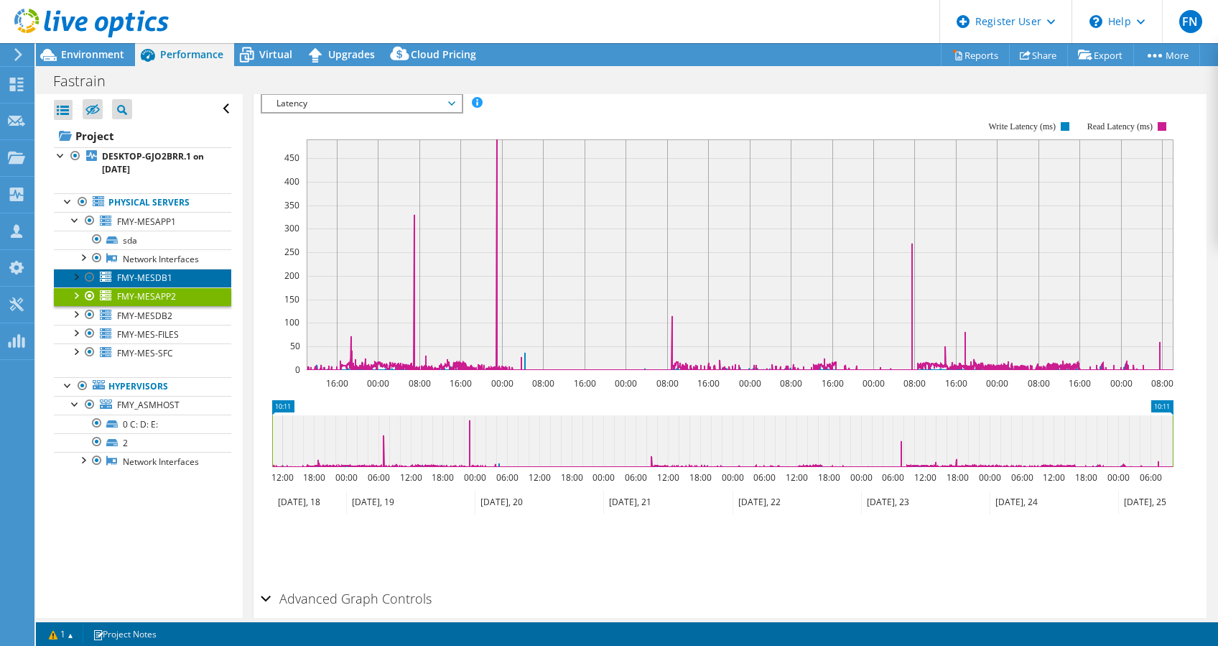
click at [169, 284] on span "FMY-MESDB1" at bounding box center [144, 278] width 55 height 12
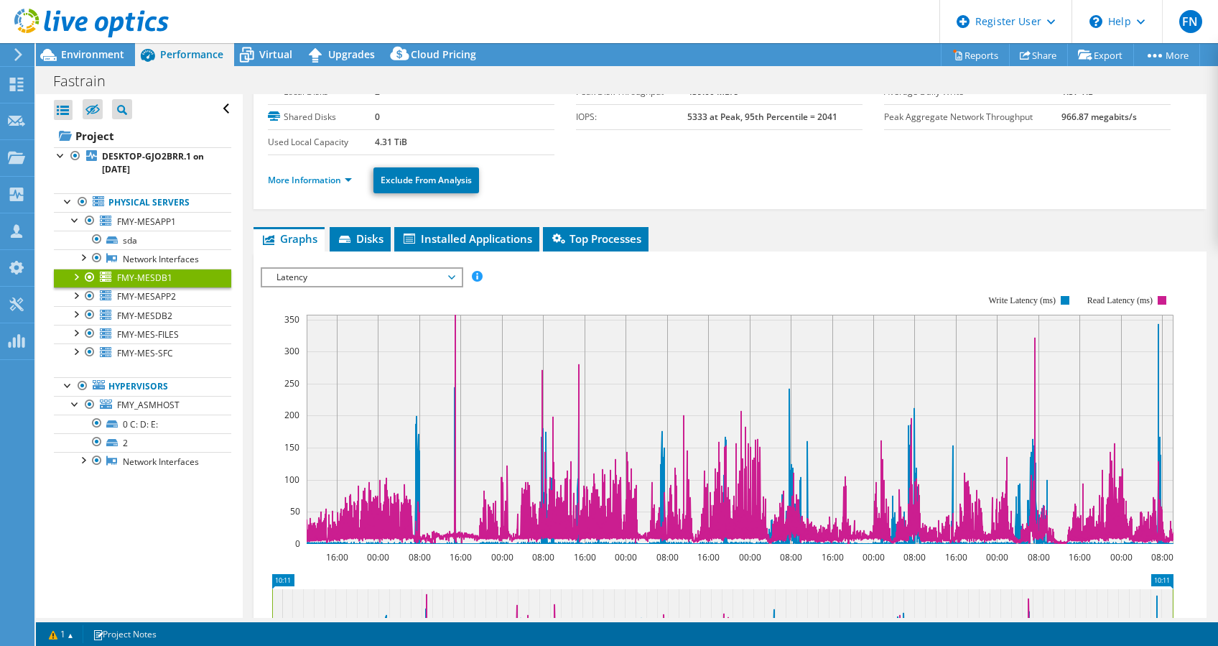
scroll to position [0, 0]
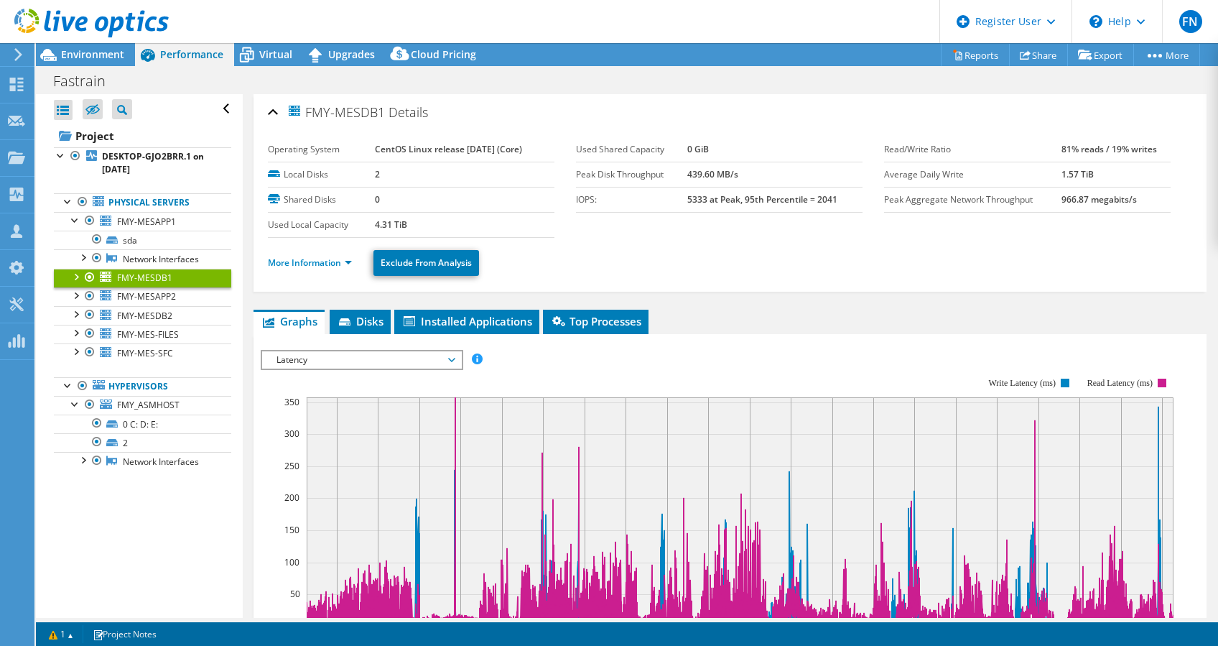
click at [424, 360] on span "Latency" at bounding box center [361, 359] width 185 height 17
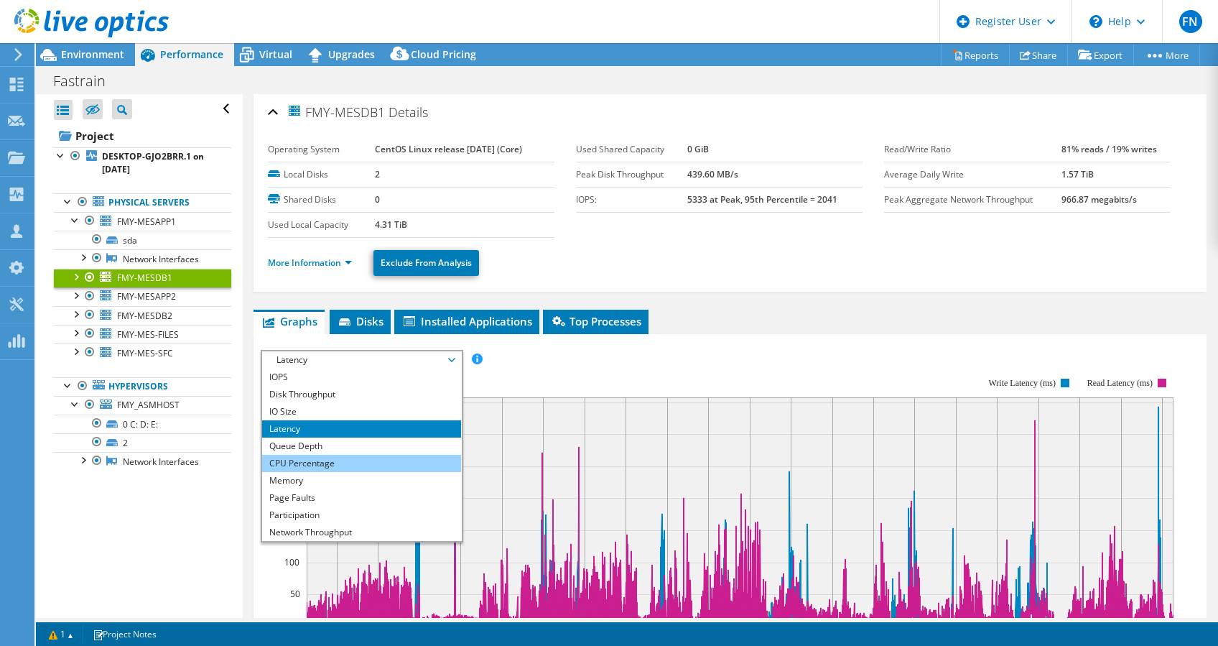
click at [361, 464] on li "CPU Percentage" at bounding box center [361, 463] width 199 height 17
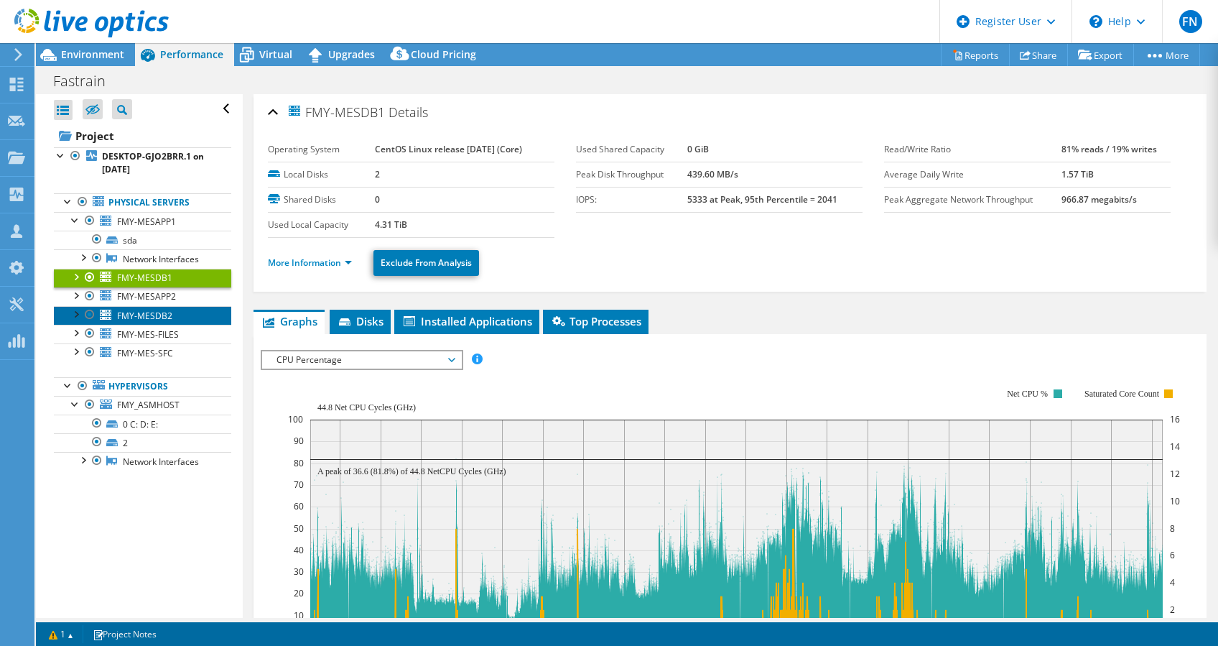
click at [174, 325] on link "FMY-MESDB2" at bounding box center [142, 315] width 177 height 19
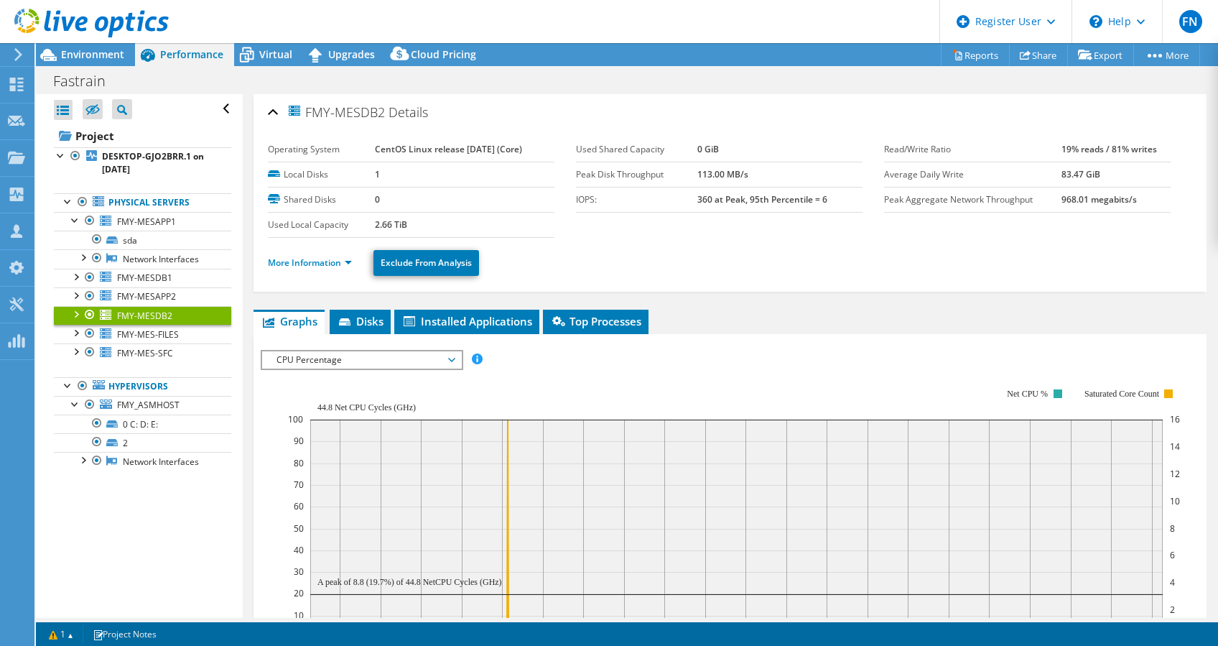
scroll to position [96, 0]
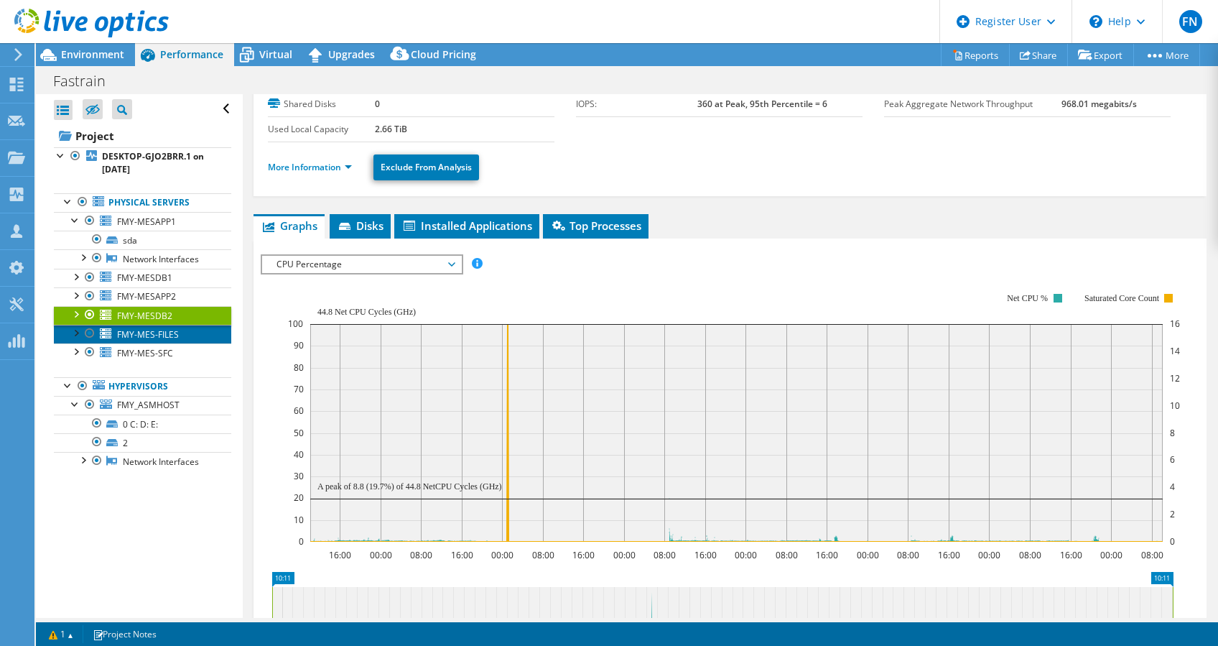
click at [182, 343] on link "FMY-MES-FILES" at bounding box center [142, 334] width 177 height 19
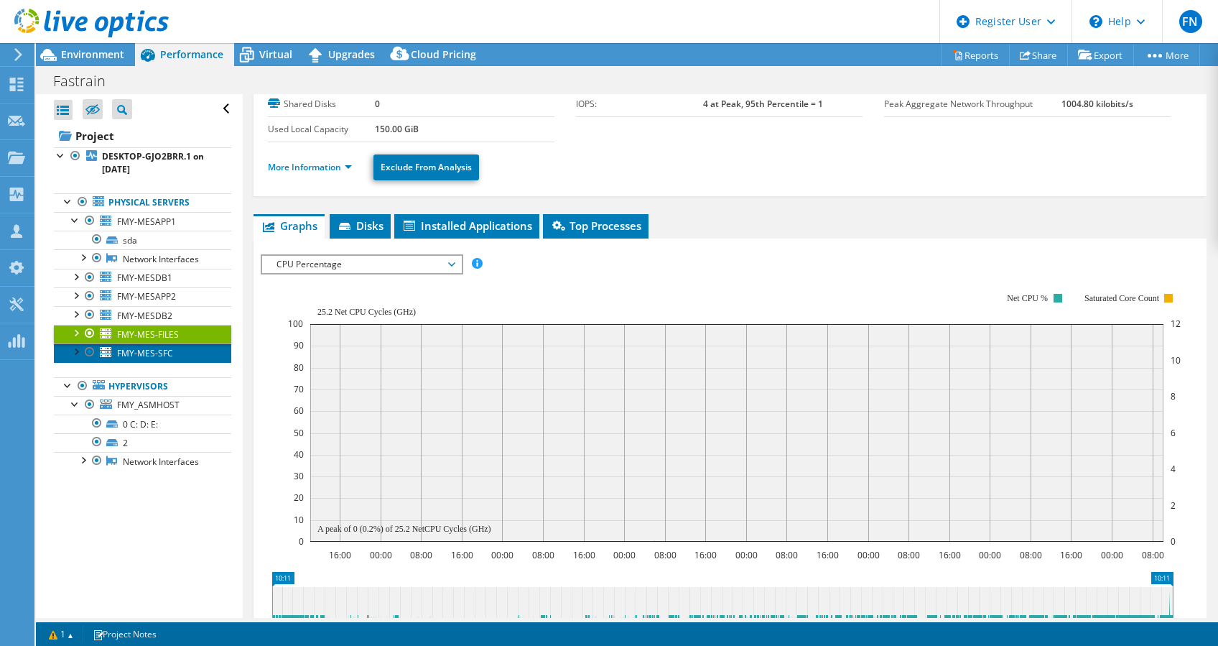
click at [167, 359] on span "FMY-MES-SFC" at bounding box center [145, 353] width 56 height 12
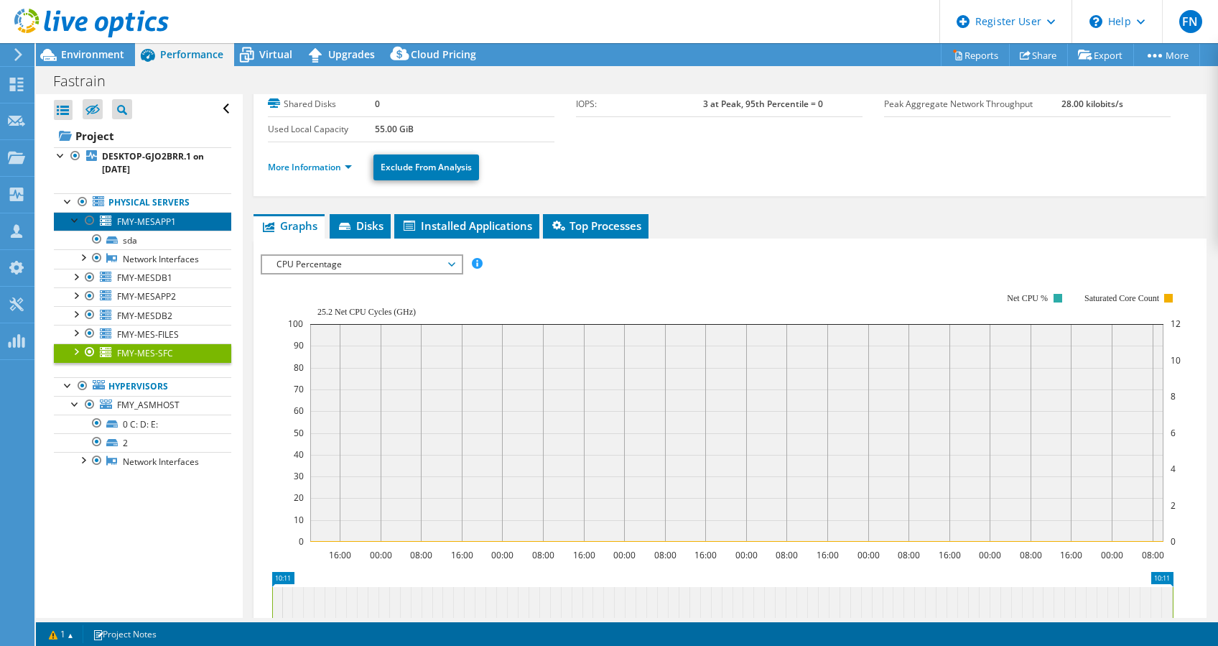
click at [161, 221] on span "FMY-MESAPP1" at bounding box center [146, 222] width 59 height 12
